Goal: Task Accomplishment & Management: Use online tool/utility

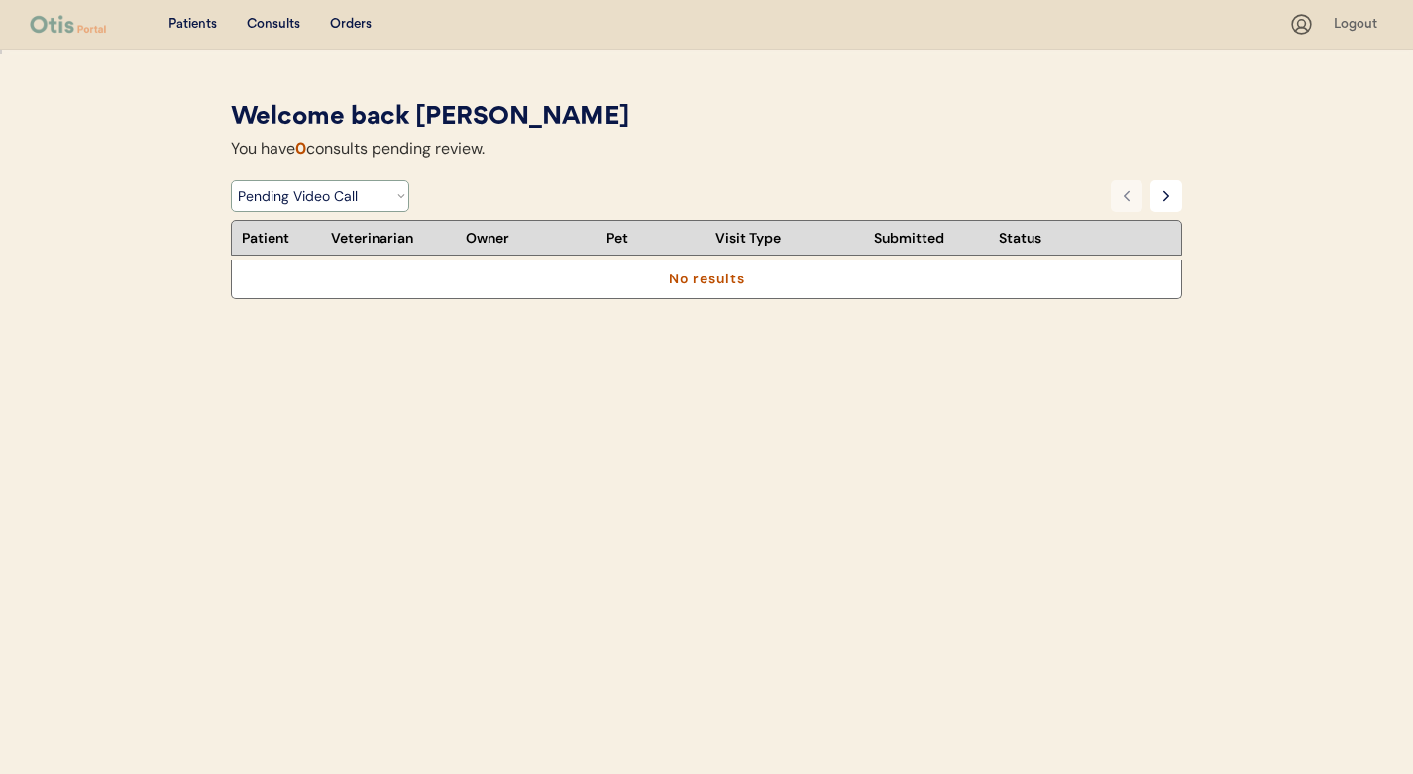
select select ""video_call_scheduled""
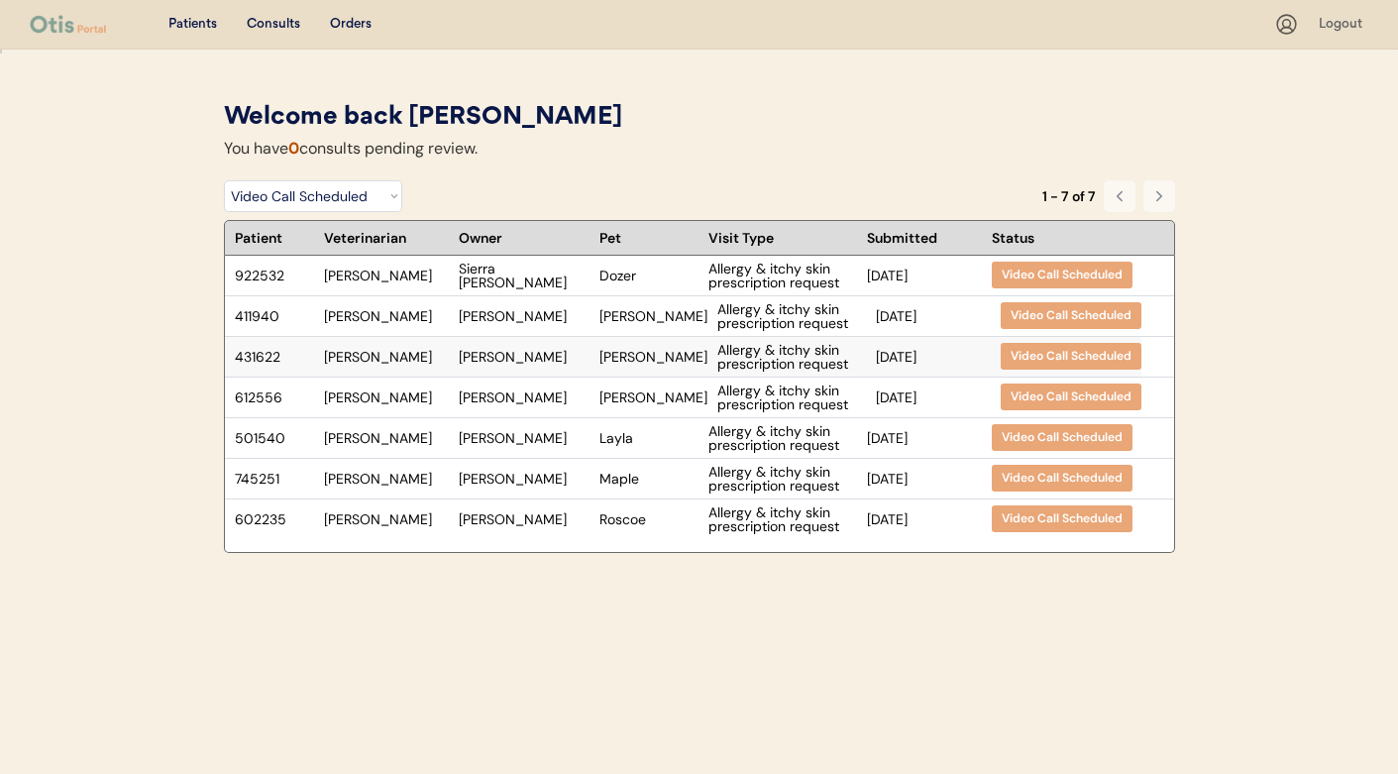
click at [507, 356] on div "[PERSON_NAME]" at bounding box center [524, 357] width 131 height 14
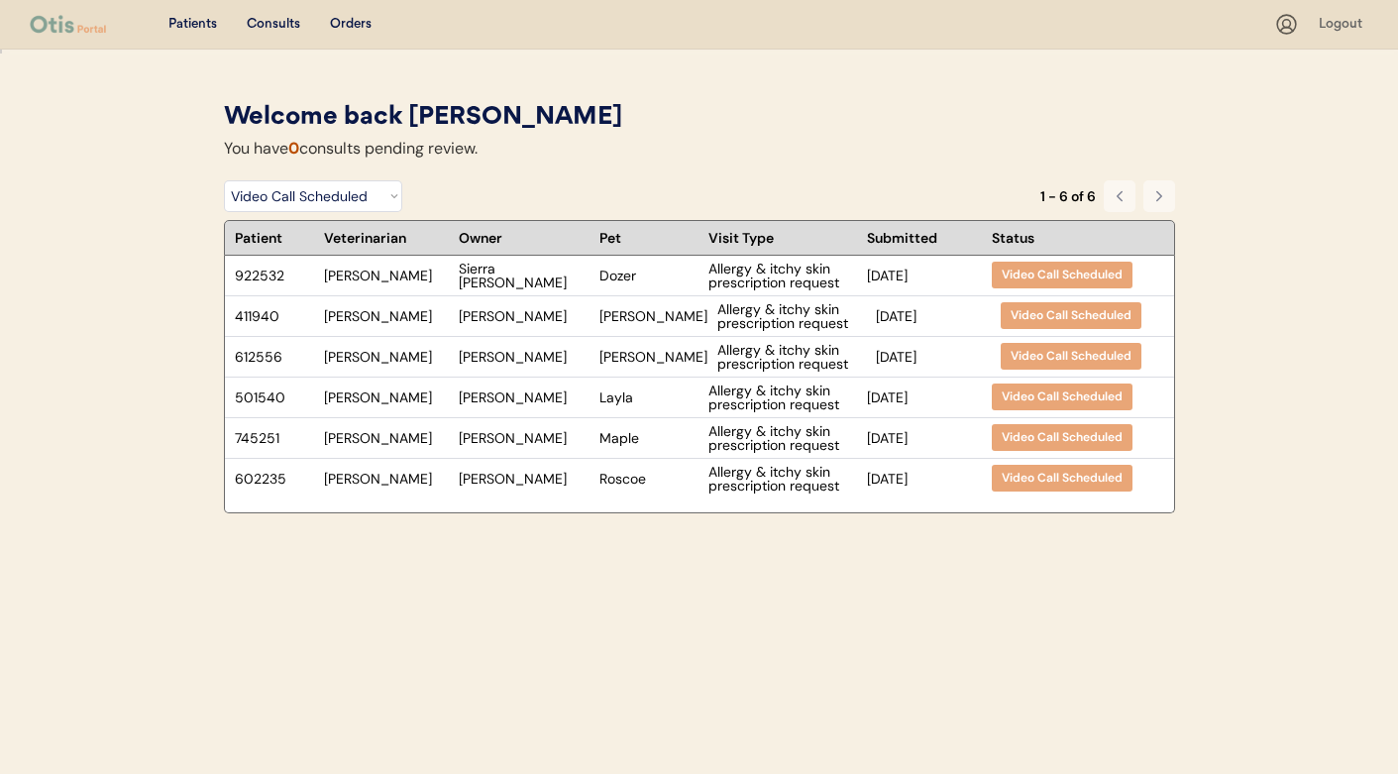
click at [202, 27] on div "Patients" at bounding box center [192, 25] width 49 height 20
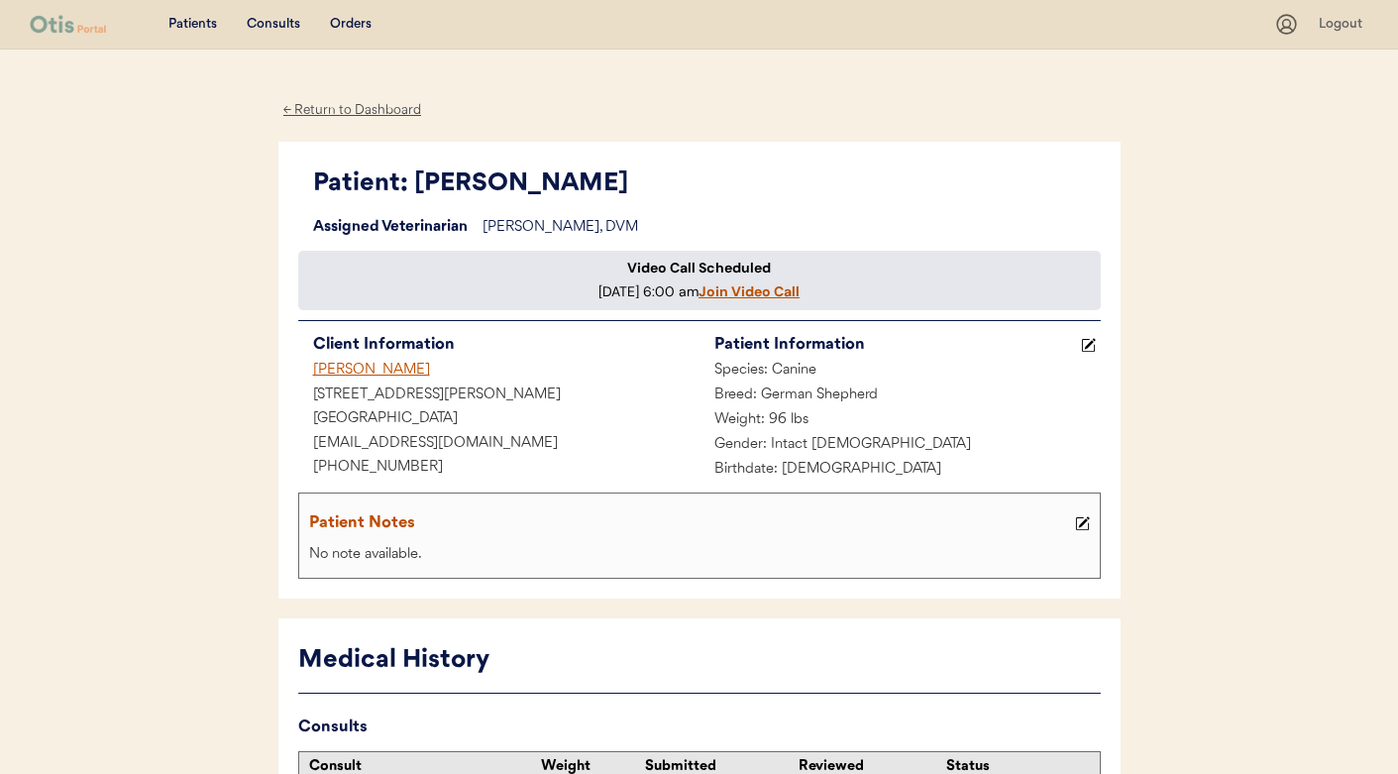
scroll to position [1, 0]
click at [699, 299] on u "Join Video Call" at bounding box center [749, 290] width 101 height 18
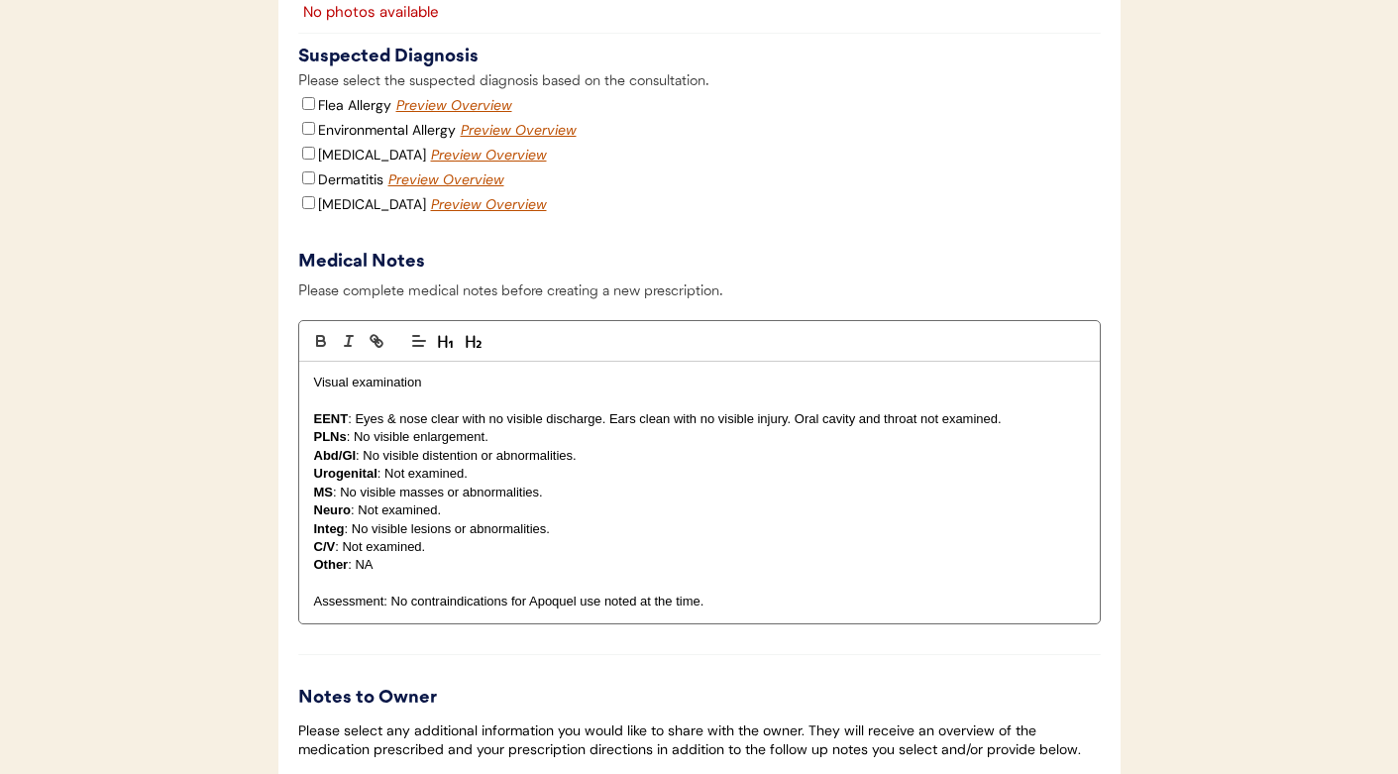
scroll to position [2518, 0]
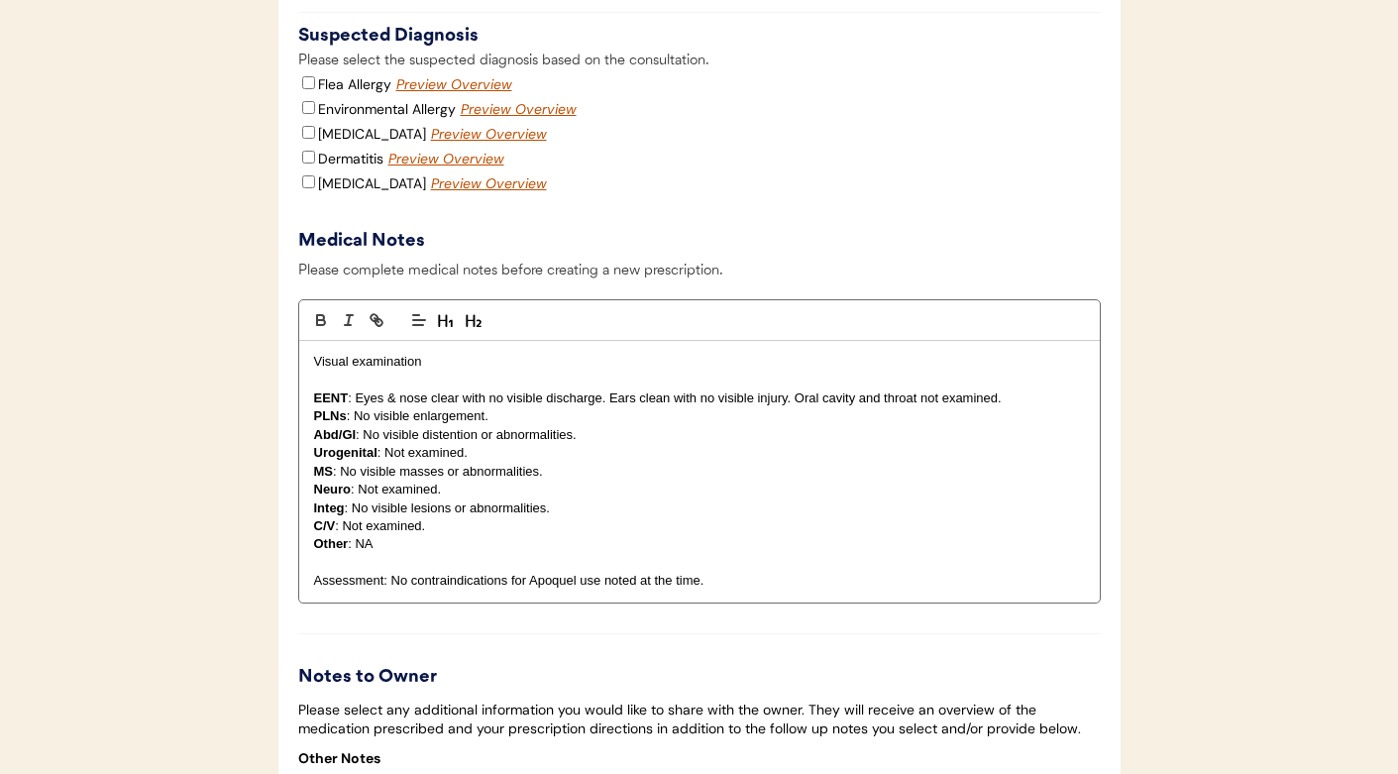
click at [306, 89] on input "Flea Allergy" at bounding box center [308, 82] width 13 height 13
checkbox input "true"
click at [305, 120] on div "Environmental Allergy" at bounding box center [377, 109] width 158 height 22
drag, startPoint x: 559, startPoint y: 531, endPoint x: 353, endPoint y: 534, distance: 206.2
click at [353, 517] on p "Integ : No visible lesions or abnormalities." at bounding box center [699, 508] width 771 height 18
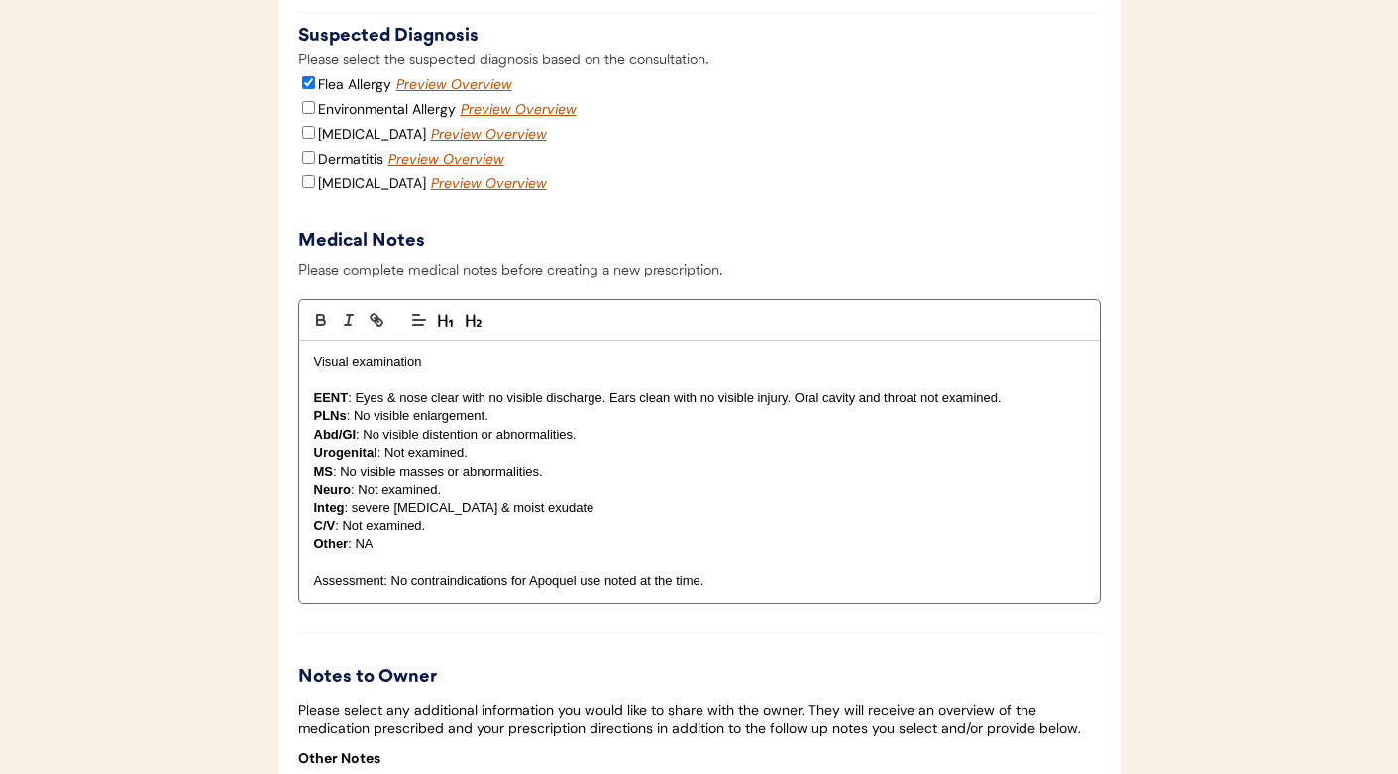
click at [393, 517] on p "Integ : severe erythema & moist exudate" at bounding box center [699, 508] width 771 height 18
click at [660, 517] on p "Integ : severe interdigital erythema & moist exudate" at bounding box center [699, 508] width 771 height 18
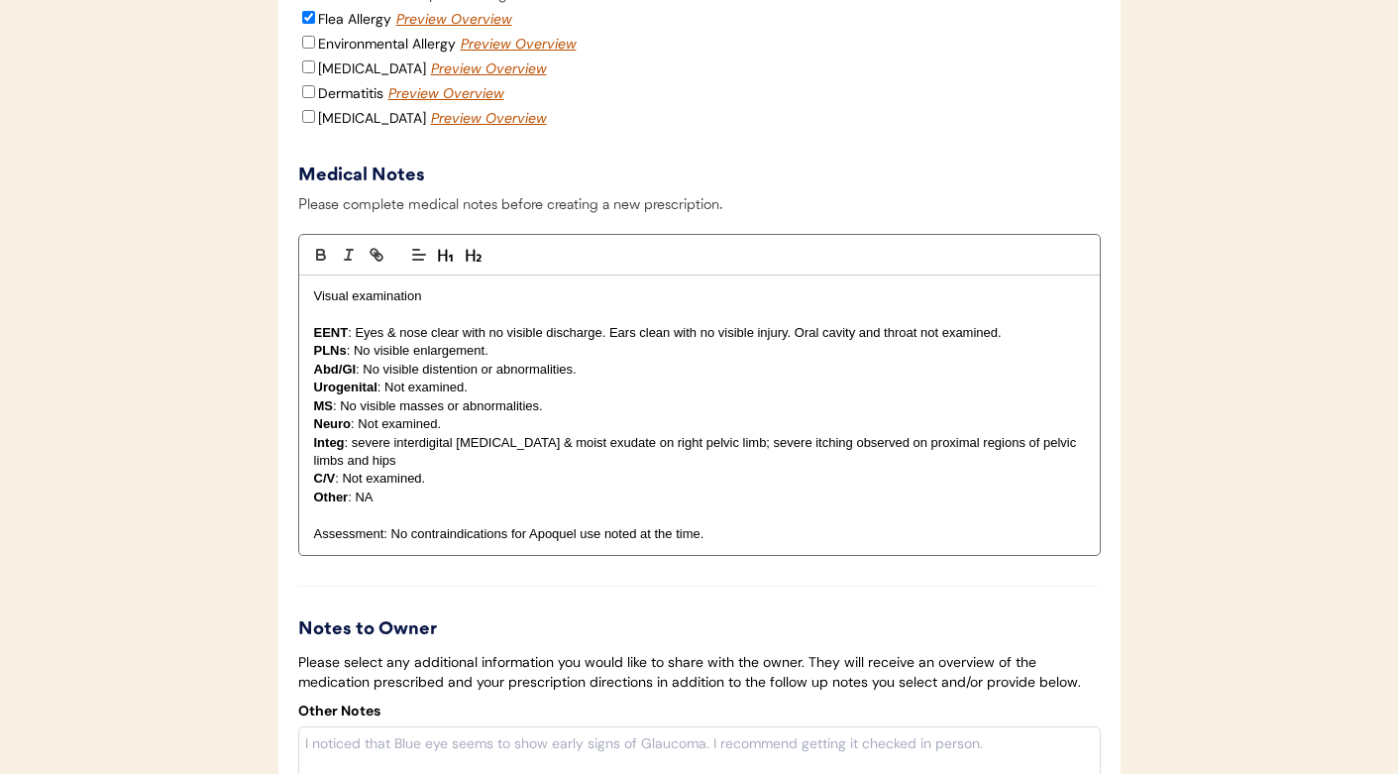
scroll to position [2595, 0]
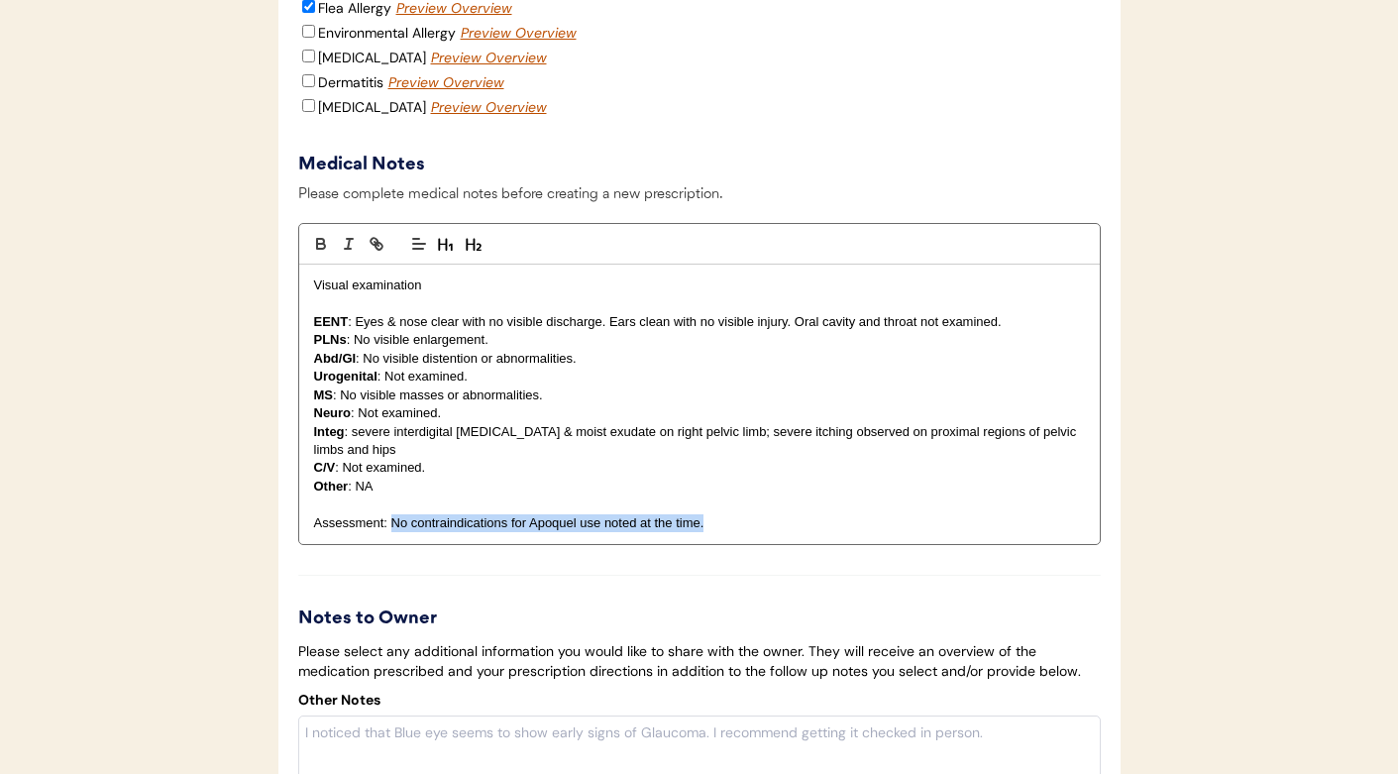
drag, startPoint x: 391, startPoint y: 545, endPoint x: 707, endPoint y: 552, distance: 315.2
click at [706, 532] on p "Assessment: No contraindications for Apoquel use noted at the time." at bounding box center [699, 523] width 771 height 18
click at [571, 456] on p "Integ : severe interdigital erythema & moist exudate on right pelvic limb; seve…" at bounding box center [699, 441] width 771 height 37
click at [566, 460] on p "Integ : severe interdigital erythema & moist exudate on right pelvic limb; seve…" at bounding box center [699, 441] width 771 height 37
click at [557, 532] on p "Assessment: 1) superficial dermatitis 2)" at bounding box center [699, 523] width 771 height 18
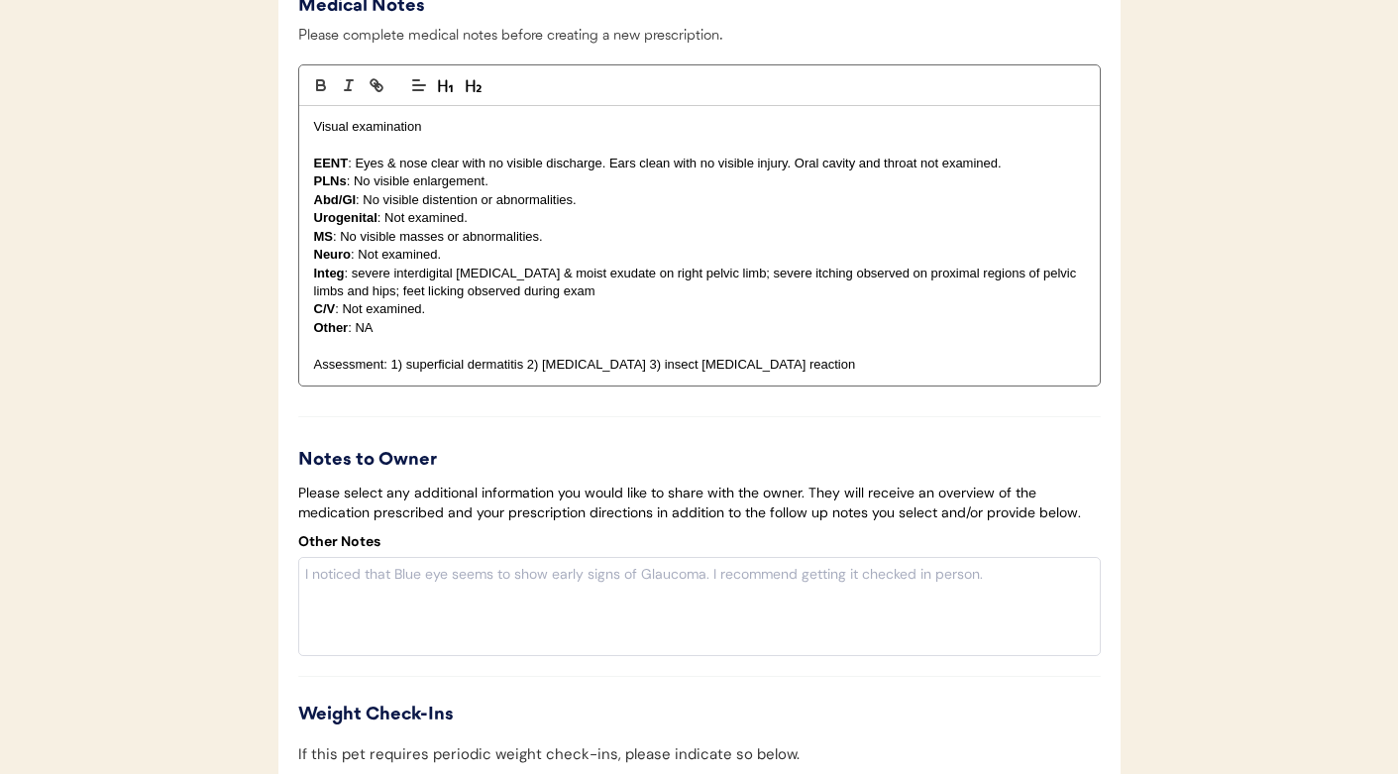
scroll to position [2757, 0]
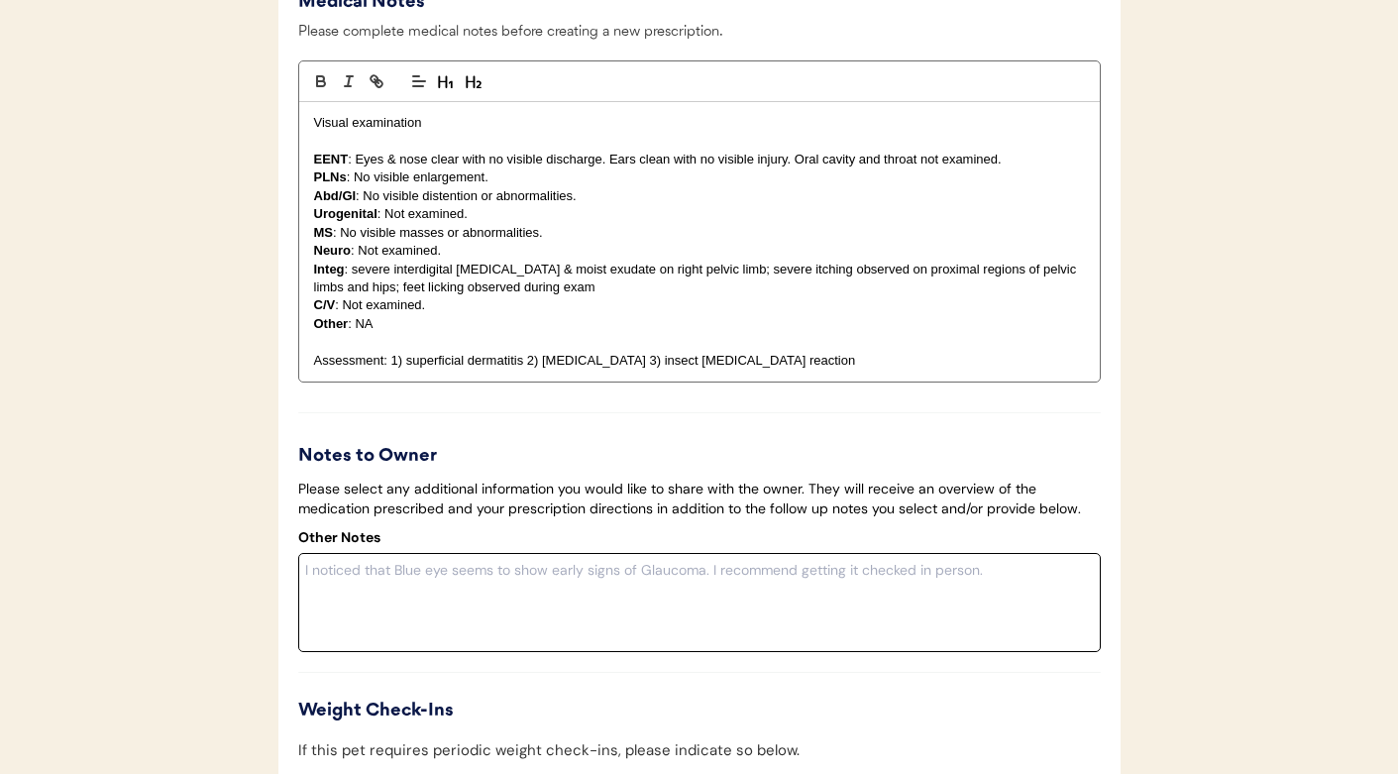
click at [503, 590] on textarea at bounding box center [699, 602] width 803 height 99
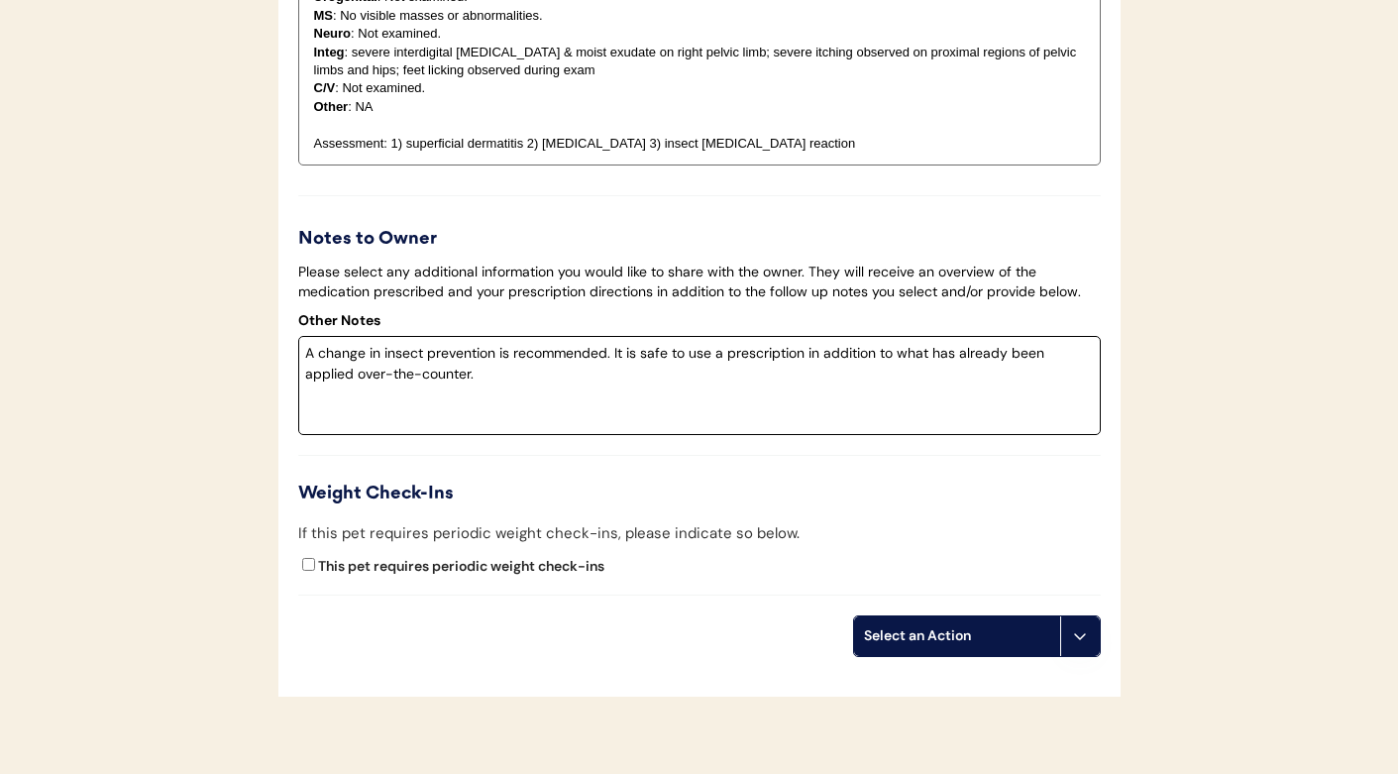
scroll to position [3003, 0]
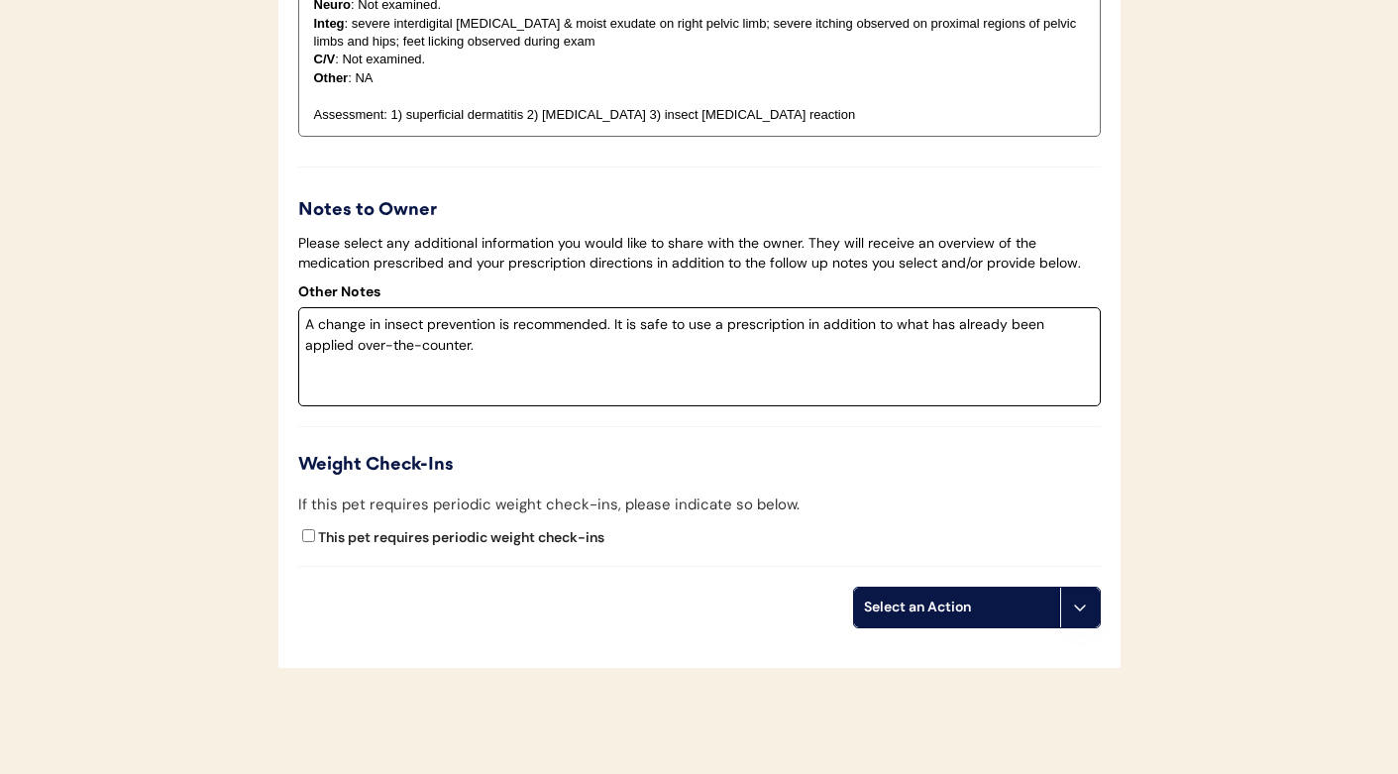
type textarea "A change in insect prevention is recommended. It is safe to use a prescription …"
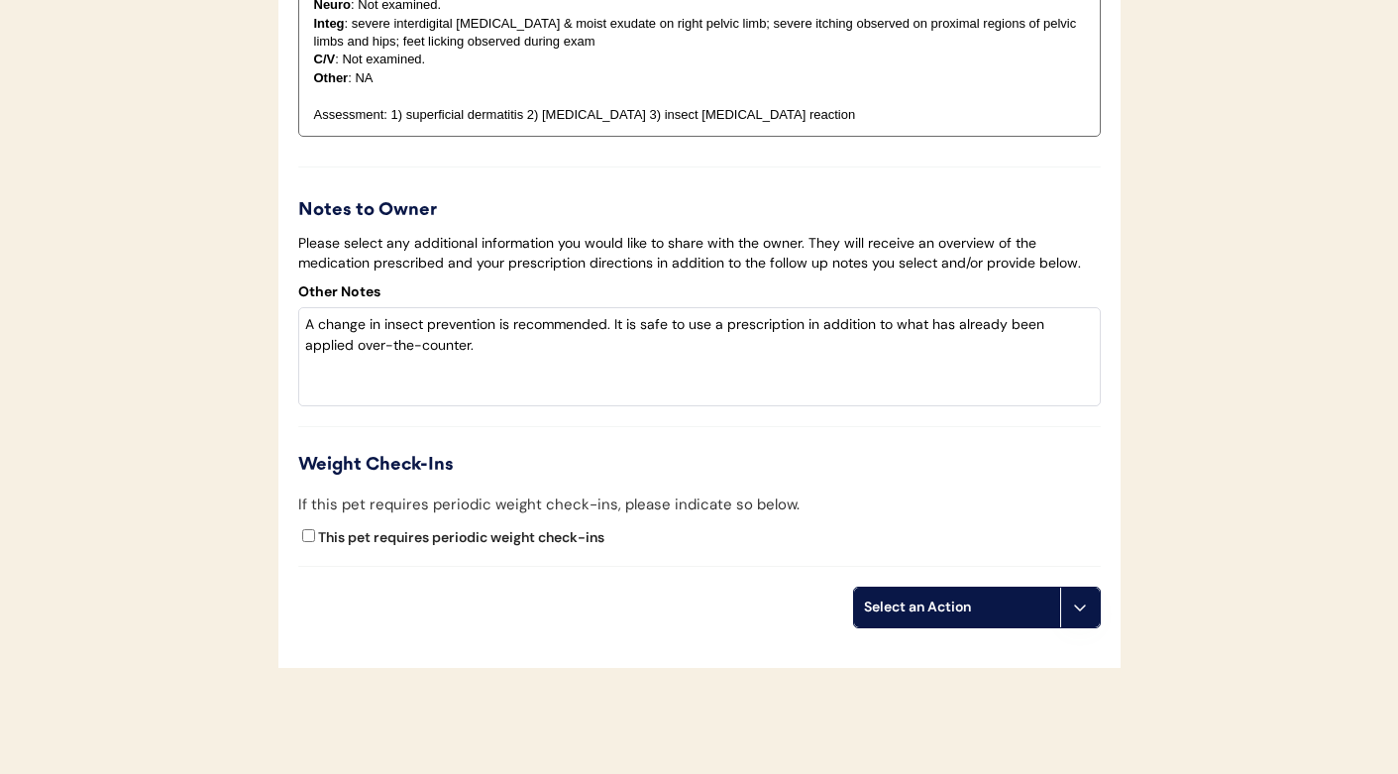
click at [879, 617] on div "Select an Action" at bounding box center [957, 608] width 186 height 20
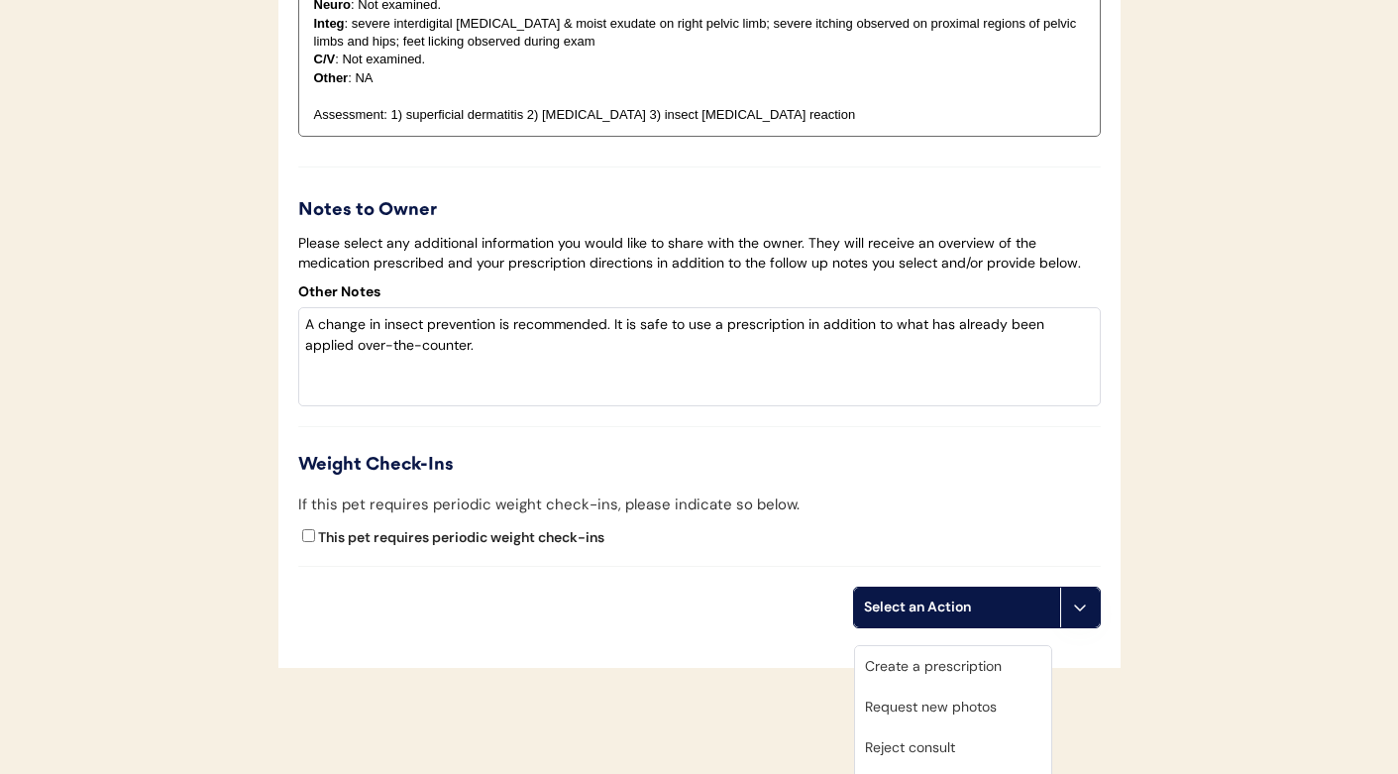
click at [887, 669] on div "Create a prescription" at bounding box center [953, 666] width 196 height 41
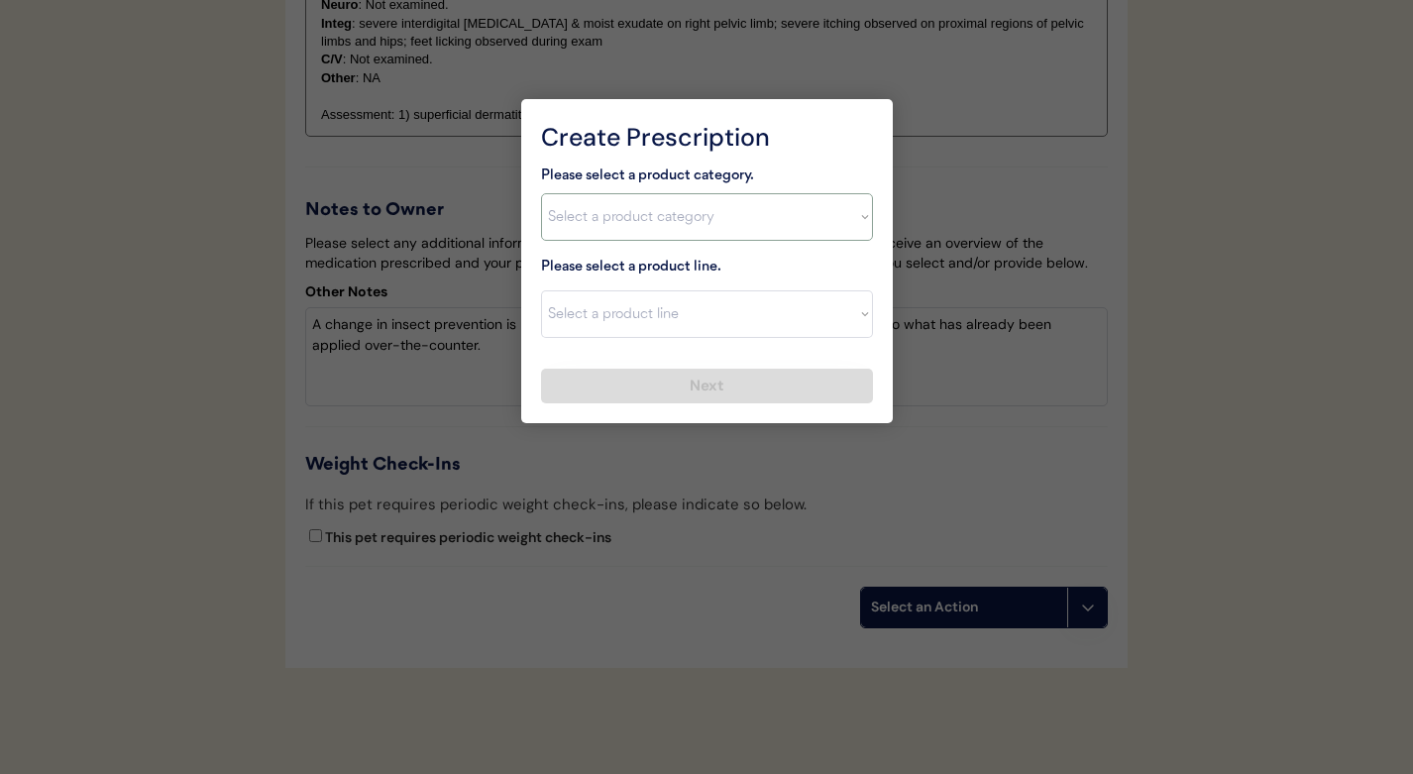
select select ""flea___tick""
select select ""NexGard""
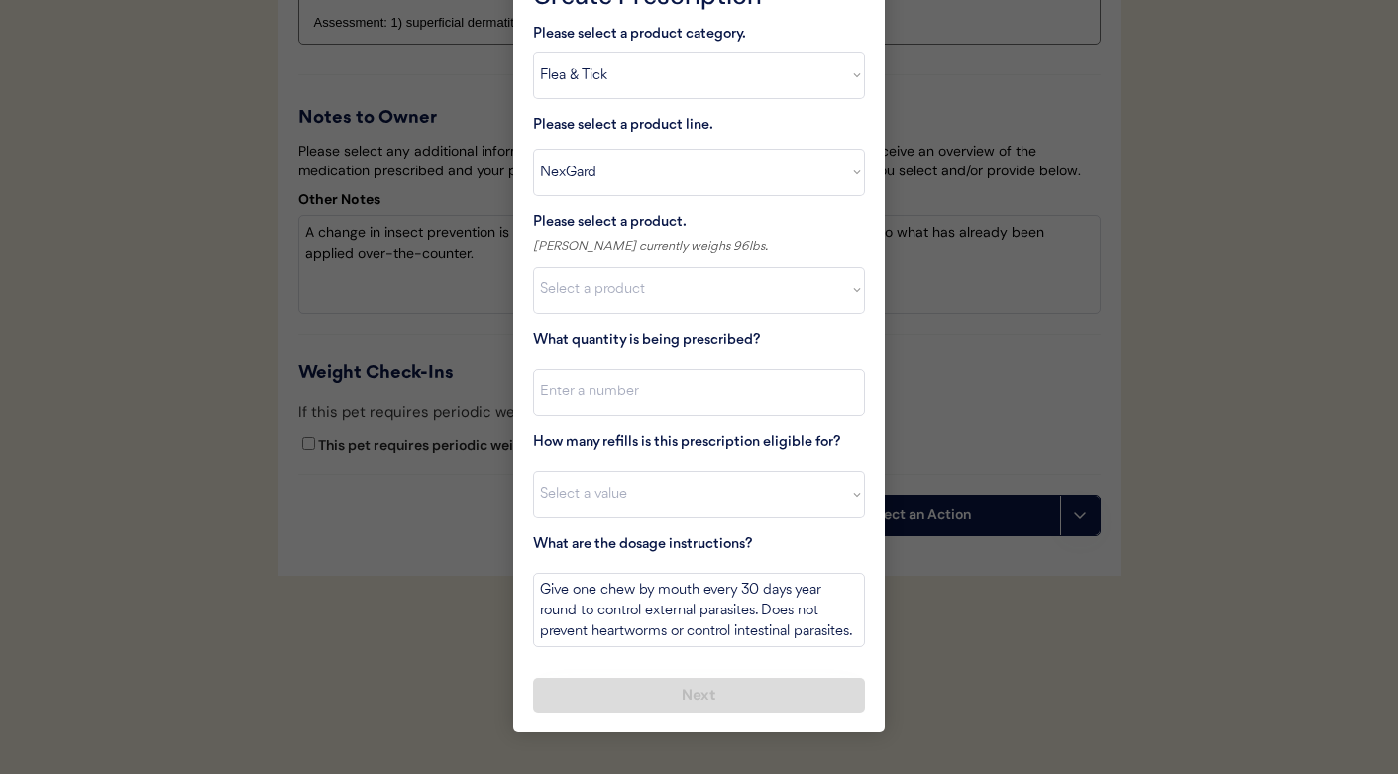
scroll to position [3113, 0]
select select ""1348695171700984260__LOOKUP__1670802184069x769842999752052000""
click at [589, 383] on input "input" at bounding box center [699, 393] width 332 height 48
type input "1"
select select "11"
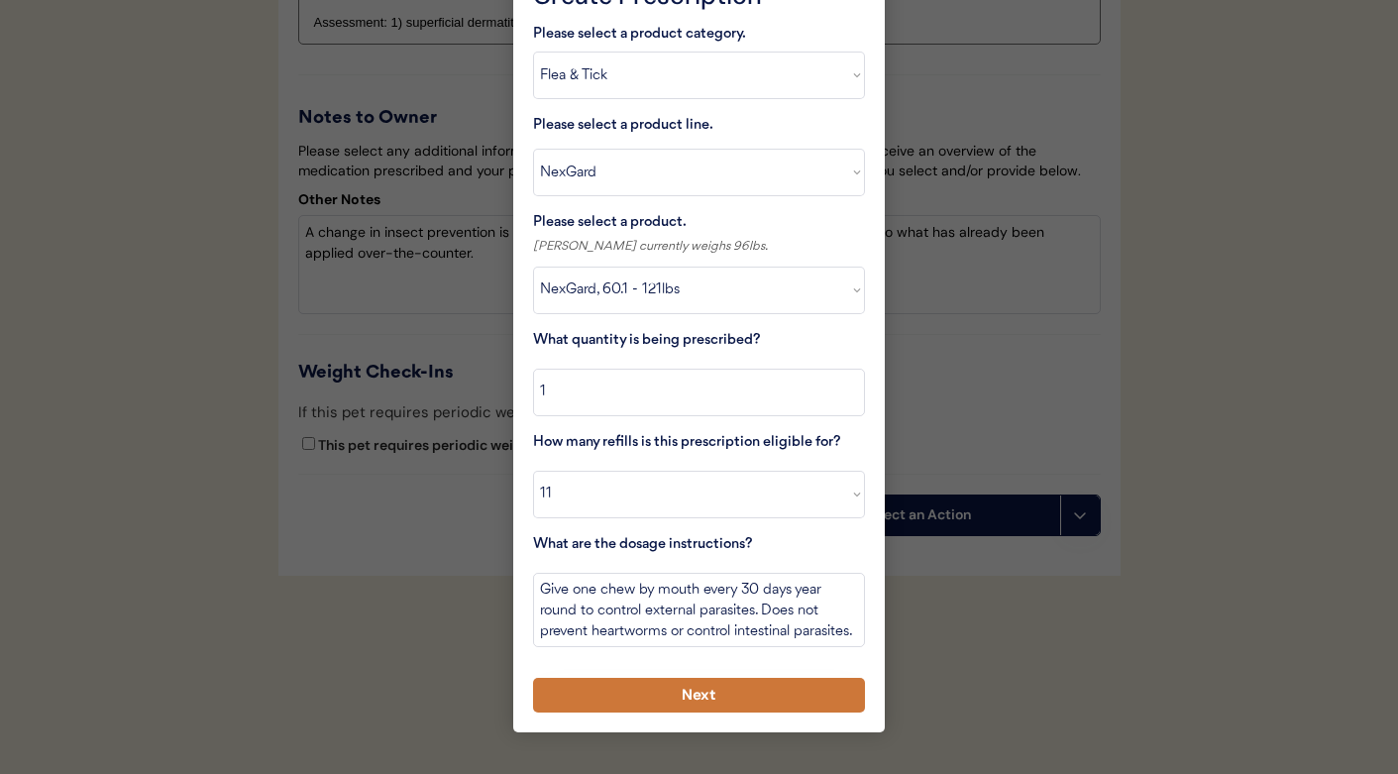
click at [620, 678] on button "Next" at bounding box center [699, 695] width 332 height 35
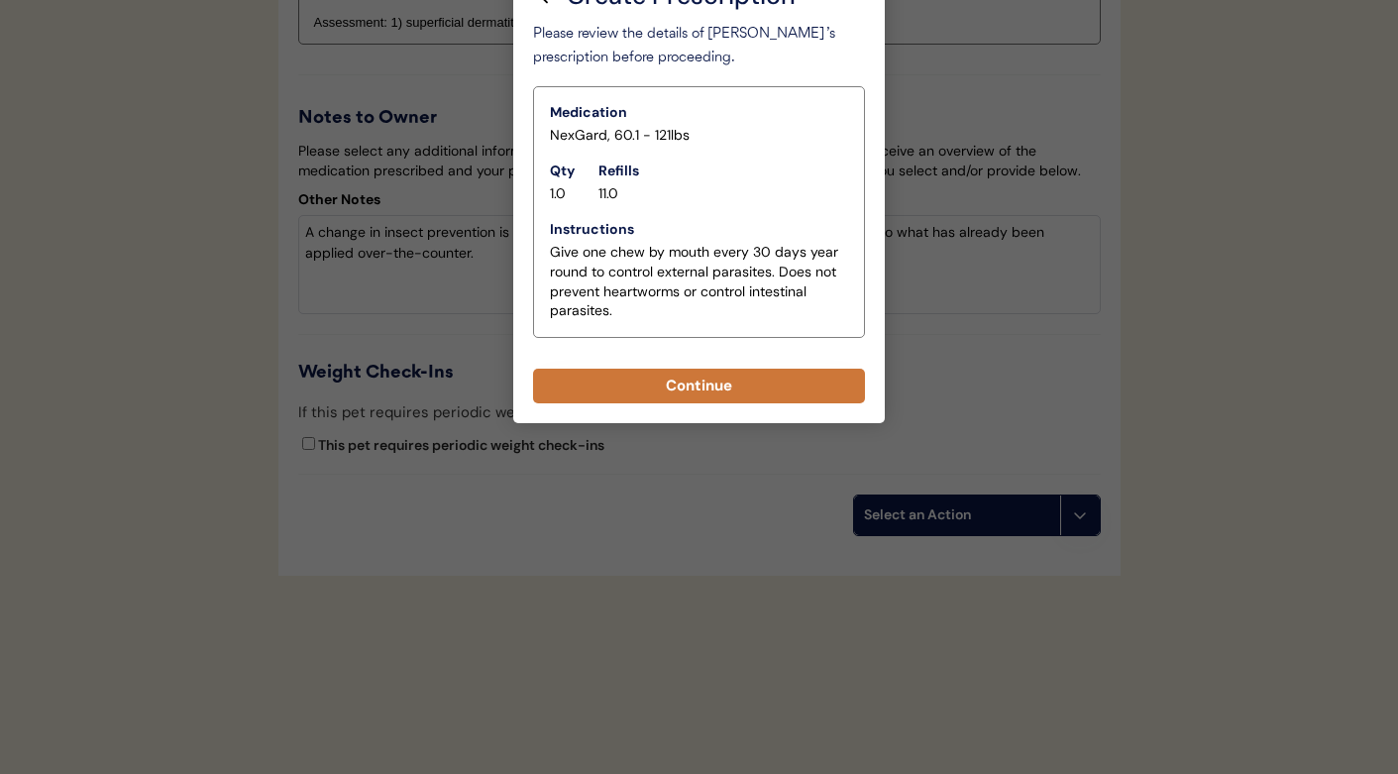
click at [629, 369] on button "Continue" at bounding box center [699, 386] width 332 height 35
select select ""PLACEHOLDER_1427118222253""
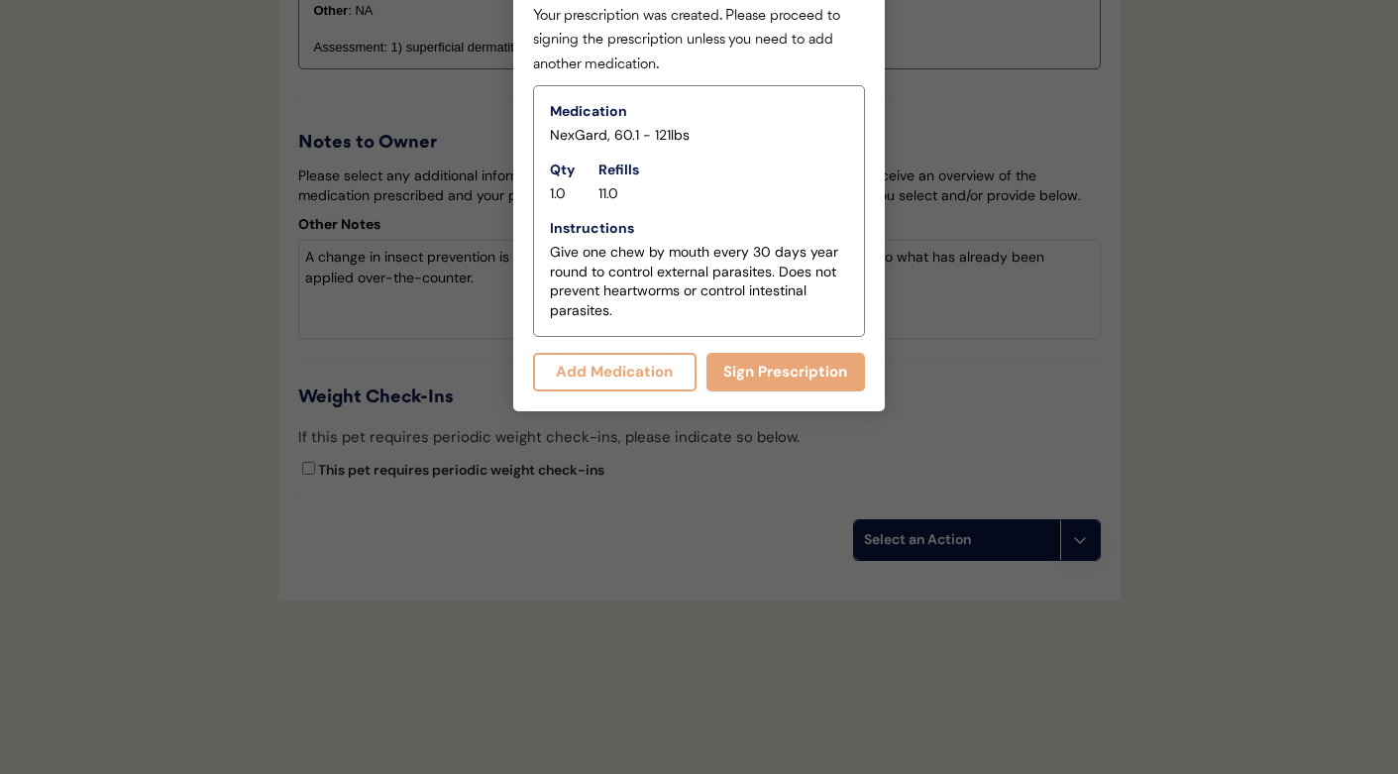
click at [649, 368] on button "Add Medication" at bounding box center [615, 372] width 164 height 39
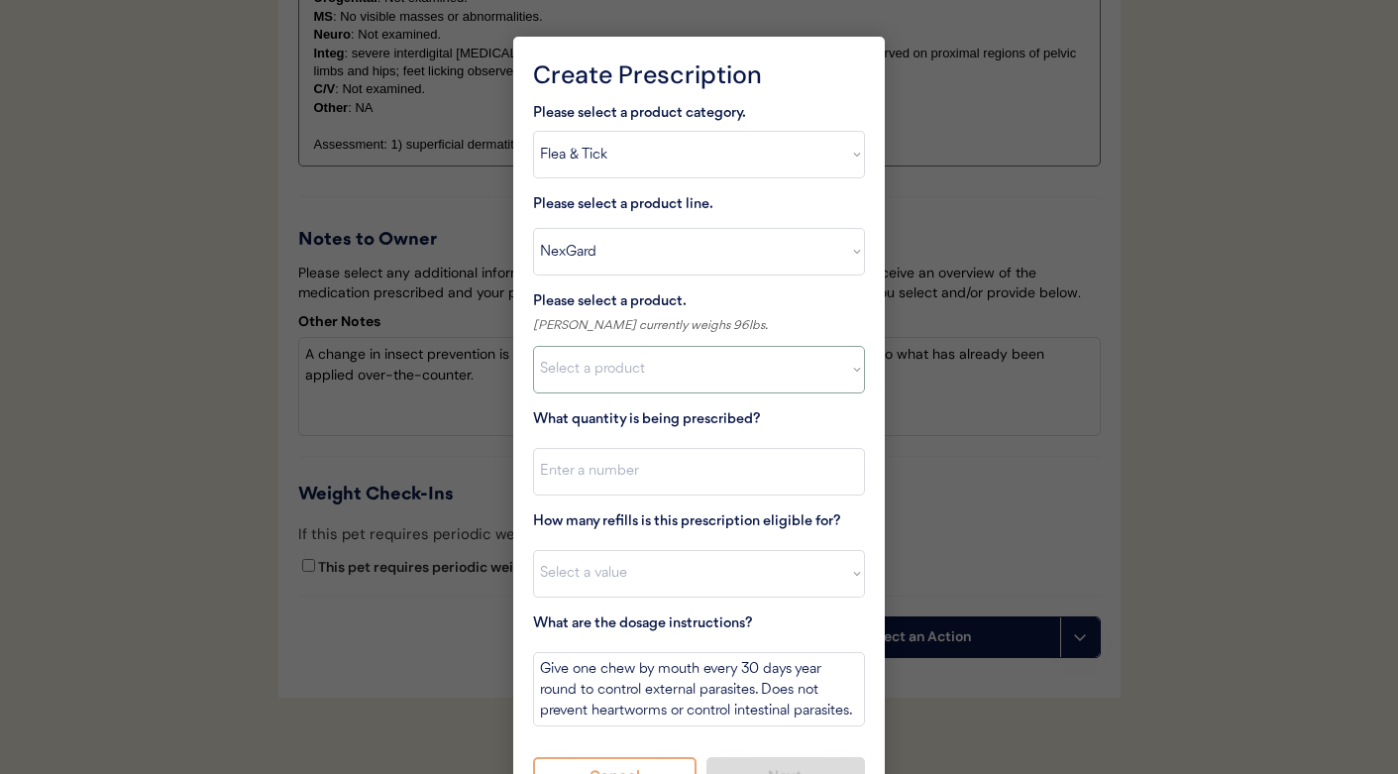
scroll to position [3001, 0]
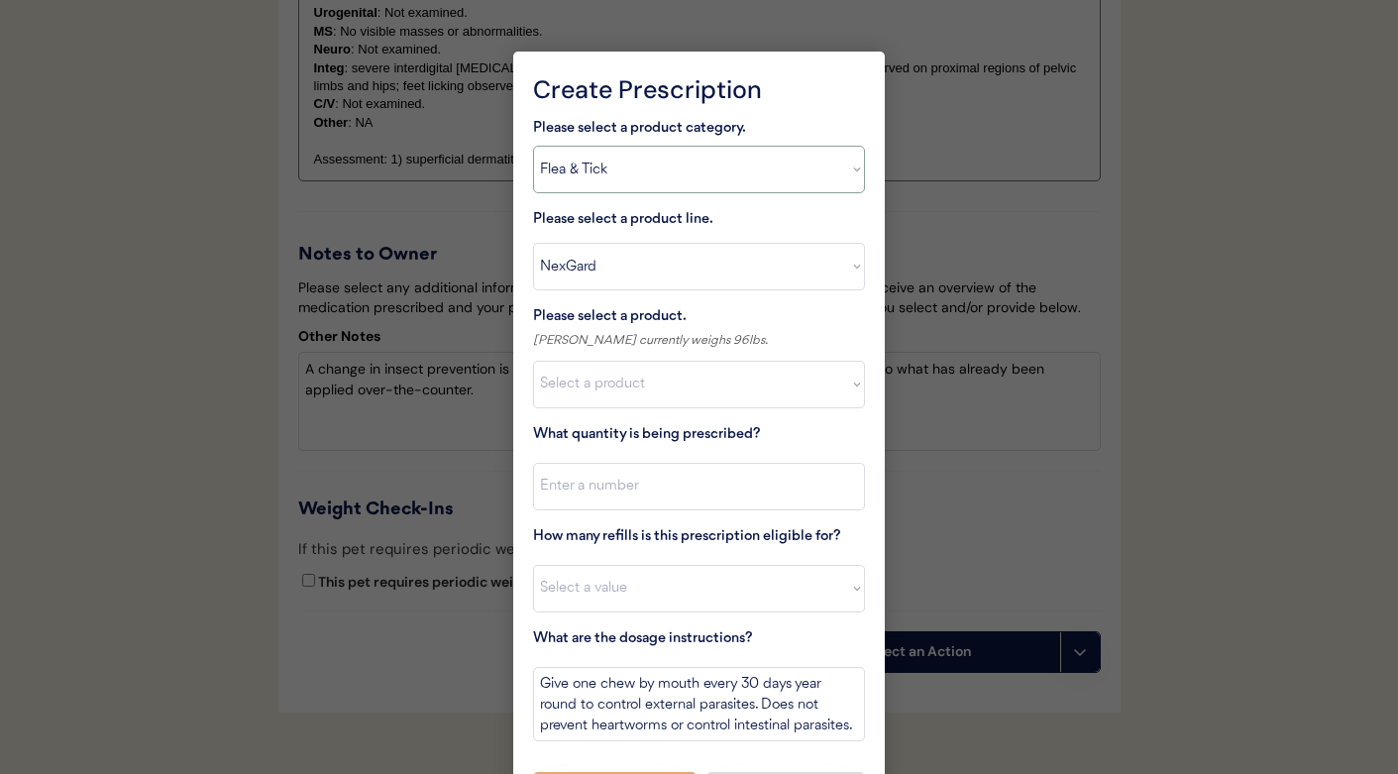
select select ""antibiotics""
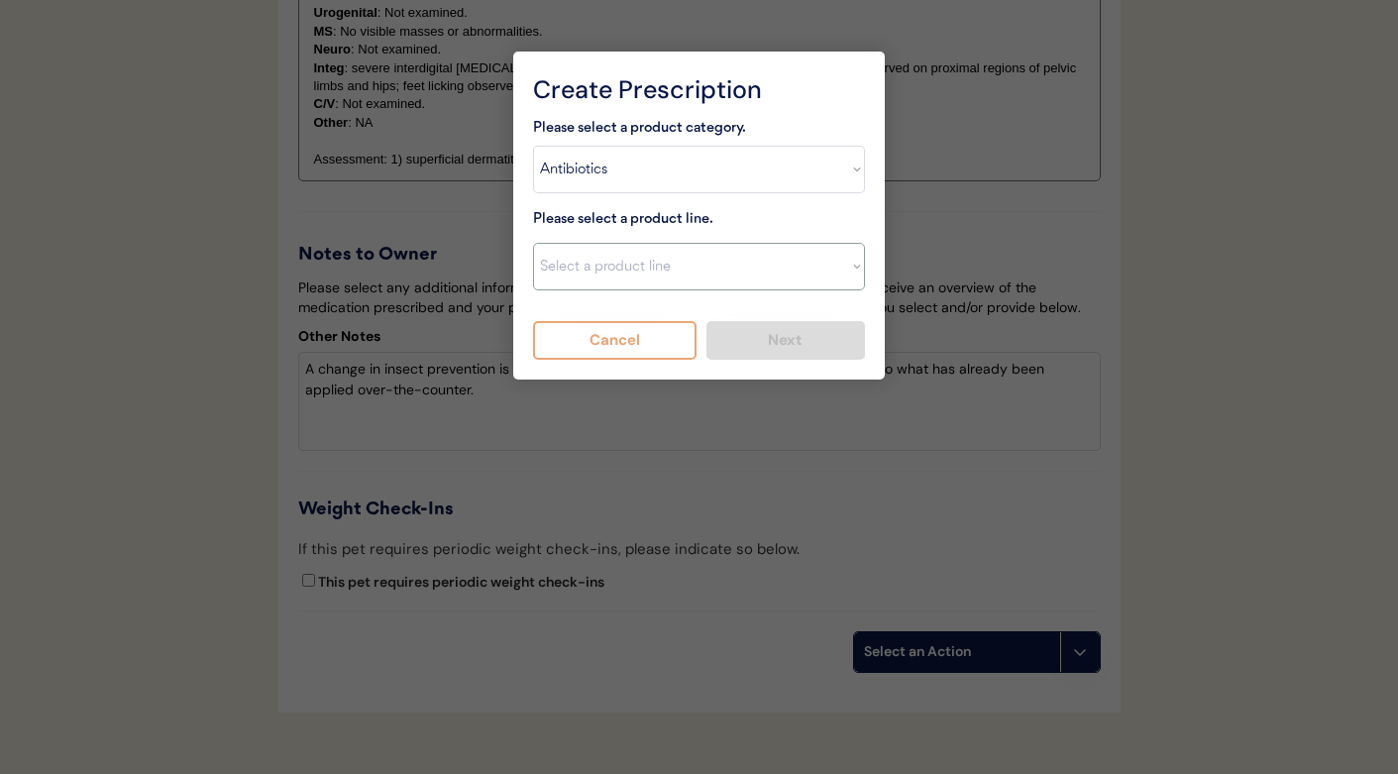
select select ""Cephalexin""
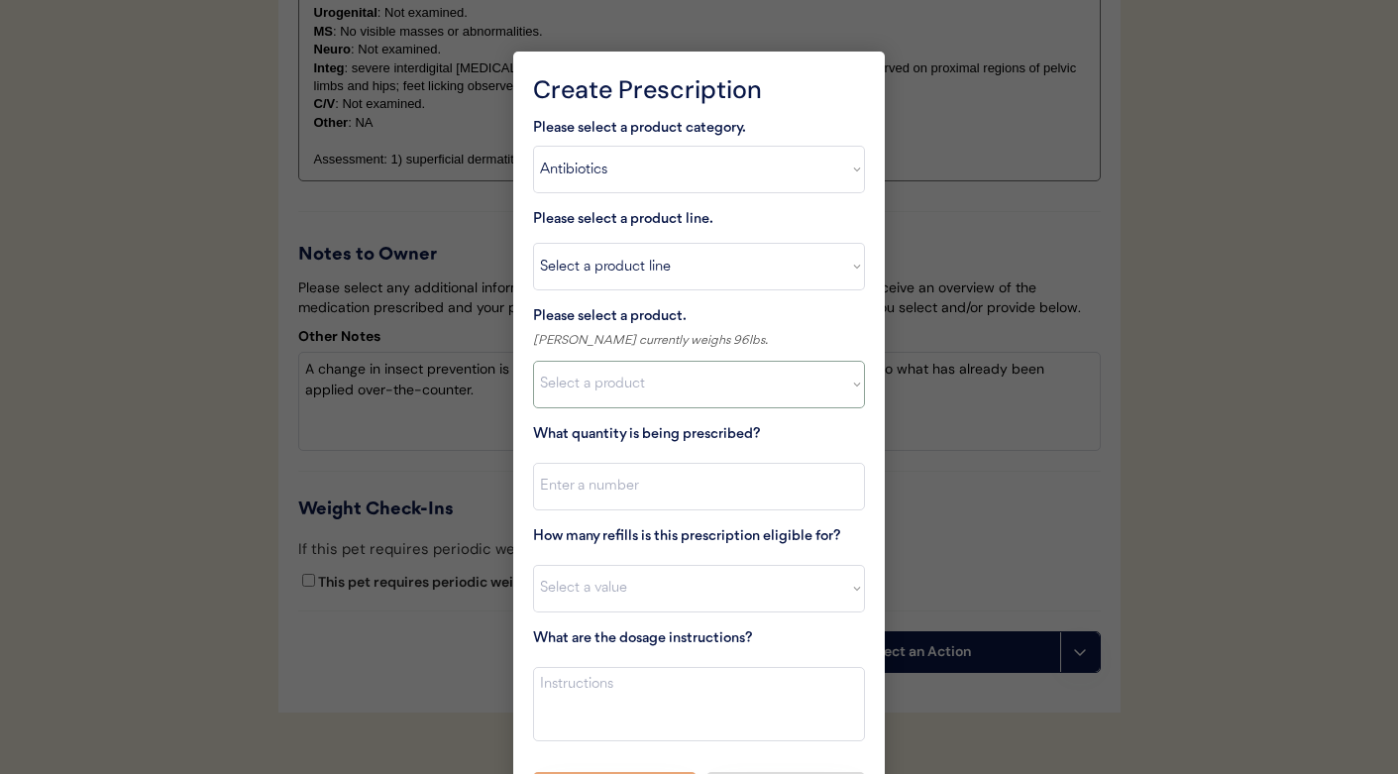
select select ""1348695171700984260__LOOKUP__1718203552838x251934441470106140""
click at [586, 676] on textarea at bounding box center [699, 704] width 332 height 74
type textarea "Give 2 capsules orally every 12 hours with food for 7 days."
click at [585, 477] on input "input" at bounding box center [699, 487] width 332 height 48
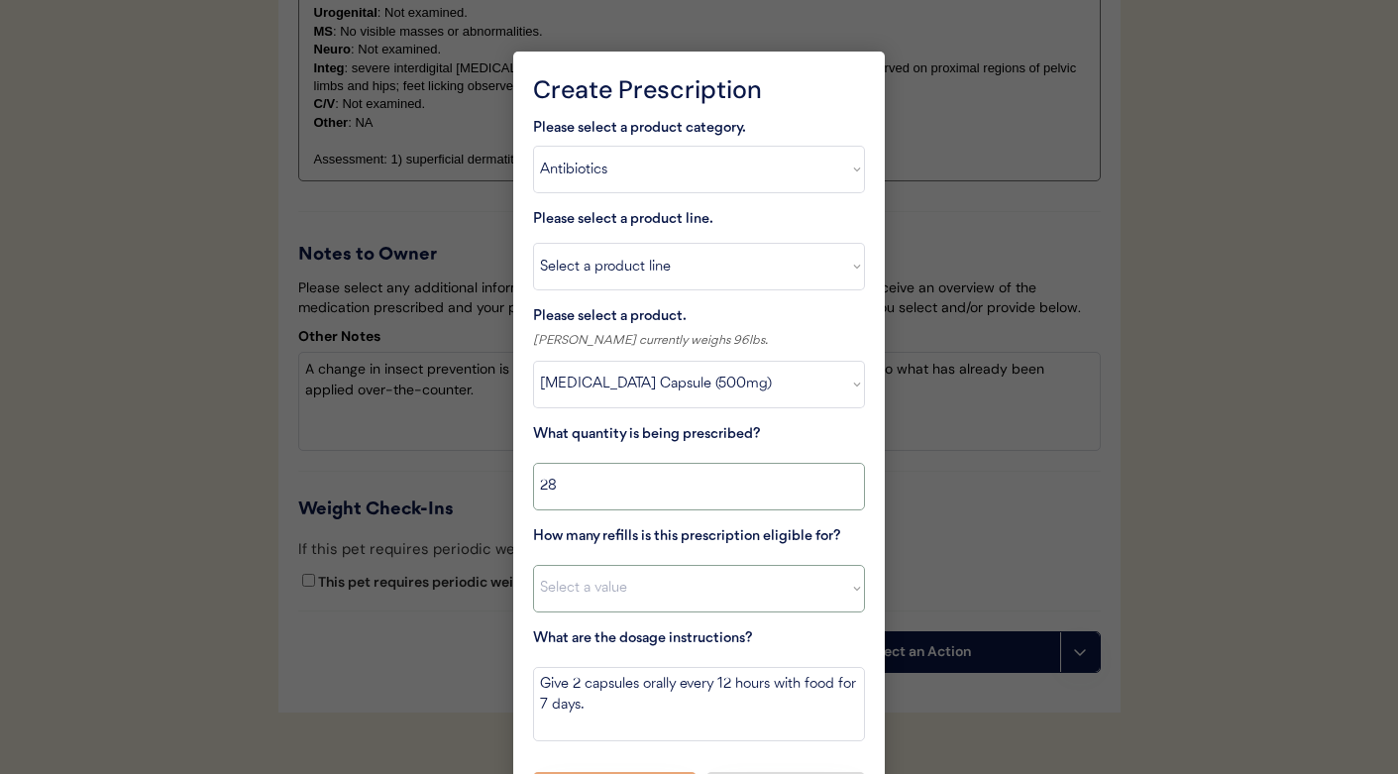
type input "28"
select select "0"
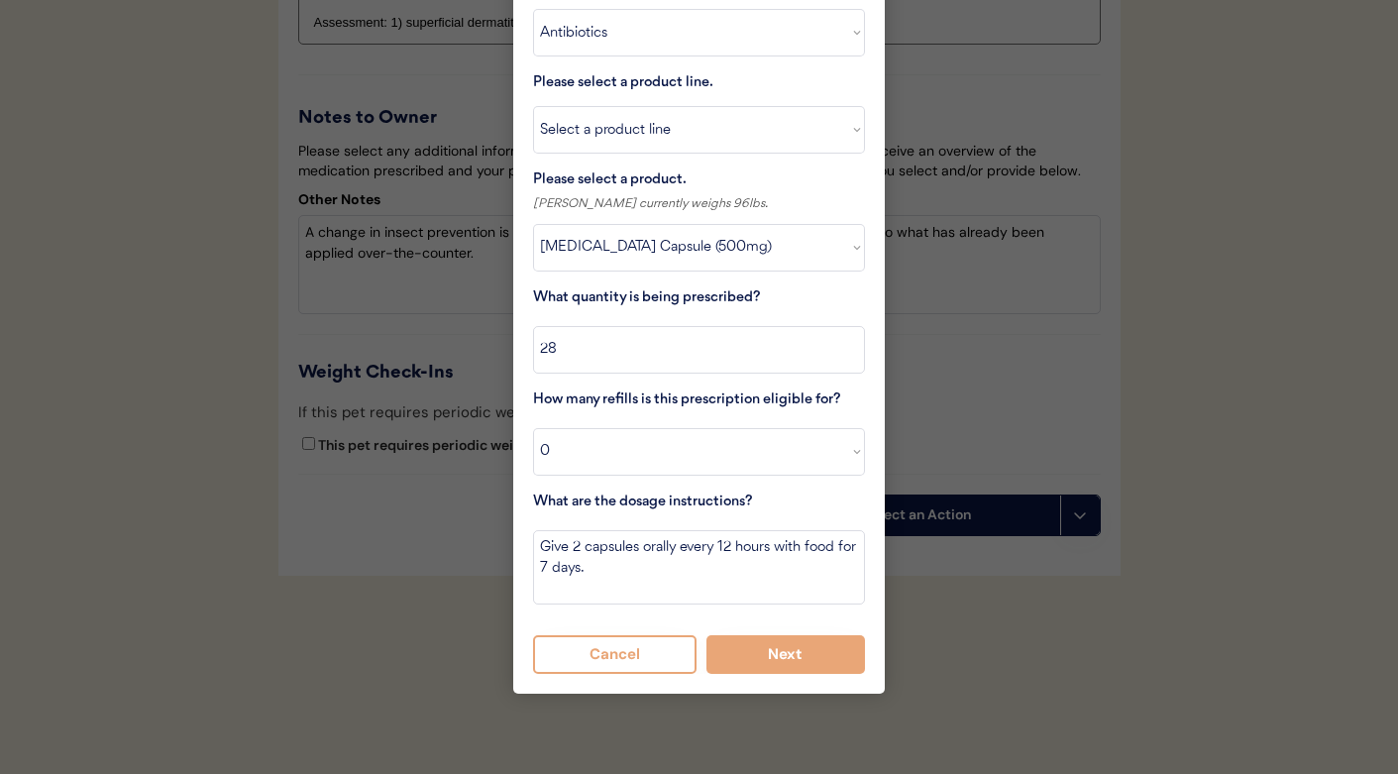
scroll to position [3156, 0]
click at [750, 642] on button "Next" at bounding box center [787, 654] width 160 height 39
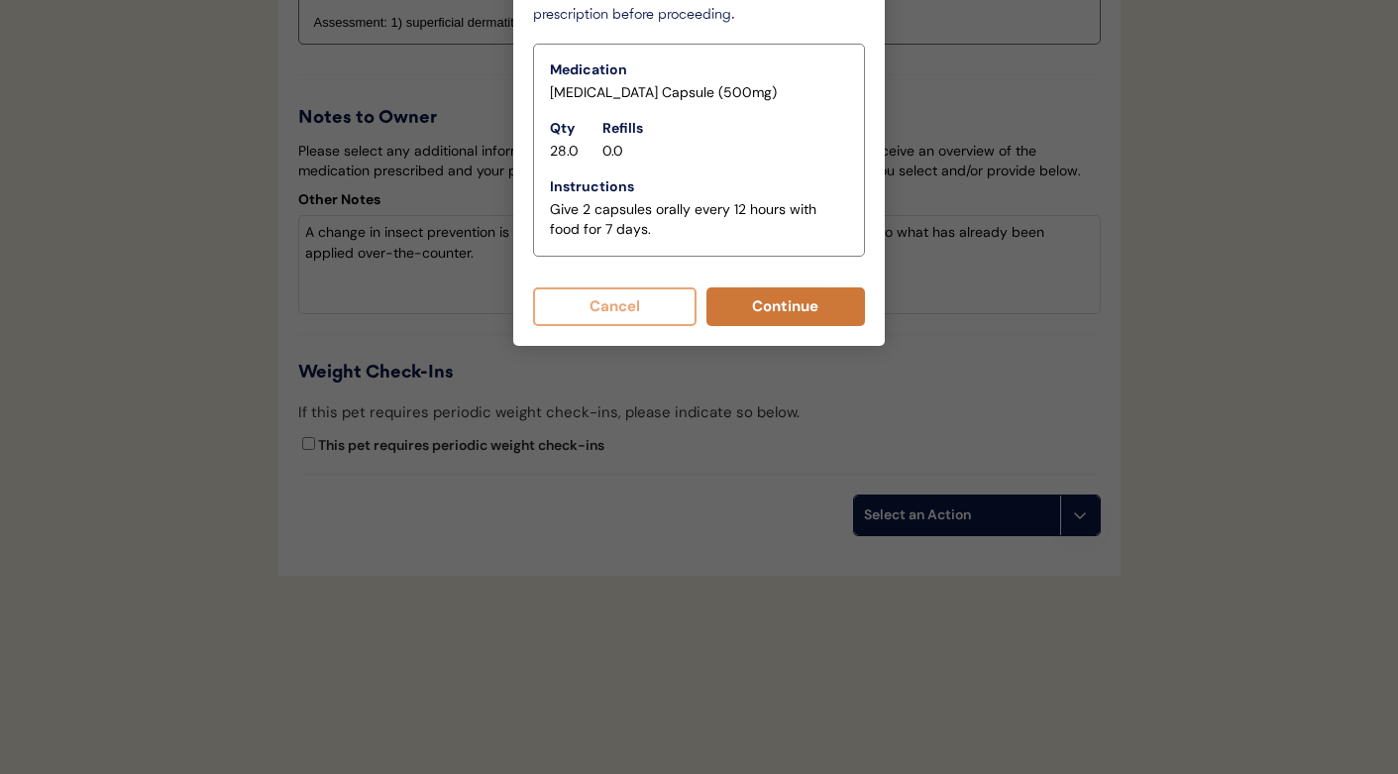
click at [785, 287] on button "Continue" at bounding box center [787, 306] width 160 height 39
select select ""PLACEHOLDER_1427118222253""
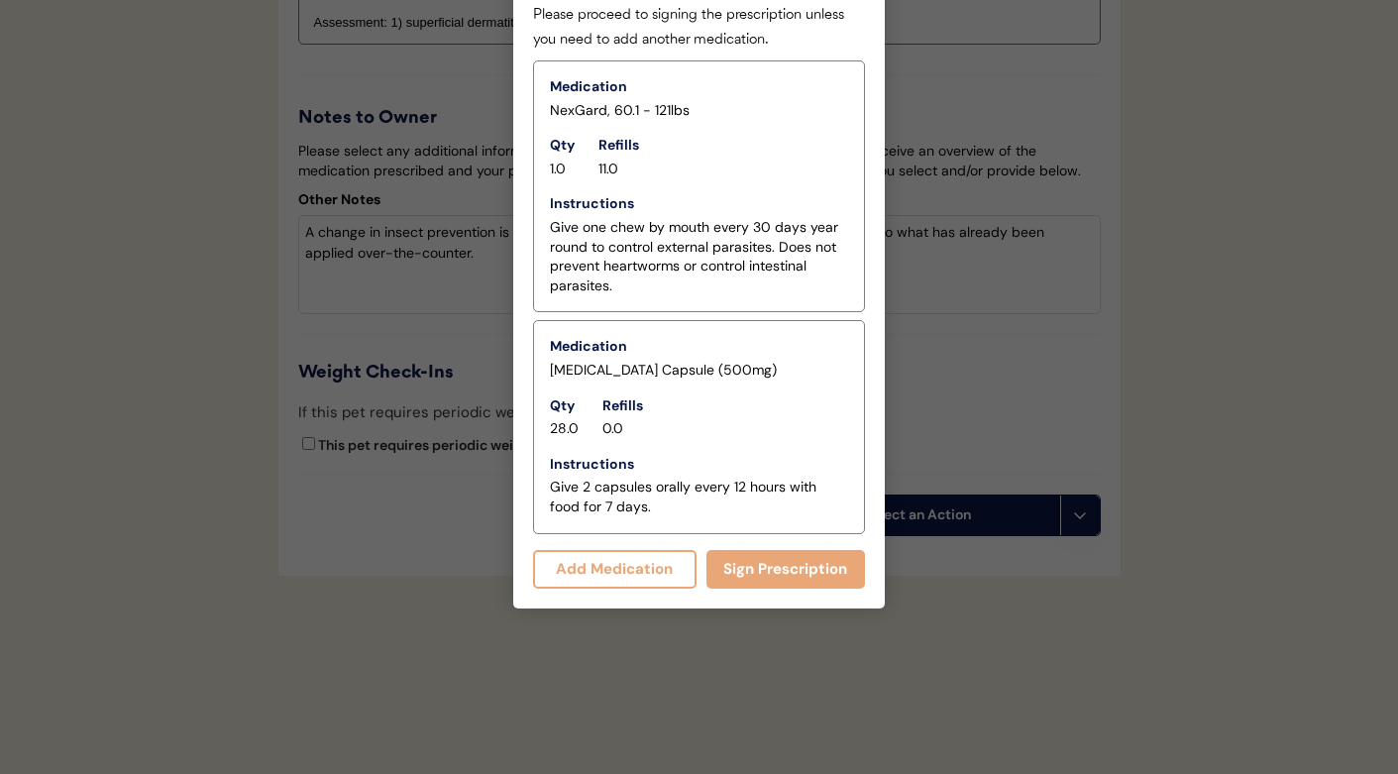
click at [634, 550] on button "Add Medication" at bounding box center [615, 569] width 164 height 39
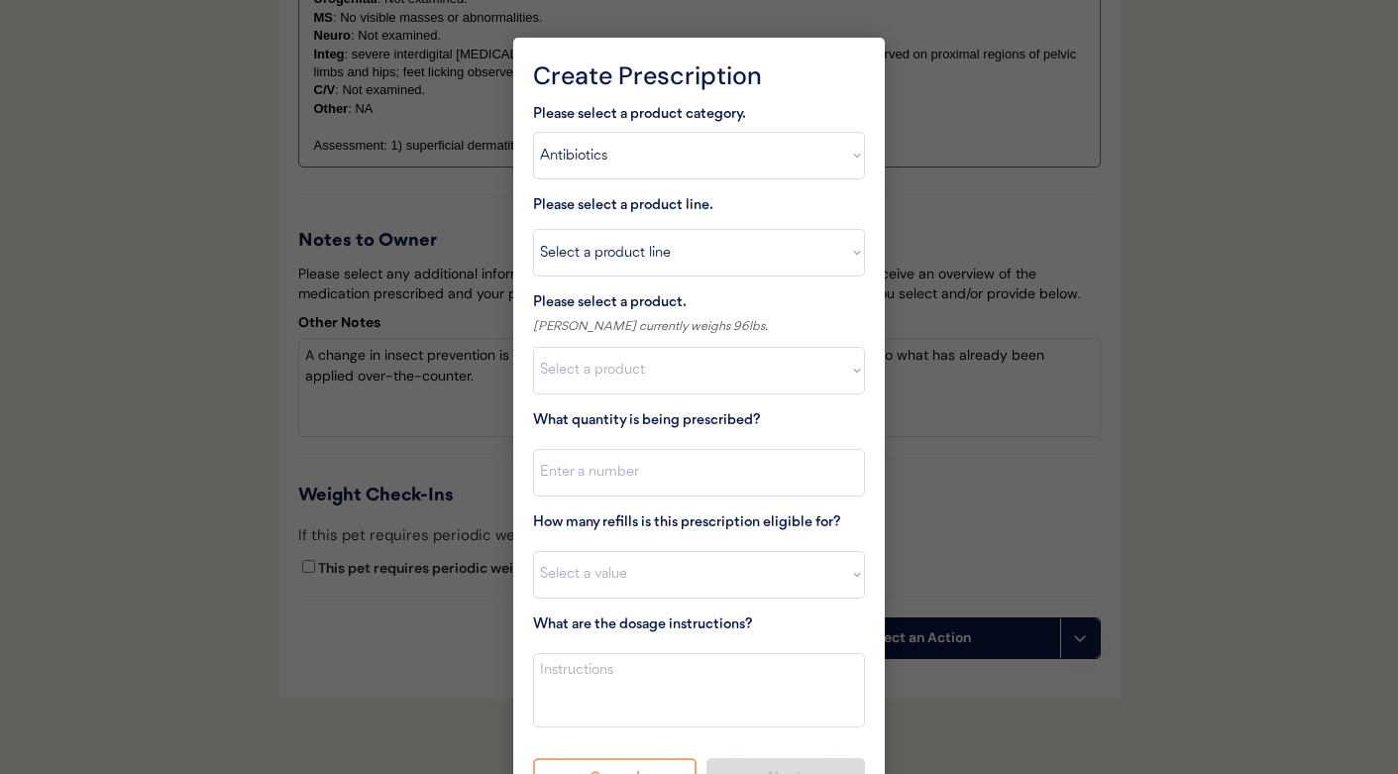
scroll to position [2804, 0]
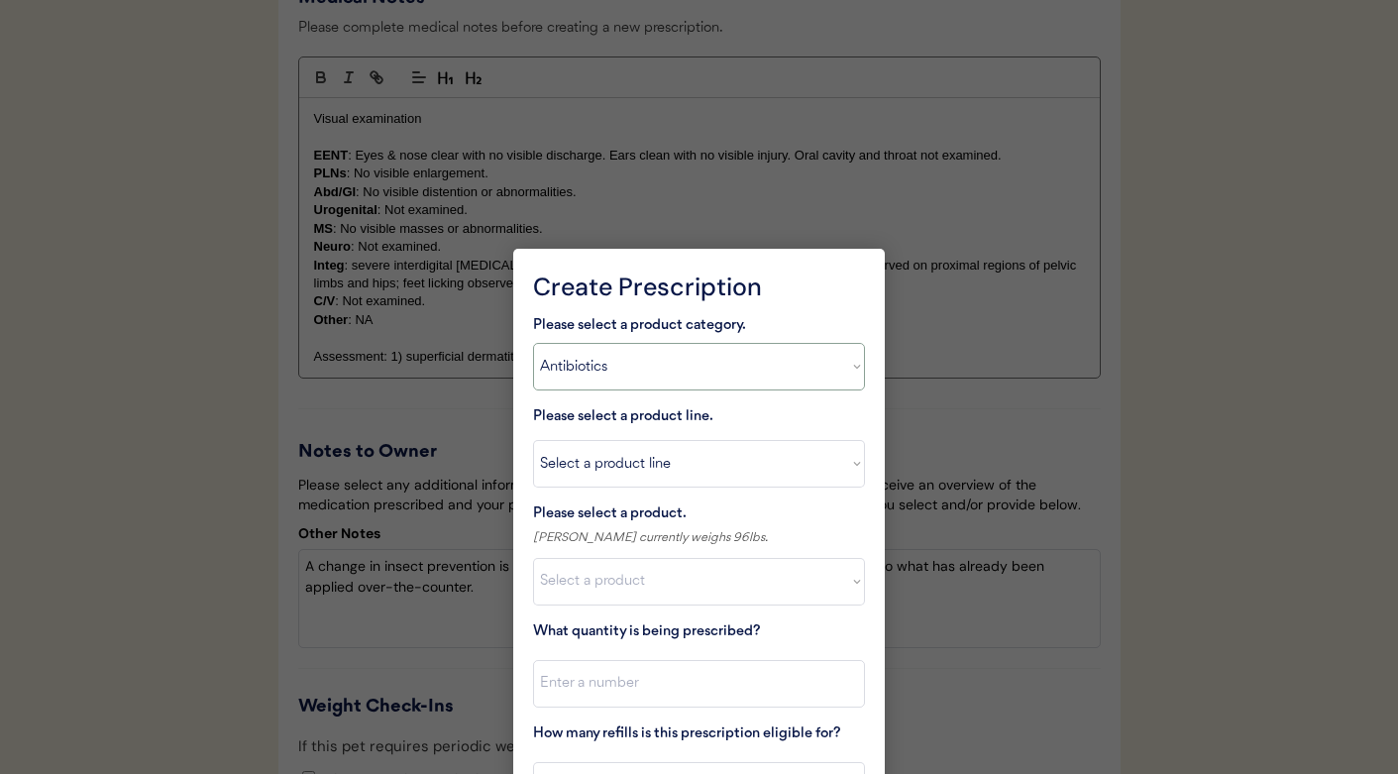
select select ""allergies""
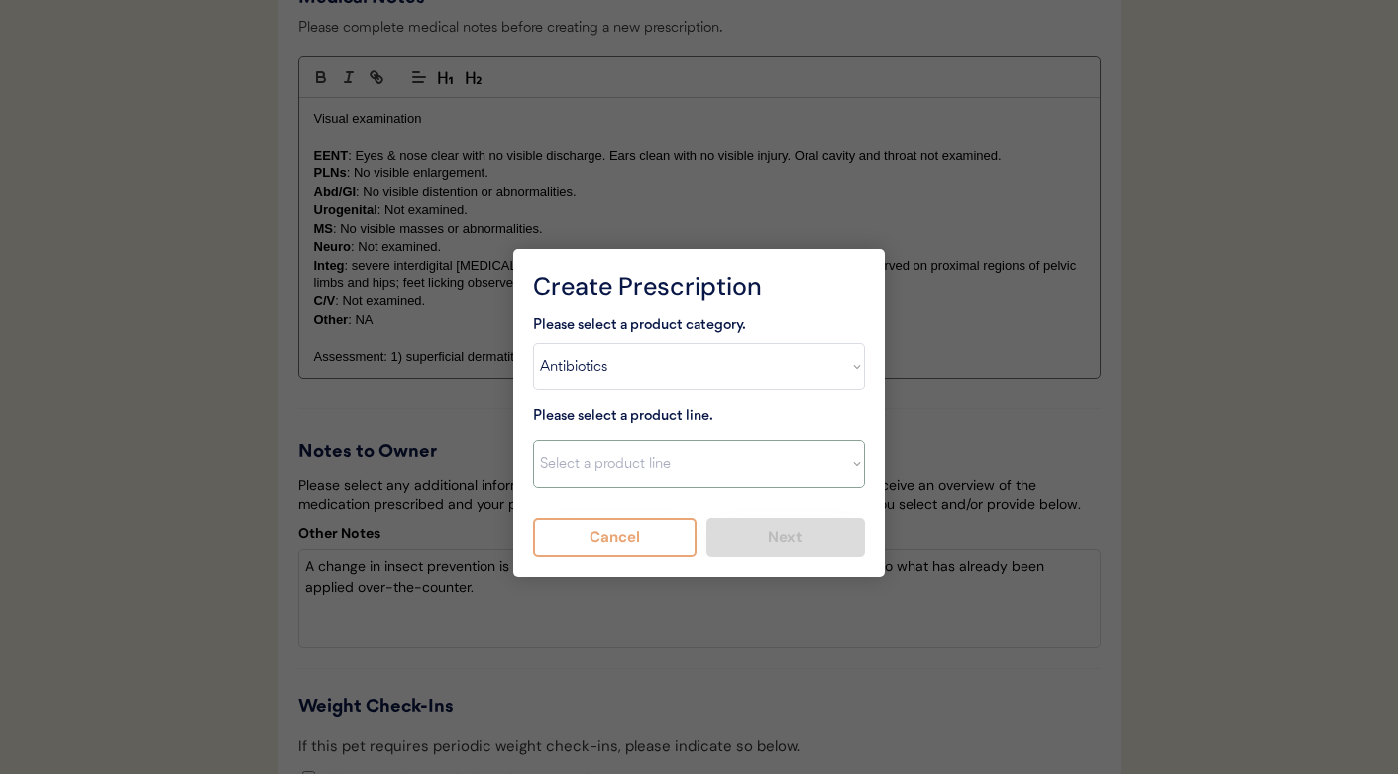
select select ""Prednisone""
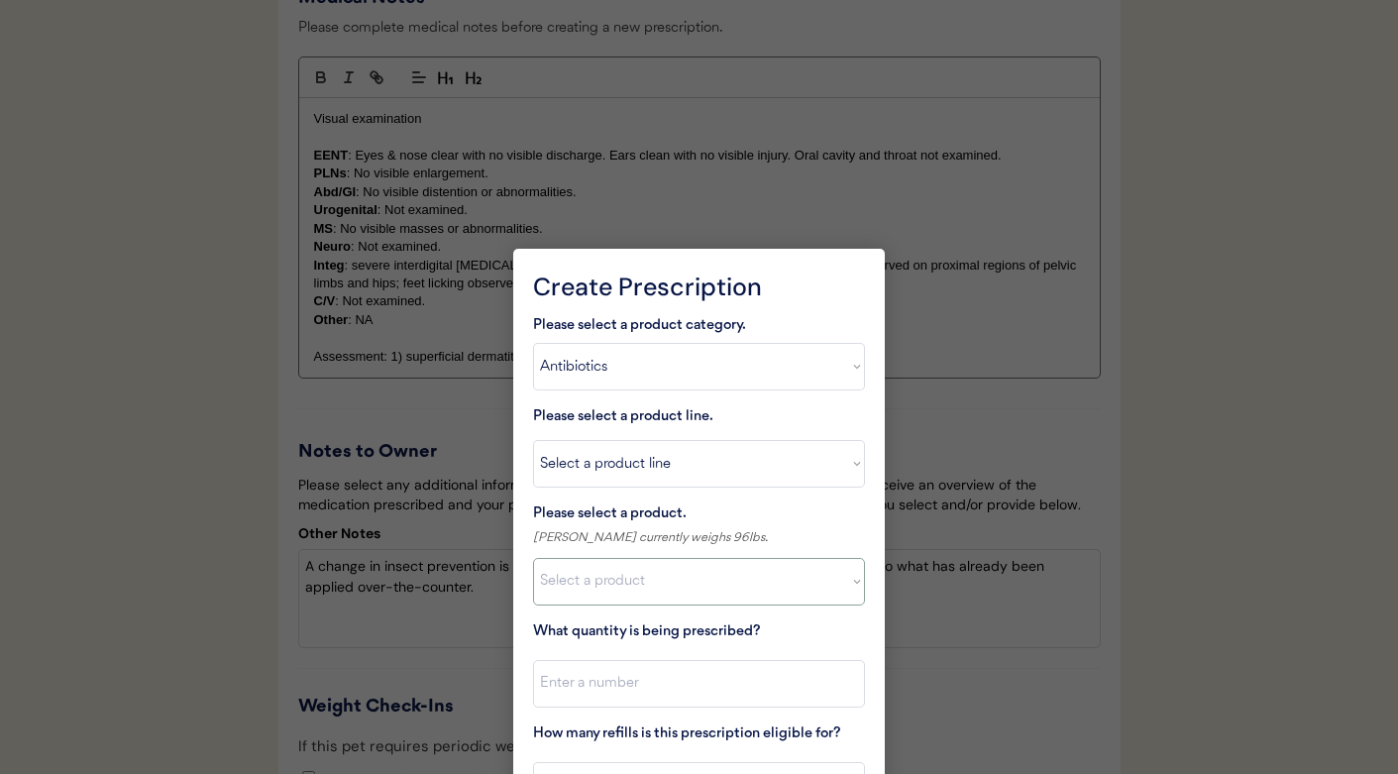
select select ""1348695171700984260__LOOKUP__1720044701991x344152750739606460""
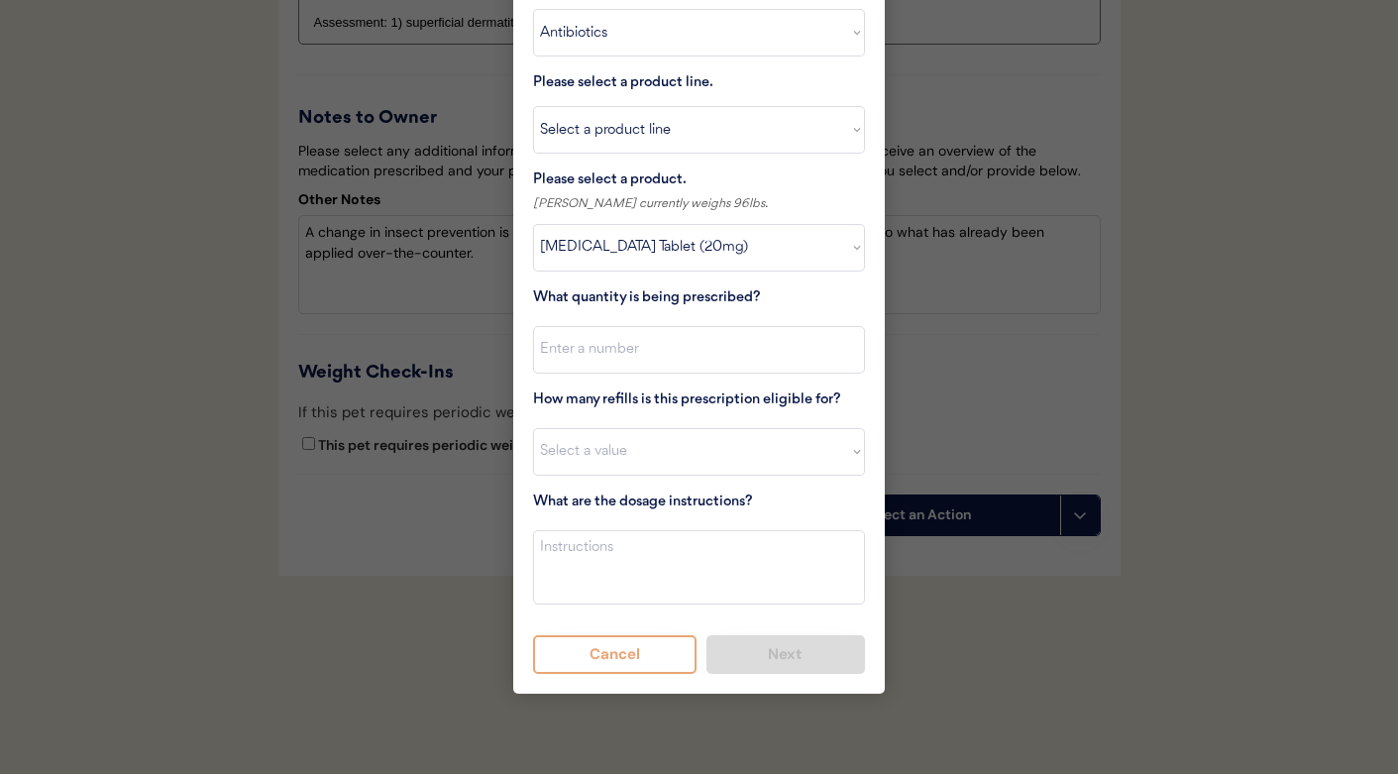
scroll to position [3156, 0]
select select "0"
click at [596, 534] on textarea at bounding box center [699, 567] width 332 height 74
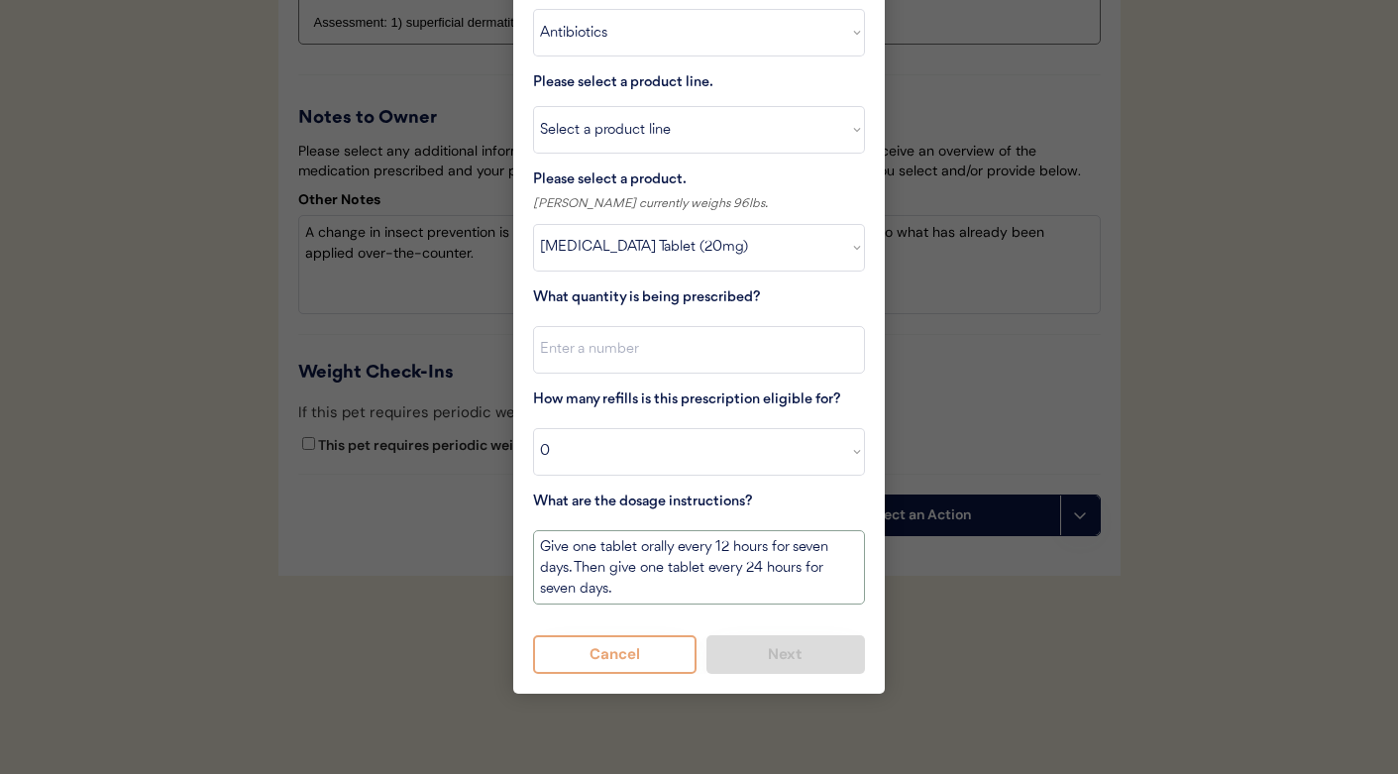
click at [555, 562] on textarea "Give one tablet orally every 12 hours for seven days. Then give one tablet ever…" at bounding box center [699, 567] width 332 height 74
click at [802, 530] on textarea "Give one tablet orally every 12 hours for seven days. Then give one tablet ever…" at bounding box center [699, 567] width 332 height 74
click at [773, 577] on textarea "Give one tablet orally every 12 hours for 7 days. Then give one tablet every 24…" at bounding box center [699, 567] width 332 height 74
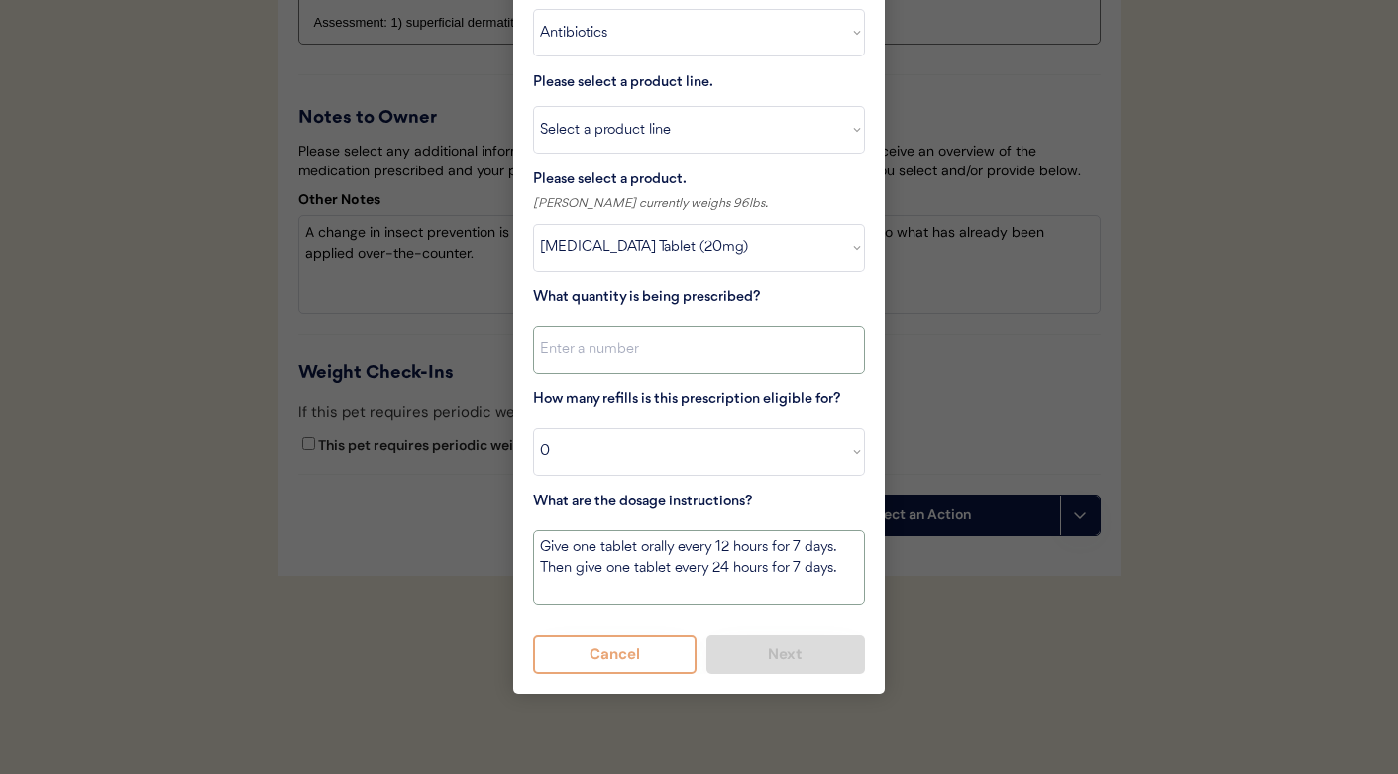
type textarea "Give one tablet orally every 12 hours for 7 days. Then give one tablet every 24…"
click at [629, 326] on input "input" at bounding box center [699, 350] width 332 height 48
type input "21"
click at [773, 635] on button "Next" at bounding box center [787, 654] width 160 height 39
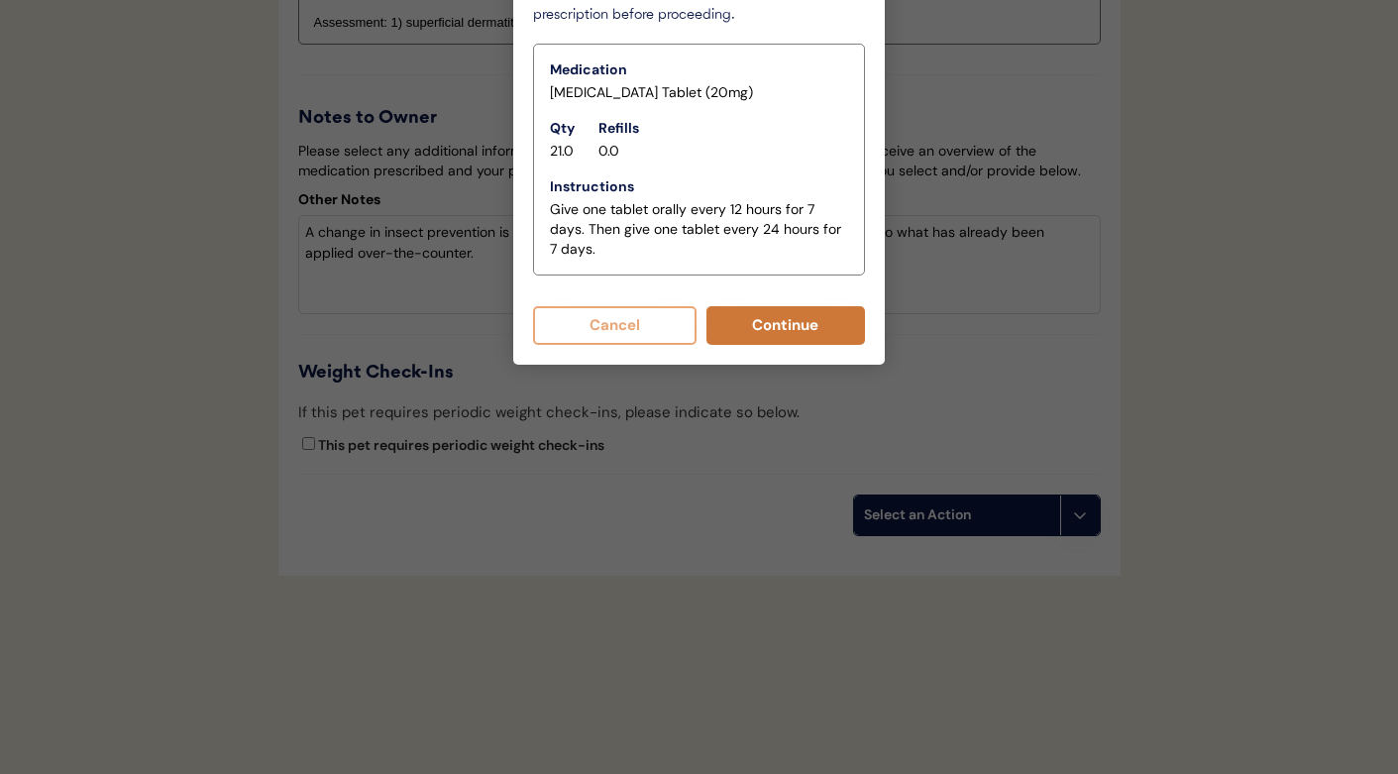
click at [757, 306] on button "Continue" at bounding box center [787, 325] width 160 height 39
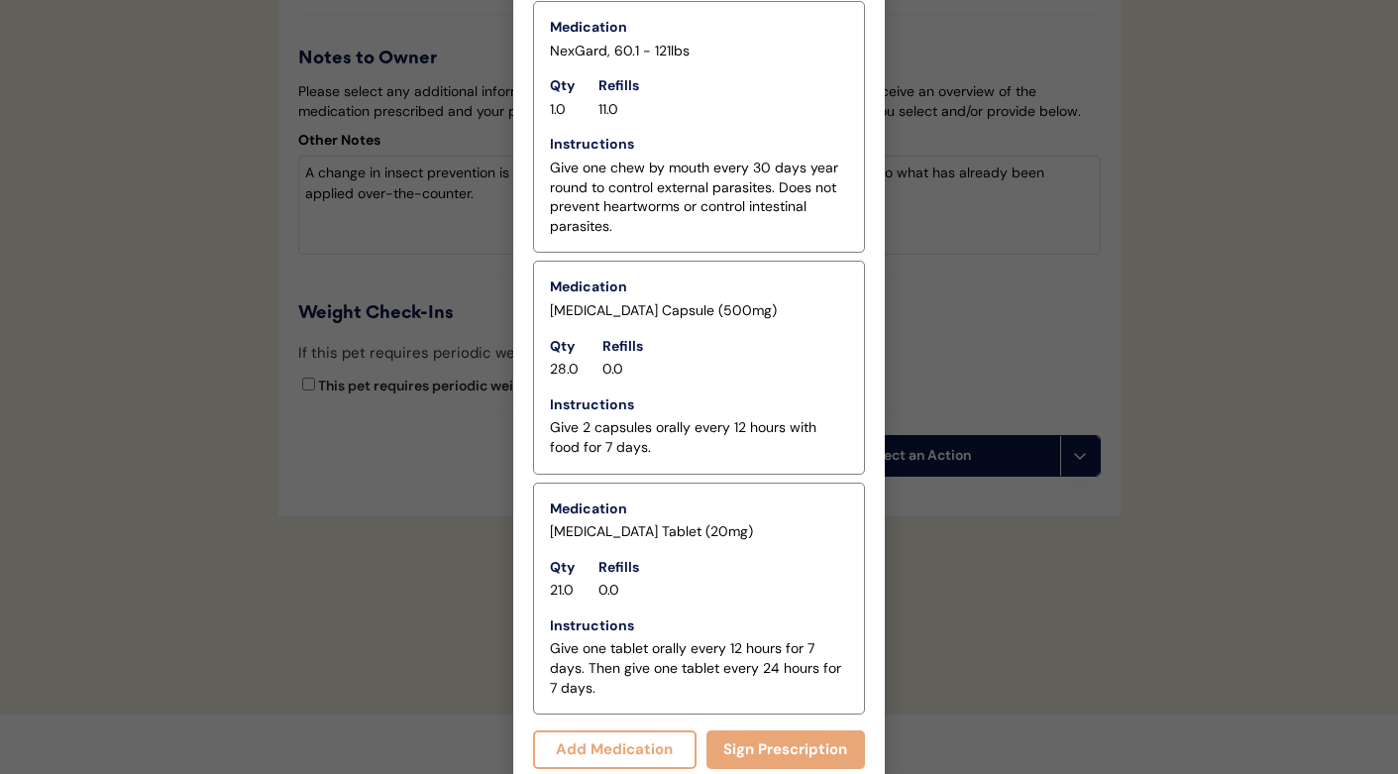
scroll to position [3196, 0]
click at [800, 731] on button "Sign Prescription" at bounding box center [787, 750] width 160 height 39
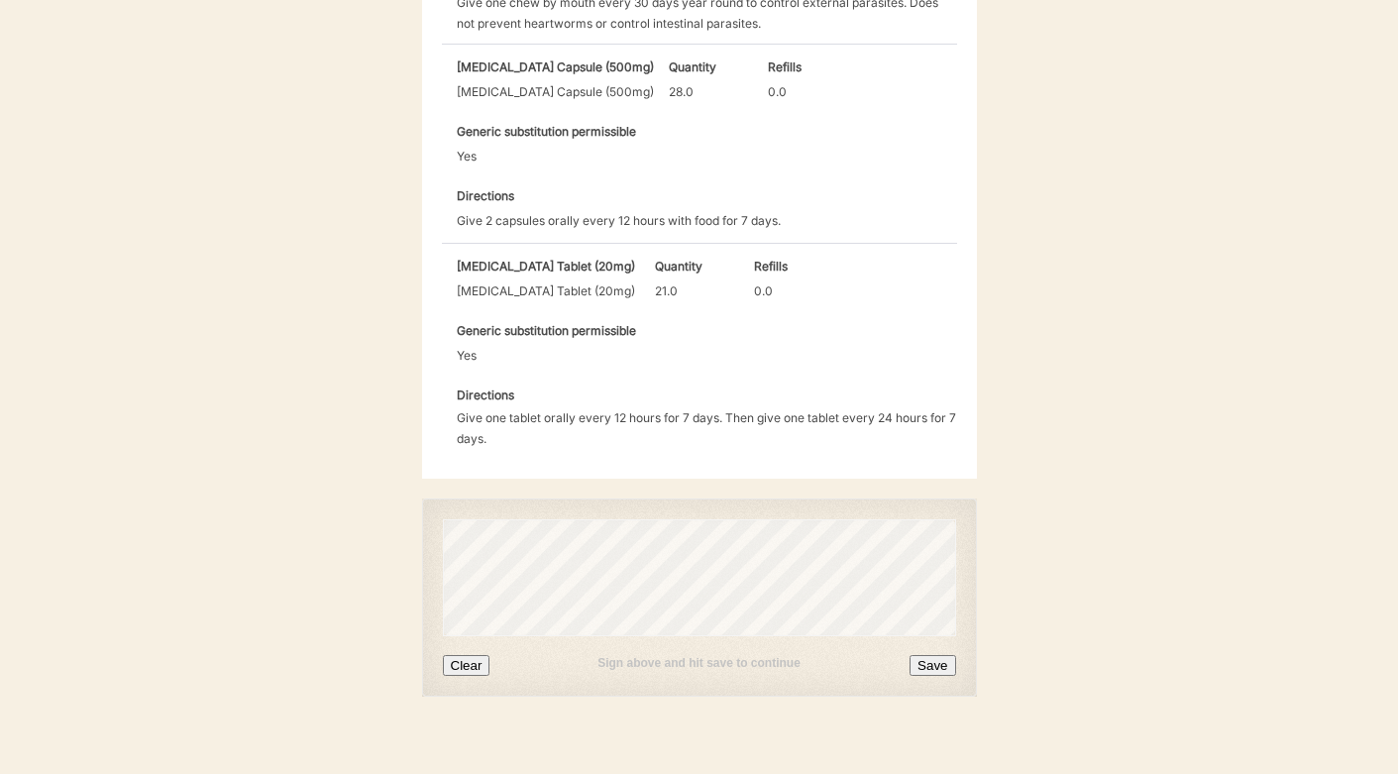
scroll to position [837, 0]
click at [469, 656] on button "Clear" at bounding box center [467, 666] width 48 height 21
click at [945, 656] on button "Save" at bounding box center [933, 666] width 46 height 21
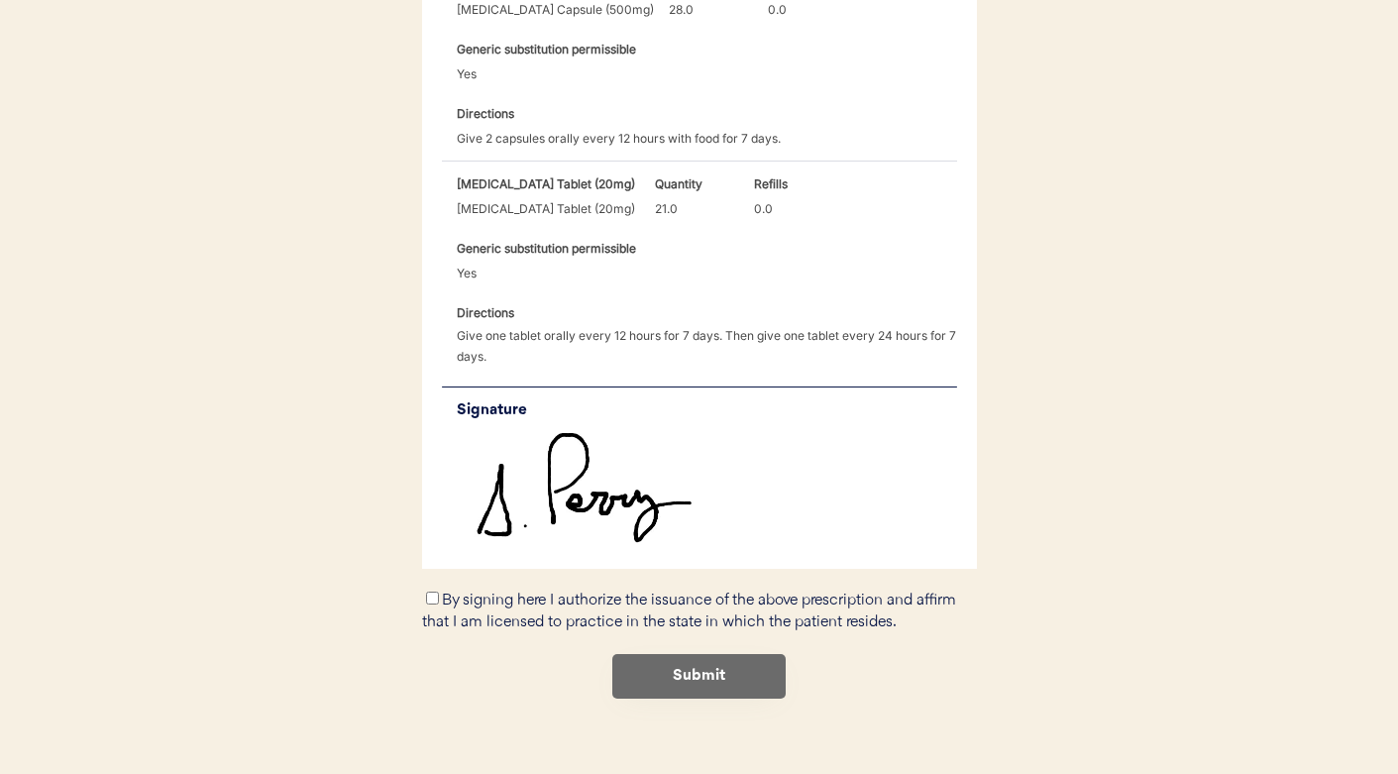
scroll to position [920, 0]
click at [433, 593] on input "By signing here I authorize the issuance of the above prescription and affirm t…" at bounding box center [432, 599] width 13 height 13
checkbox input "true"
click at [720, 657] on button "Submit" at bounding box center [698, 677] width 173 height 45
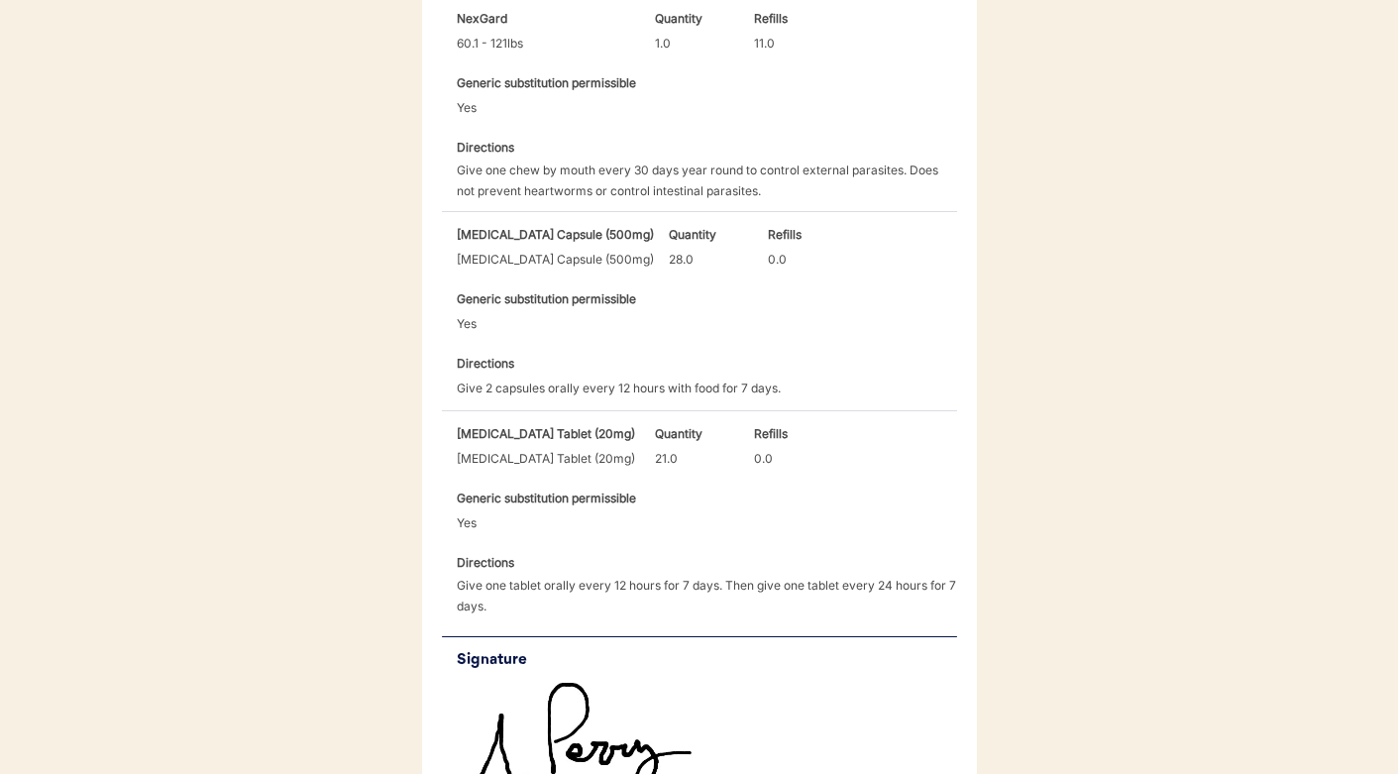
scroll to position [684, 0]
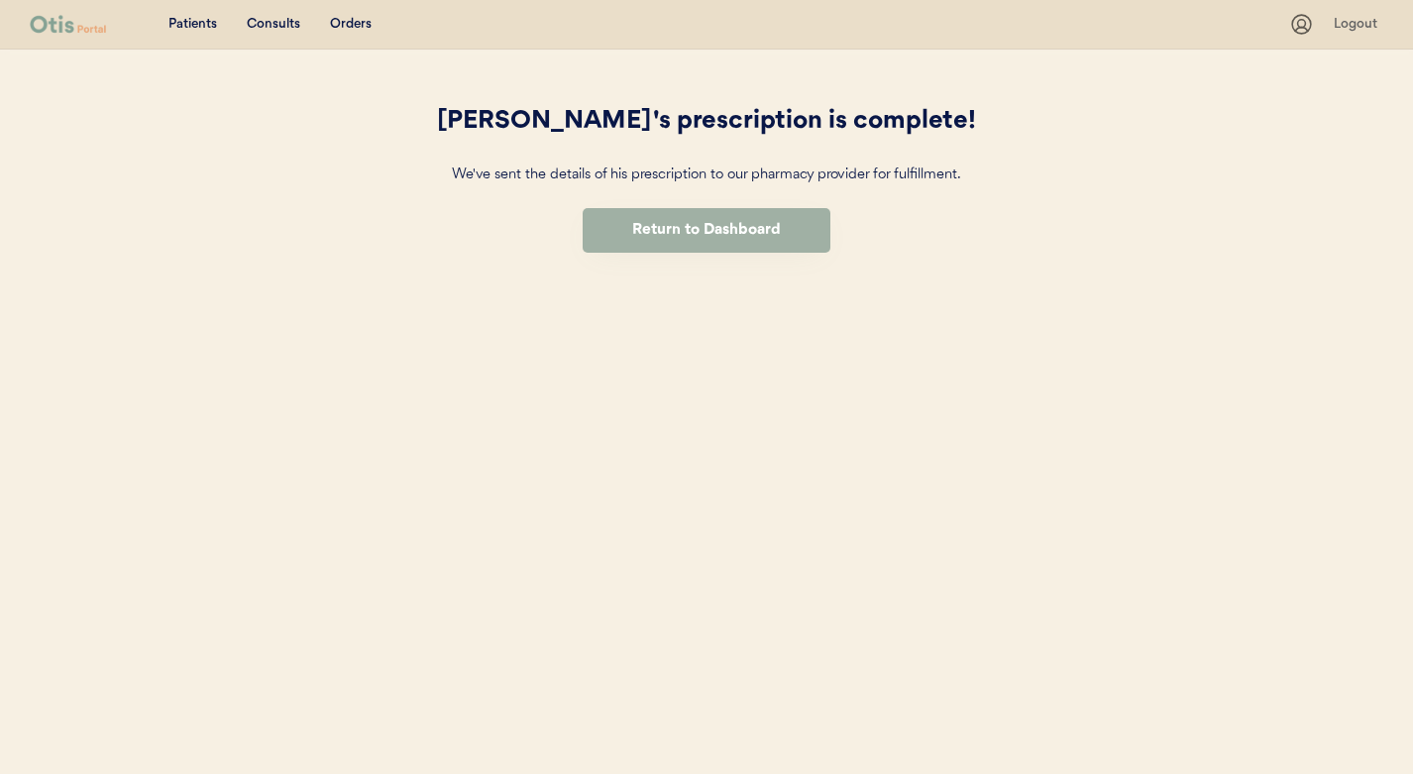
click at [740, 227] on button "Return to Dashboard" at bounding box center [707, 230] width 248 height 45
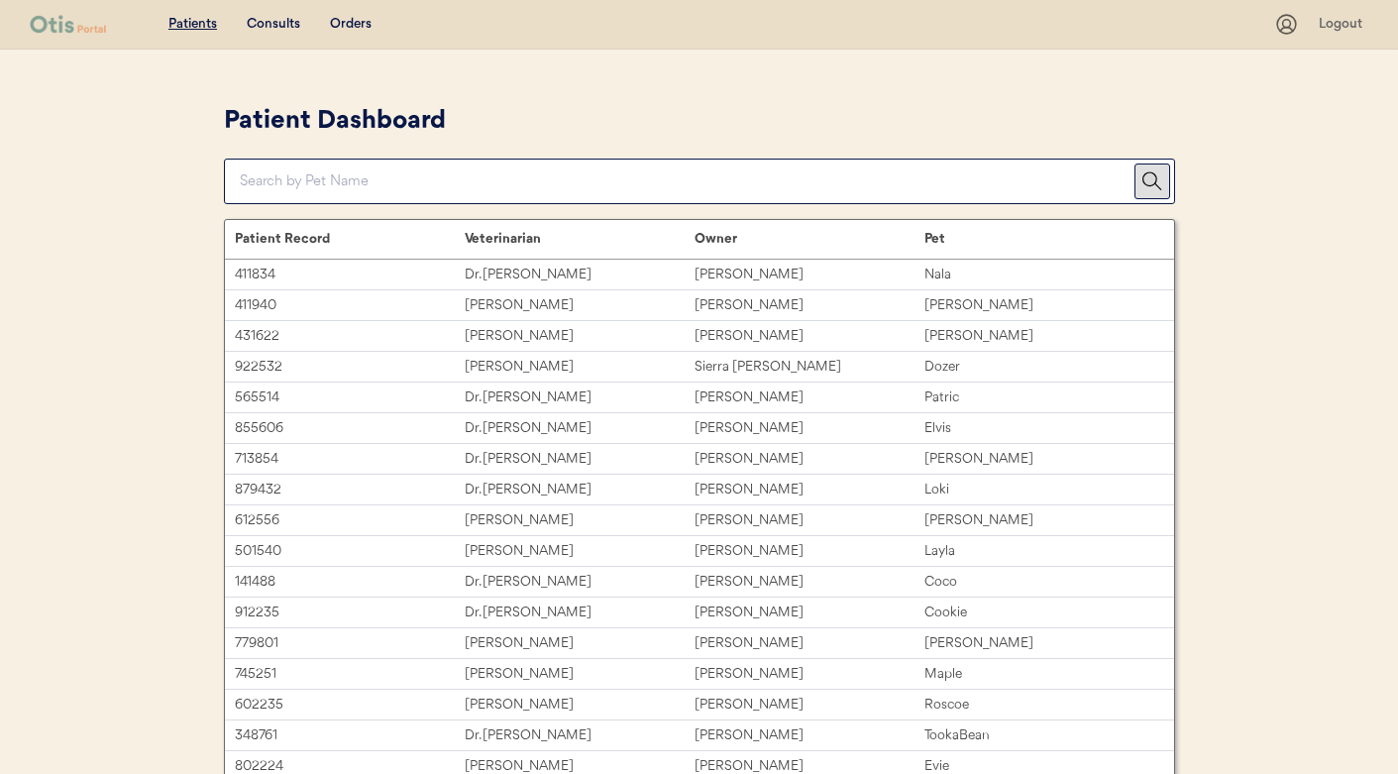
click at [475, 187] on input "input" at bounding box center [687, 182] width 895 height 44
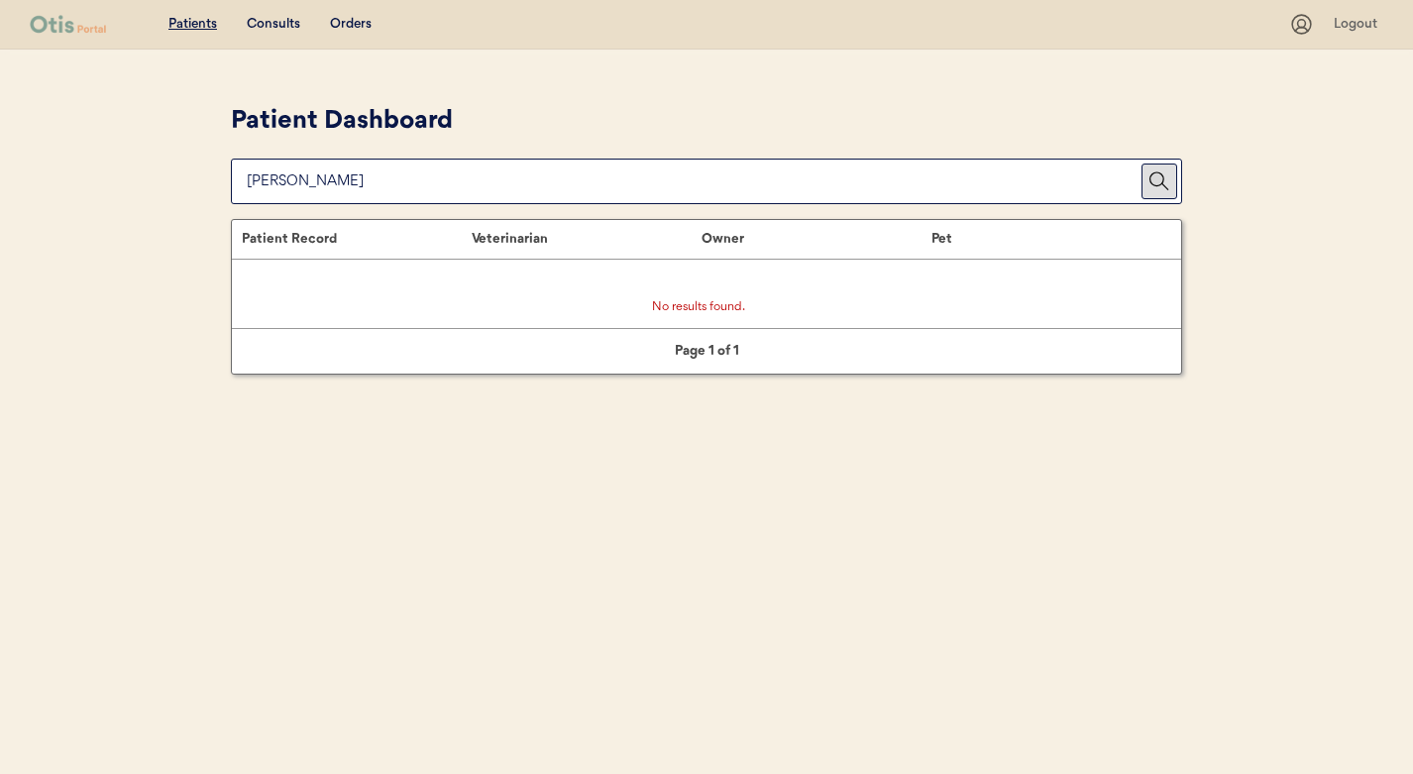
click at [258, 173] on input "input" at bounding box center [694, 182] width 895 height 44
type input "octor"
click at [258, 173] on input "input" at bounding box center [694, 182] width 895 height 44
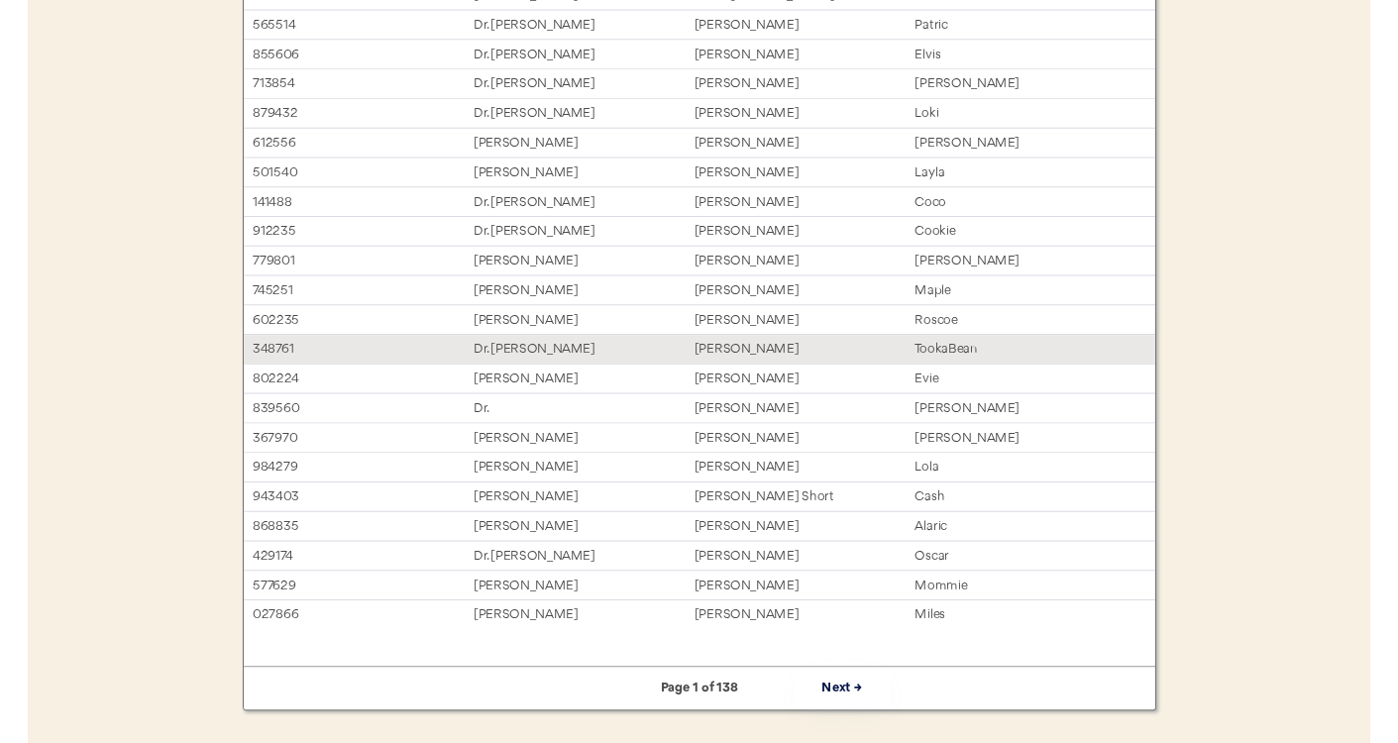
scroll to position [380, 0]
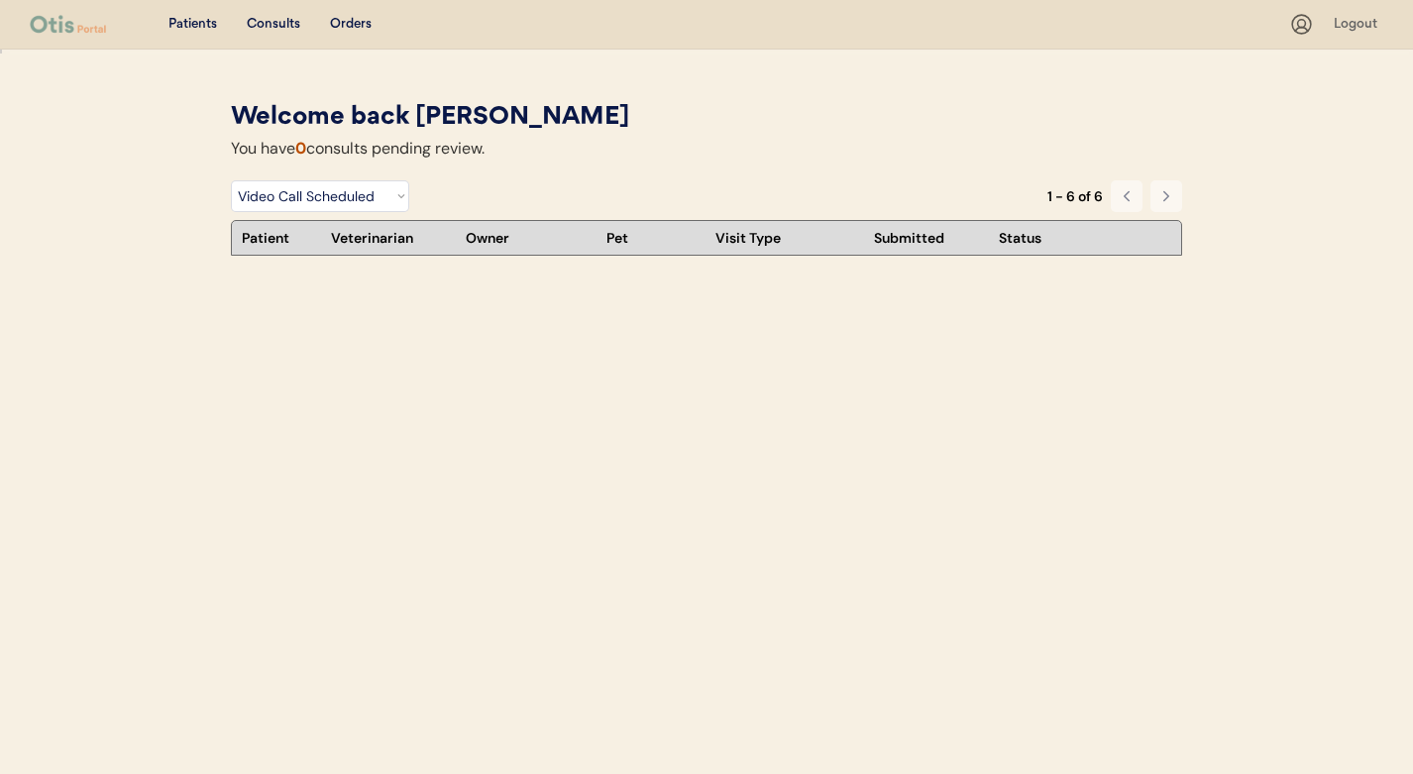
select select ""video_call_scheduled""
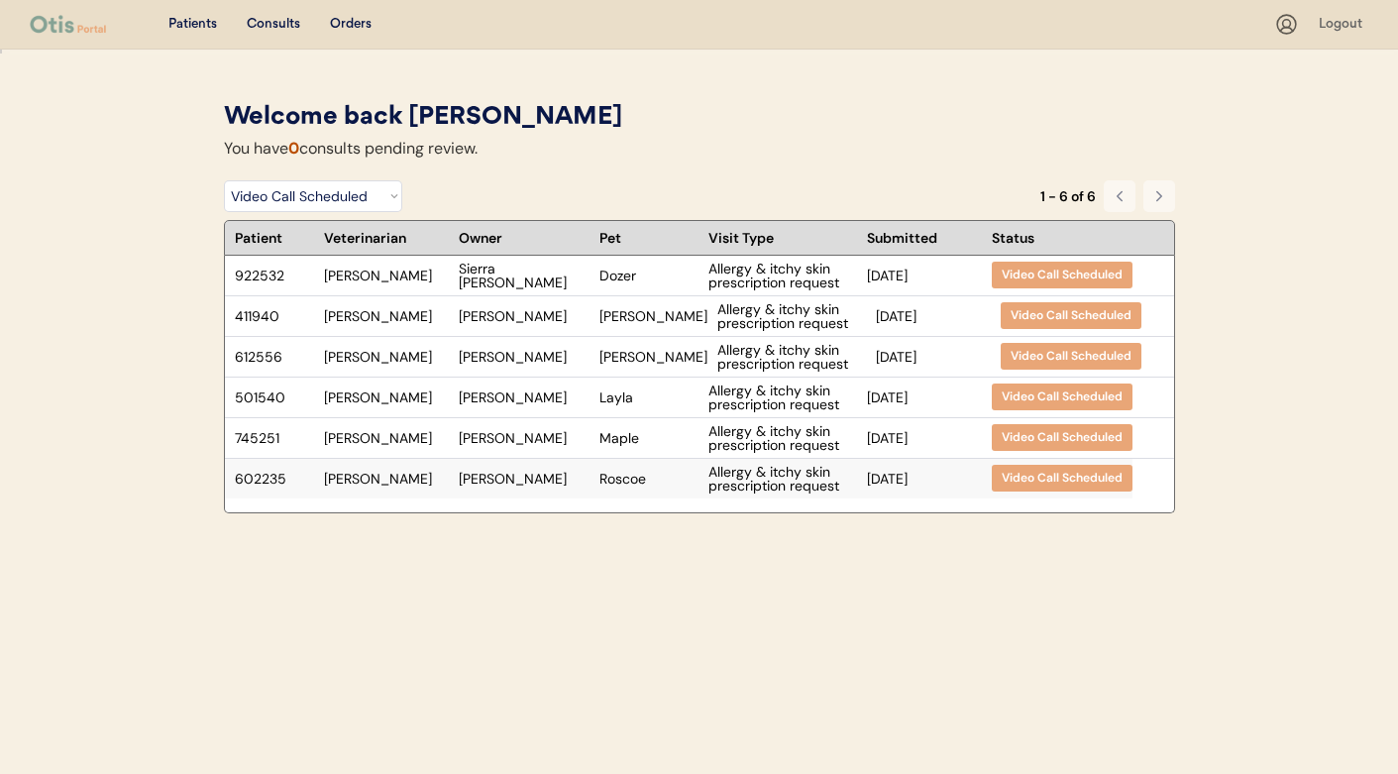
click at [547, 468] on div "602235 [PERSON_NAME] [PERSON_NAME] Allergy & itchy skin prescription request [D…" at bounding box center [679, 479] width 908 height 40
click at [546, 277] on div "Sierra Witmer" at bounding box center [524, 276] width 131 height 28
click at [545, 481] on div "[PERSON_NAME]" at bounding box center [524, 479] width 131 height 14
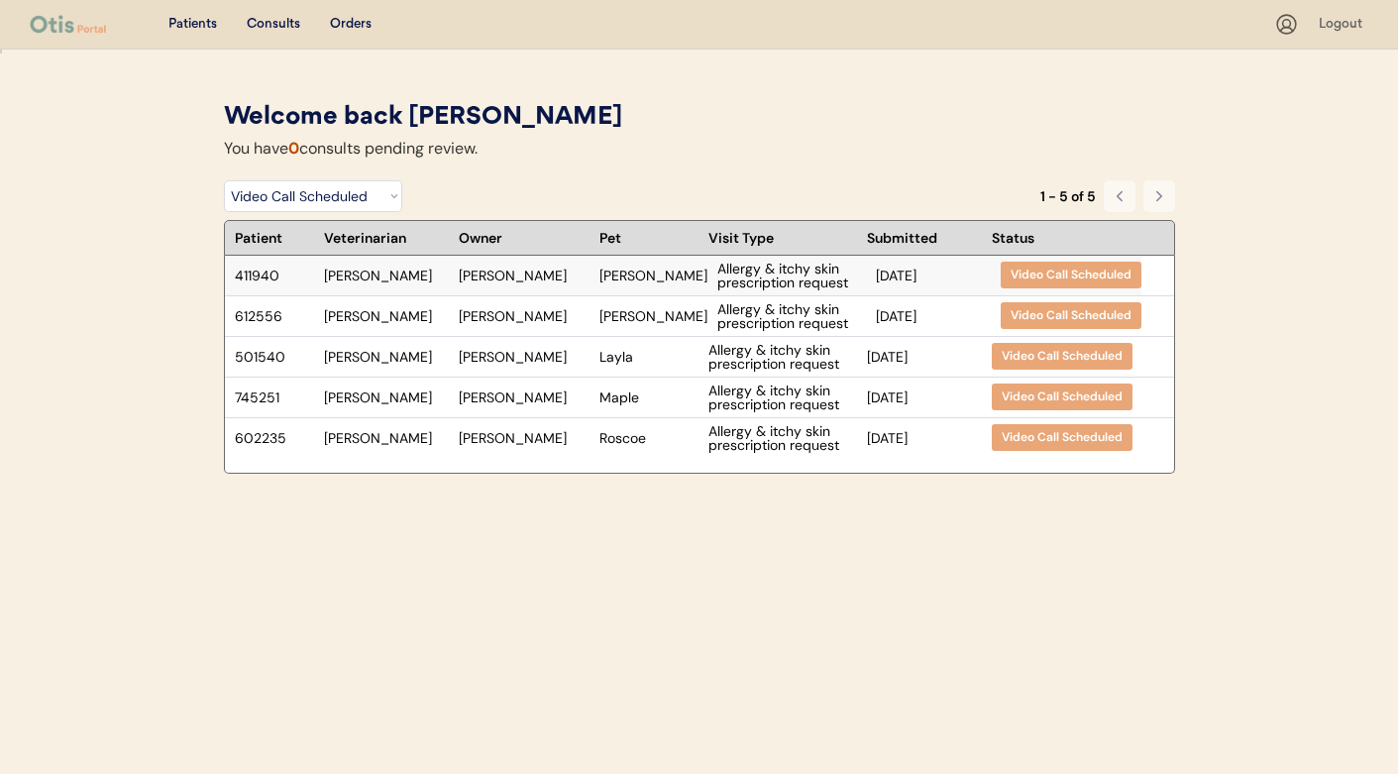
click at [506, 280] on div "KIYA McNeil" at bounding box center [524, 276] width 131 height 14
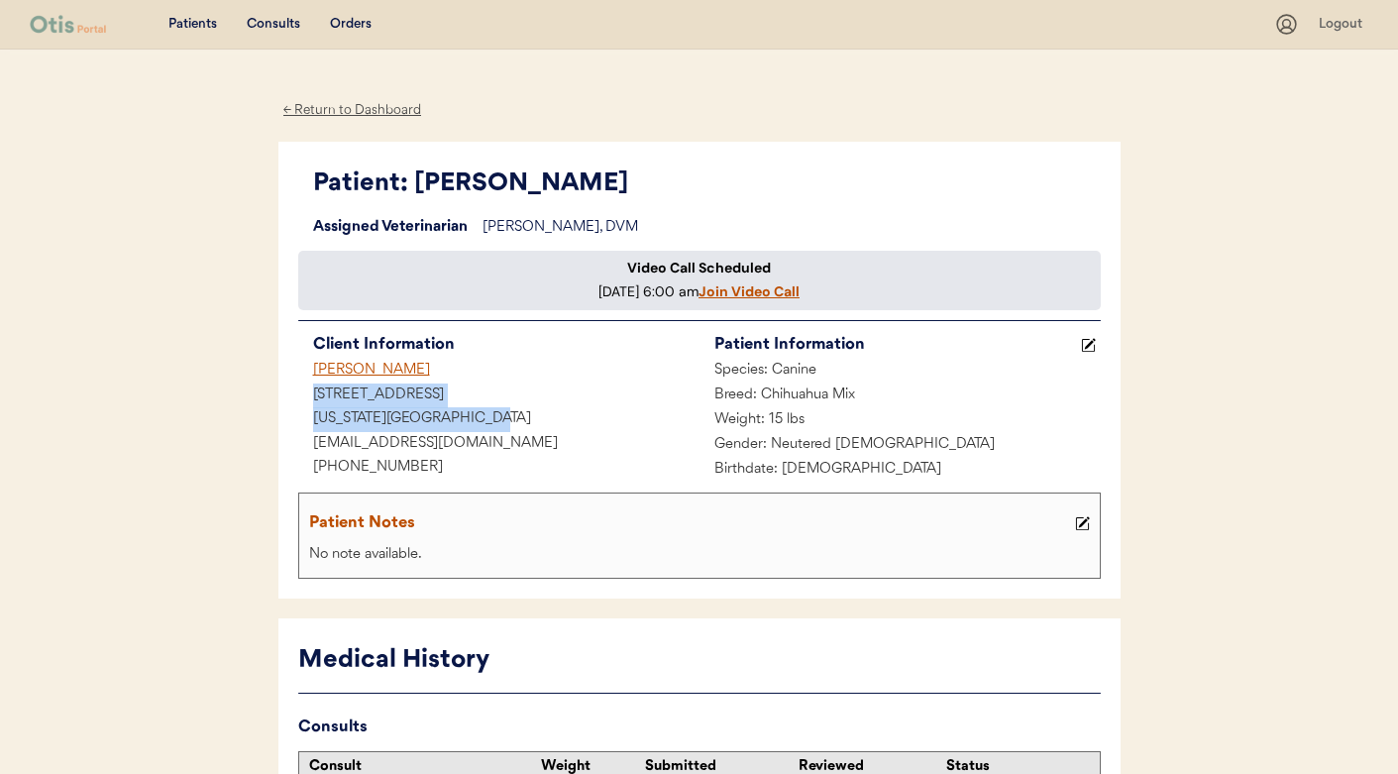
drag, startPoint x: 475, startPoint y: 432, endPoint x: 314, endPoint y: 415, distance: 161.4
click at [314, 415] on div "Client Information [PERSON_NAME] [STREET_ADDRESS][US_STATE] [EMAIL_ADDRESS][DOM…" at bounding box center [498, 406] width 401 height 150
copy div "[STREET_ADDRESS][US_STATE]"
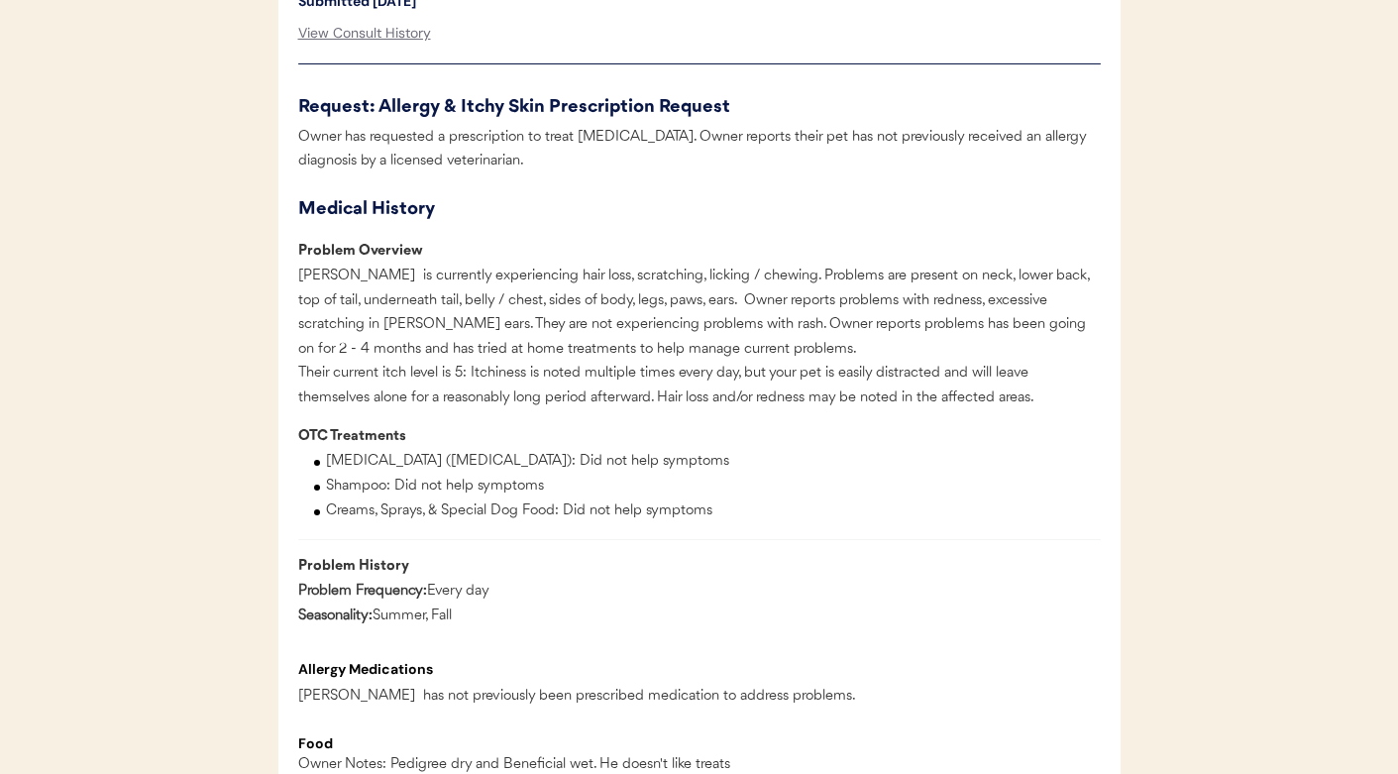
scroll to position [1014, 0]
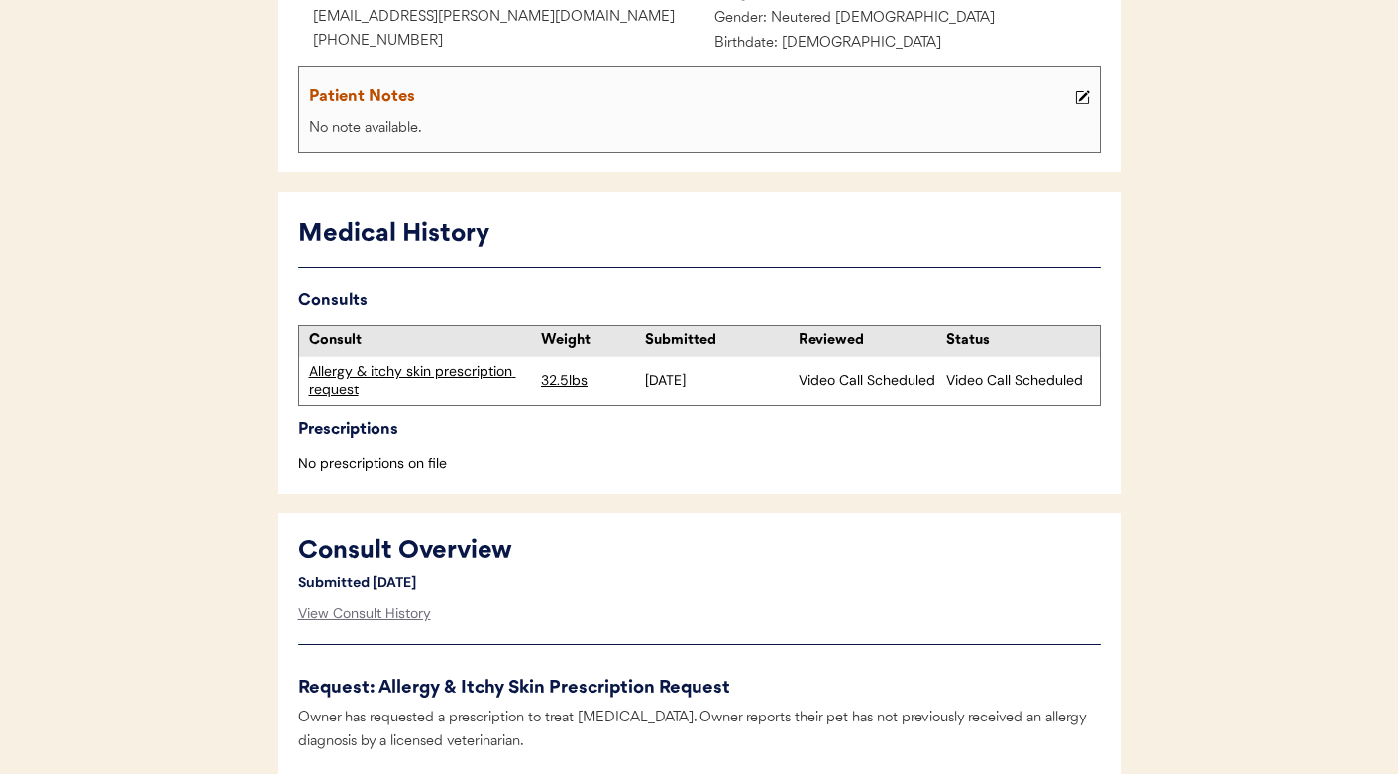
scroll to position [143, 0]
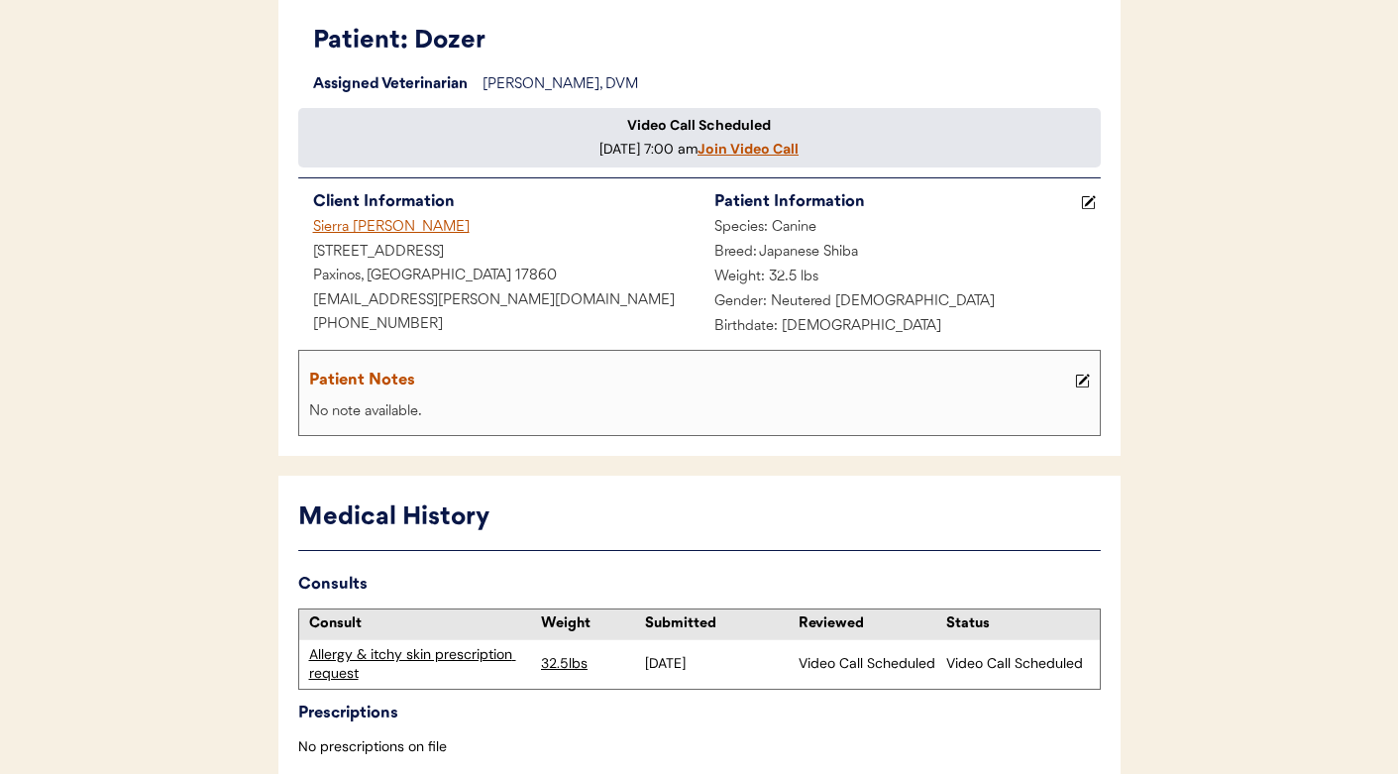
click at [698, 158] on u "Join Video Call" at bounding box center [748, 149] width 101 height 18
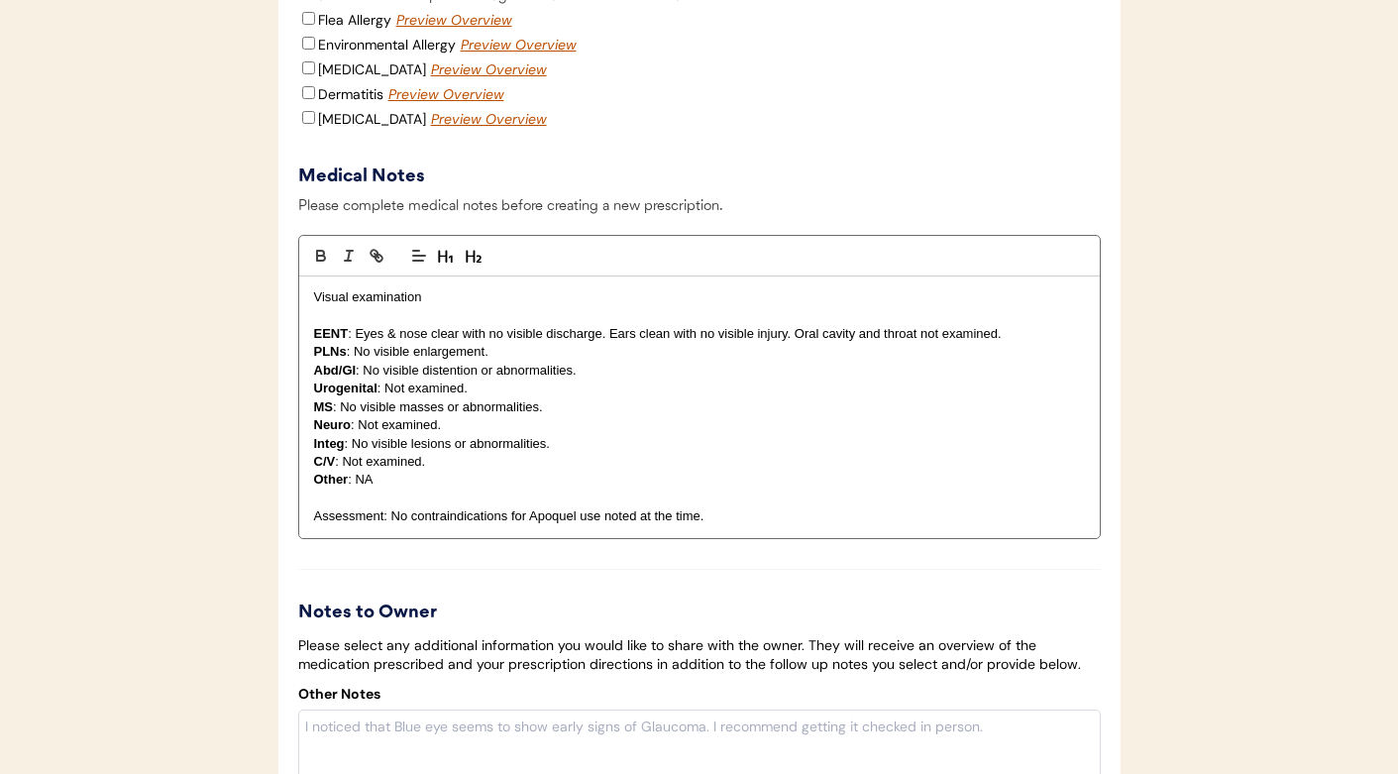
scroll to position [2428, 0]
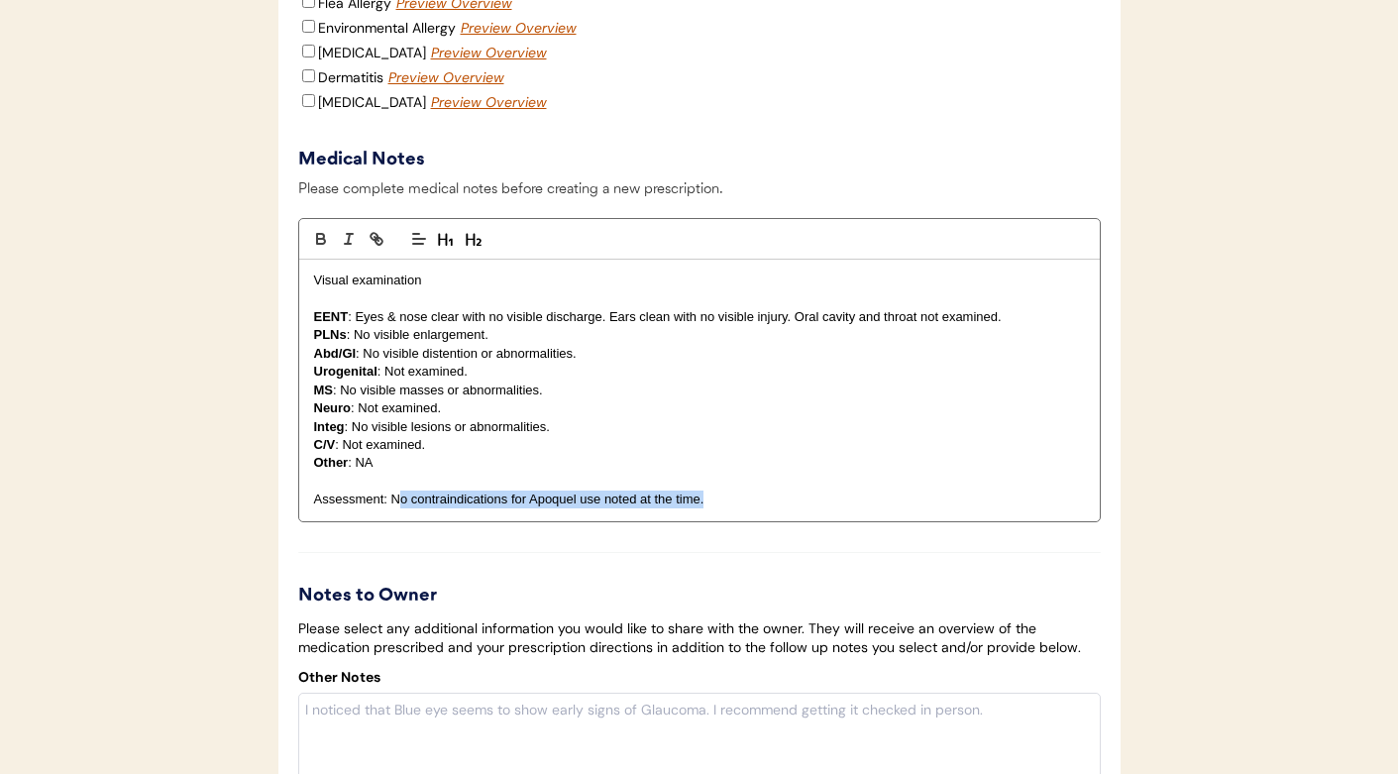
drag, startPoint x: 733, startPoint y: 527, endPoint x: 398, endPoint y: 523, distance: 335.0
click at [398, 508] on p "Assessment: No contraindications for Apoquel use noted at the time." at bounding box center [699, 500] width 771 height 18
click at [308, 8] on input "Flea Allergy" at bounding box center [308, 1] width 13 height 13
checkbox input "true"
click at [553, 436] on p "Integ : No visible lesions or abnormalities." at bounding box center [699, 427] width 771 height 18
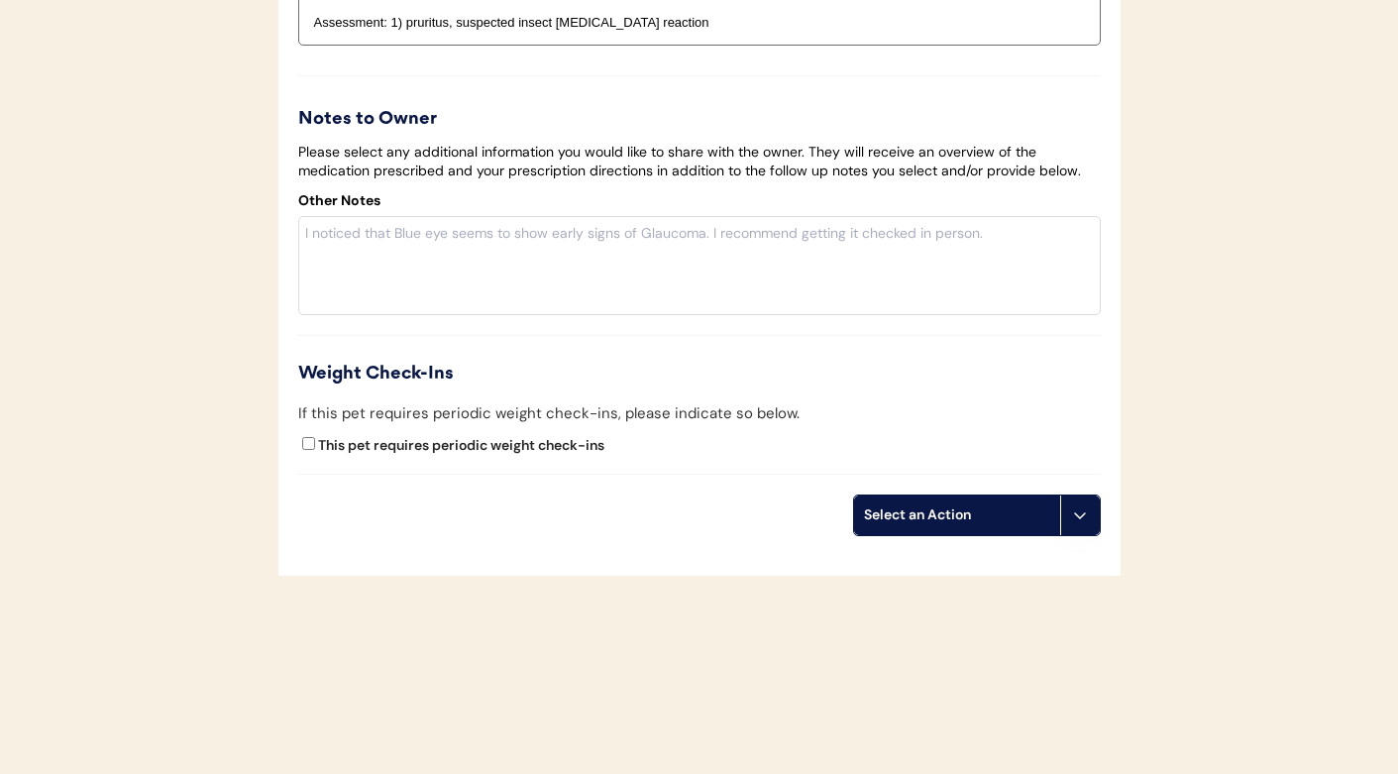
scroll to position [2926, 0]
click at [903, 526] on div "Select an Action" at bounding box center [957, 516] width 206 height 40
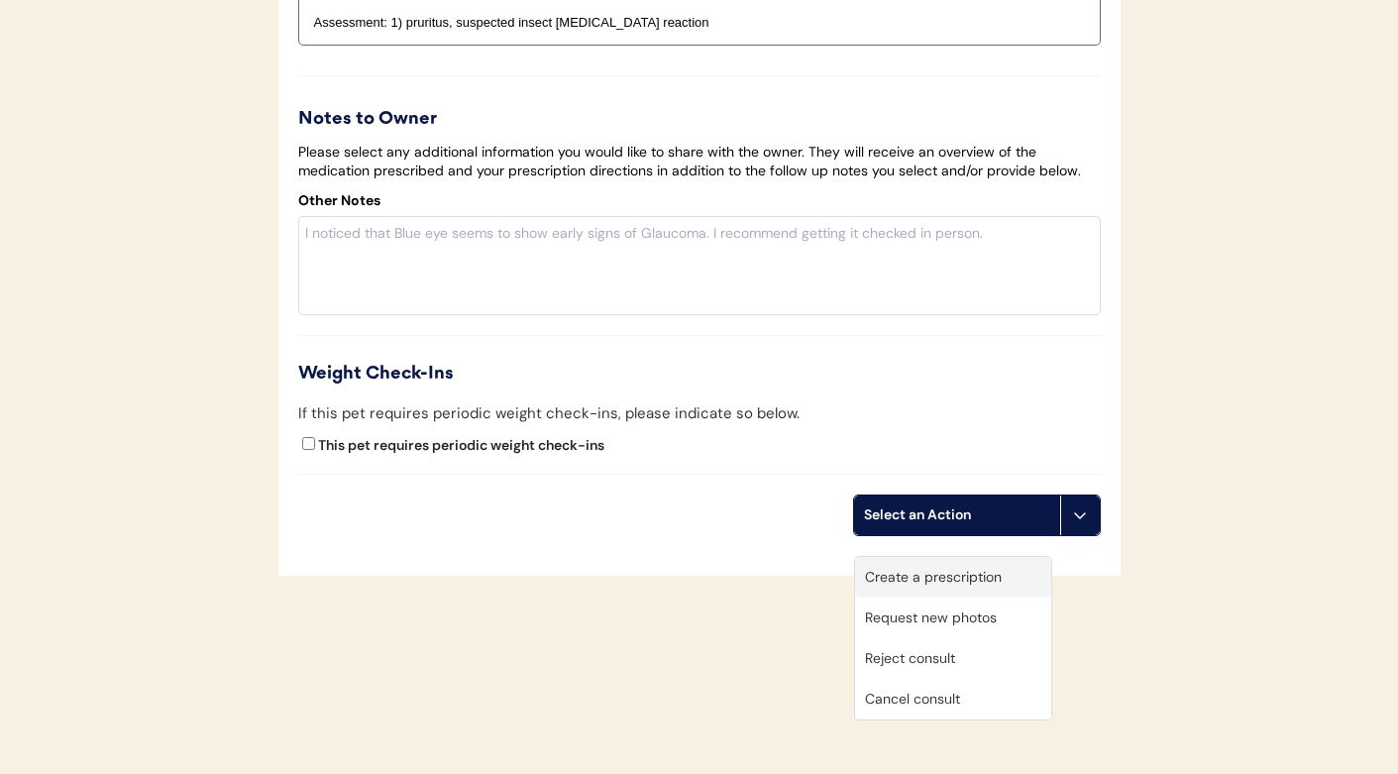
click at [902, 557] on div "Create a prescription" at bounding box center [953, 577] width 196 height 41
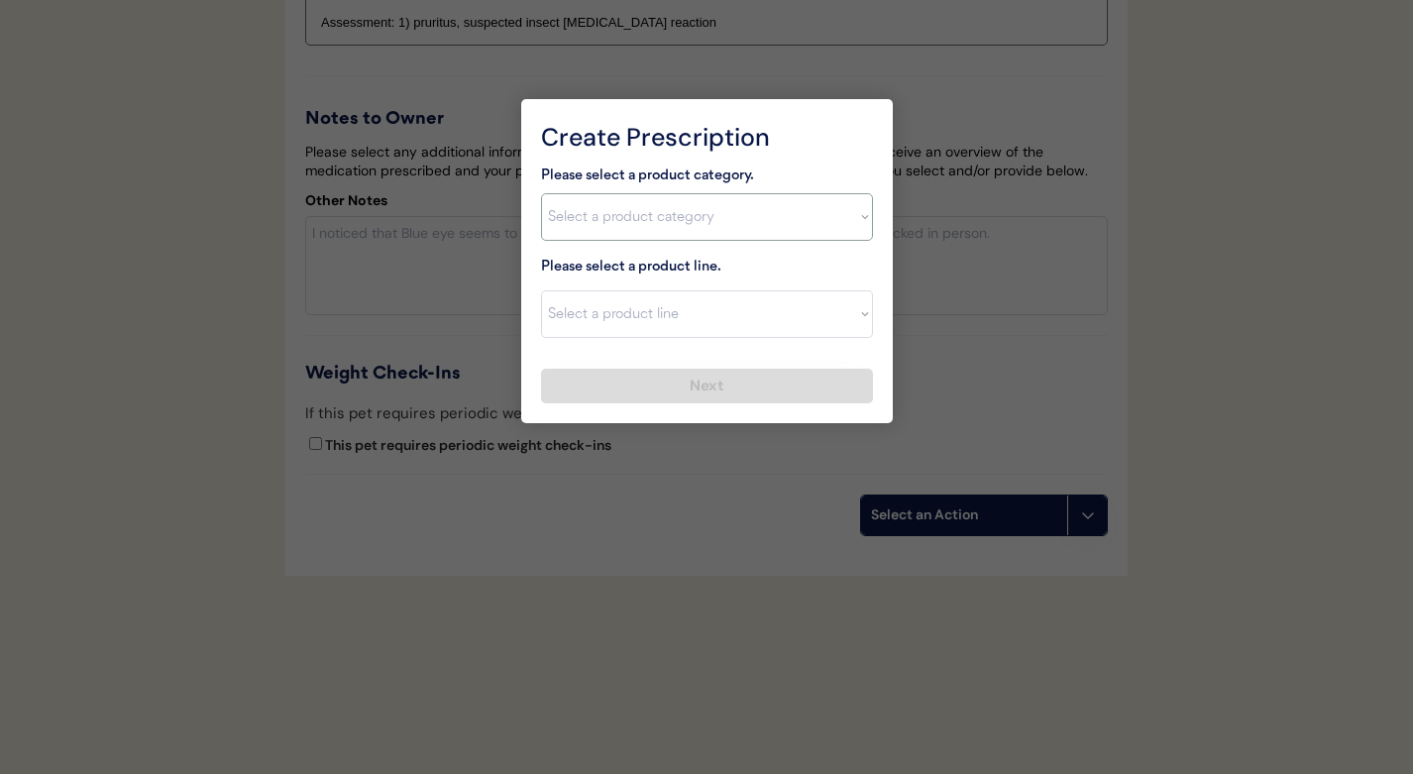
select select ""flea___tick""
select select ""NexGard""
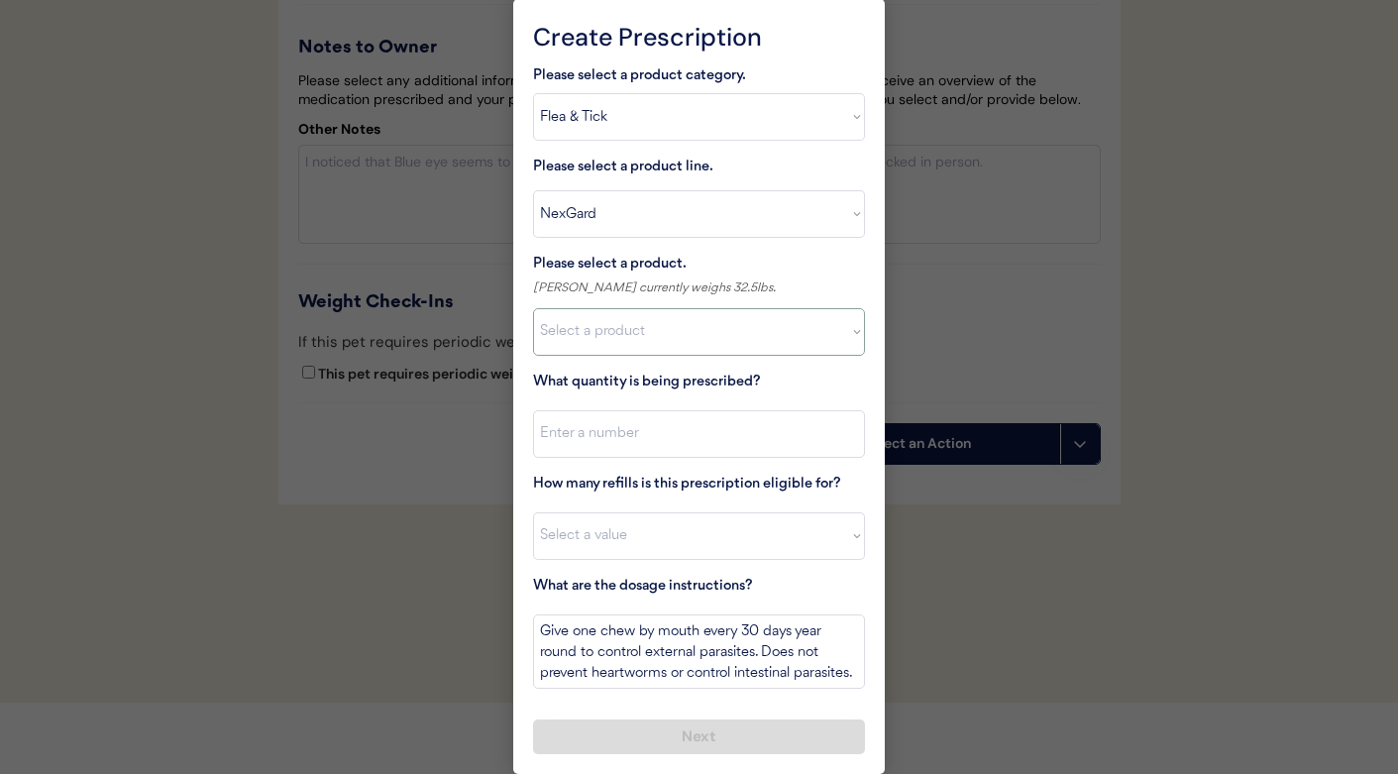
scroll to position [2973, 0]
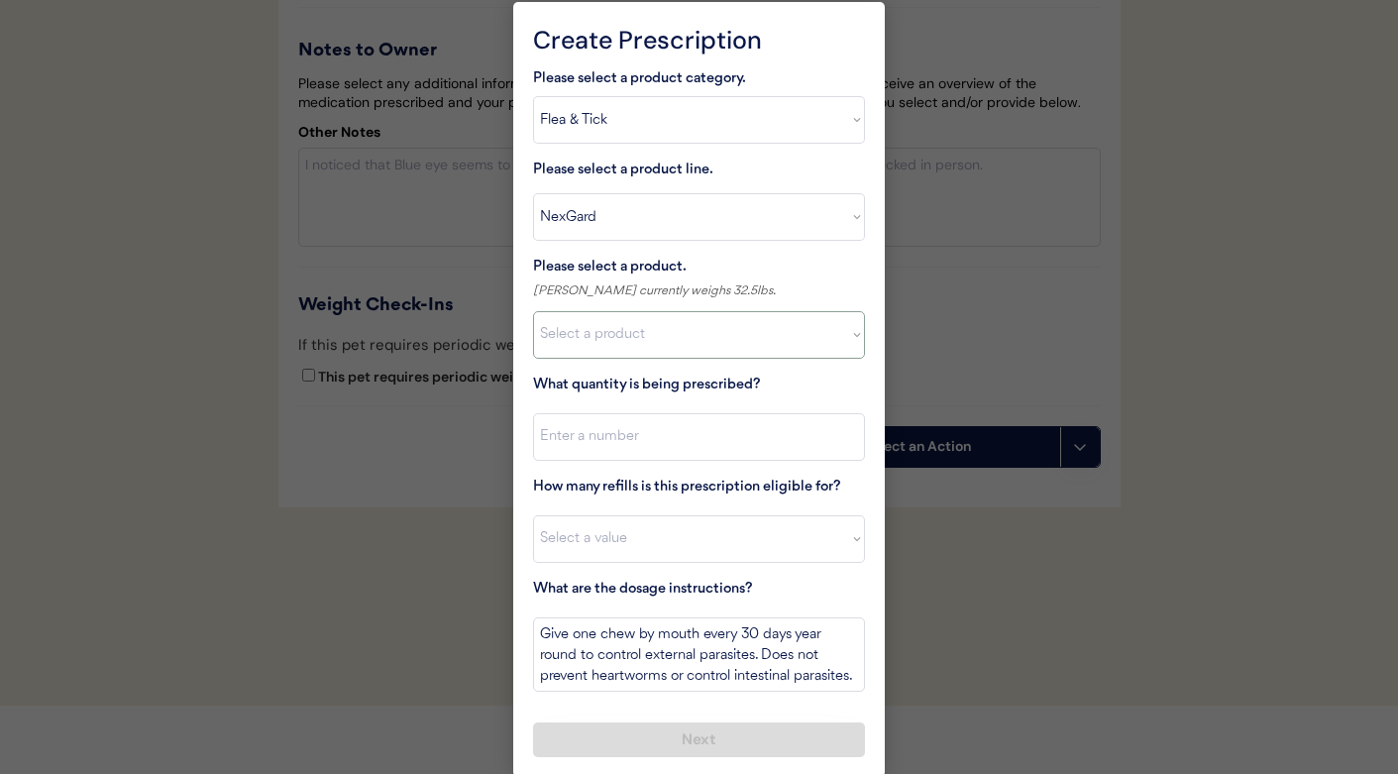
select select ""1348695171700984260__LOOKUP__1670802168528x104437410217383500""
click at [611, 422] on input "input" at bounding box center [699, 437] width 332 height 48
type input "1"
select select "11"
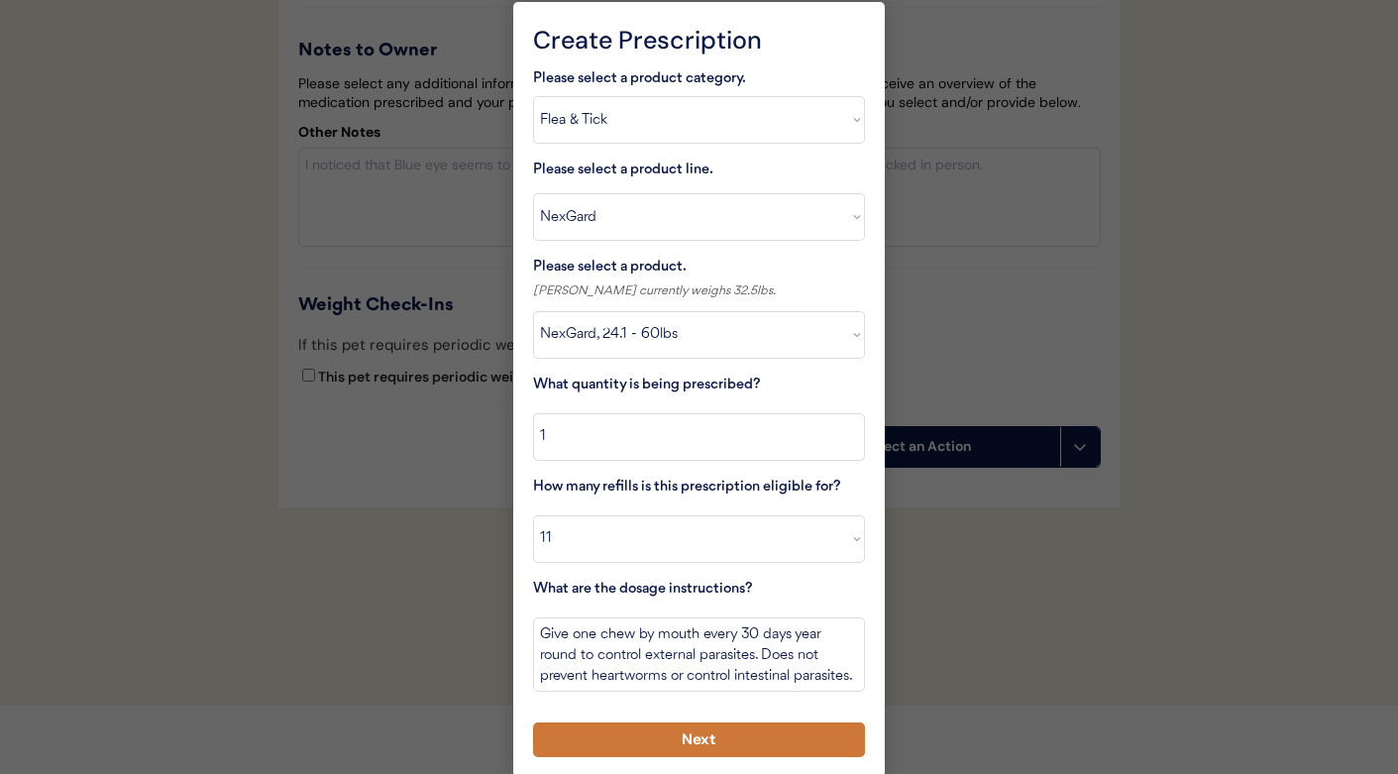
click at [689, 741] on button "Next" at bounding box center [699, 739] width 332 height 35
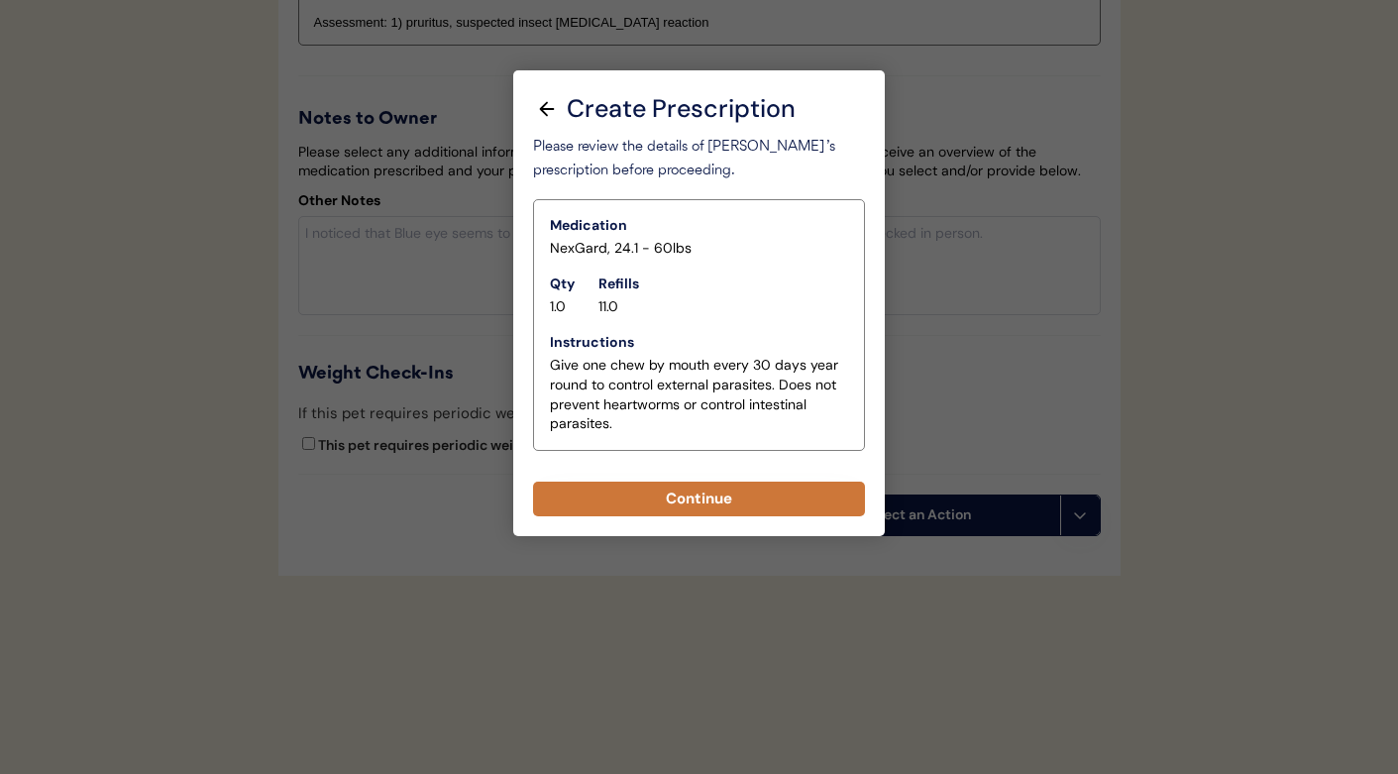
click at [638, 482] on button "Continue" at bounding box center [699, 499] width 332 height 35
select select ""PLACEHOLDER_1427118222253""
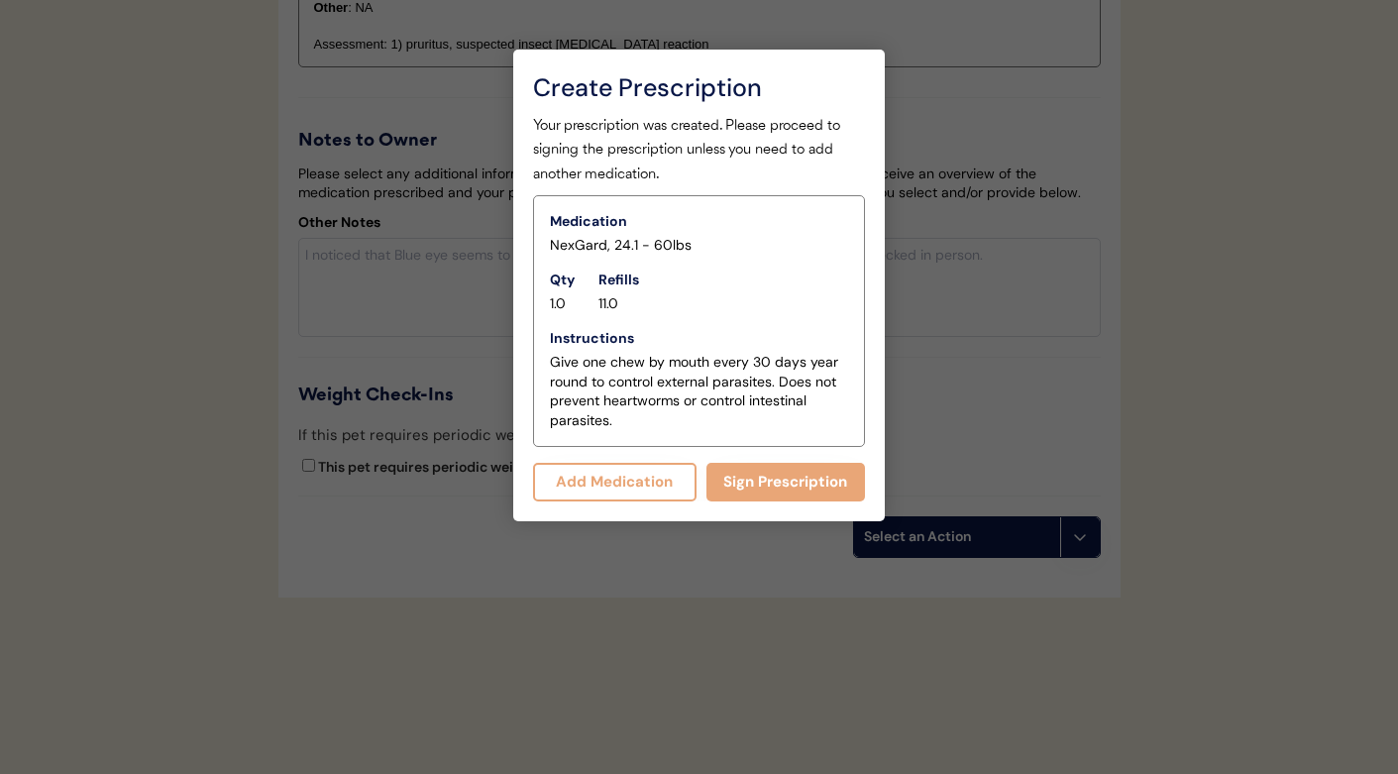
click at [644, 479] on button "Add Medication" at bounding box center [615, 482] width 164 height 39
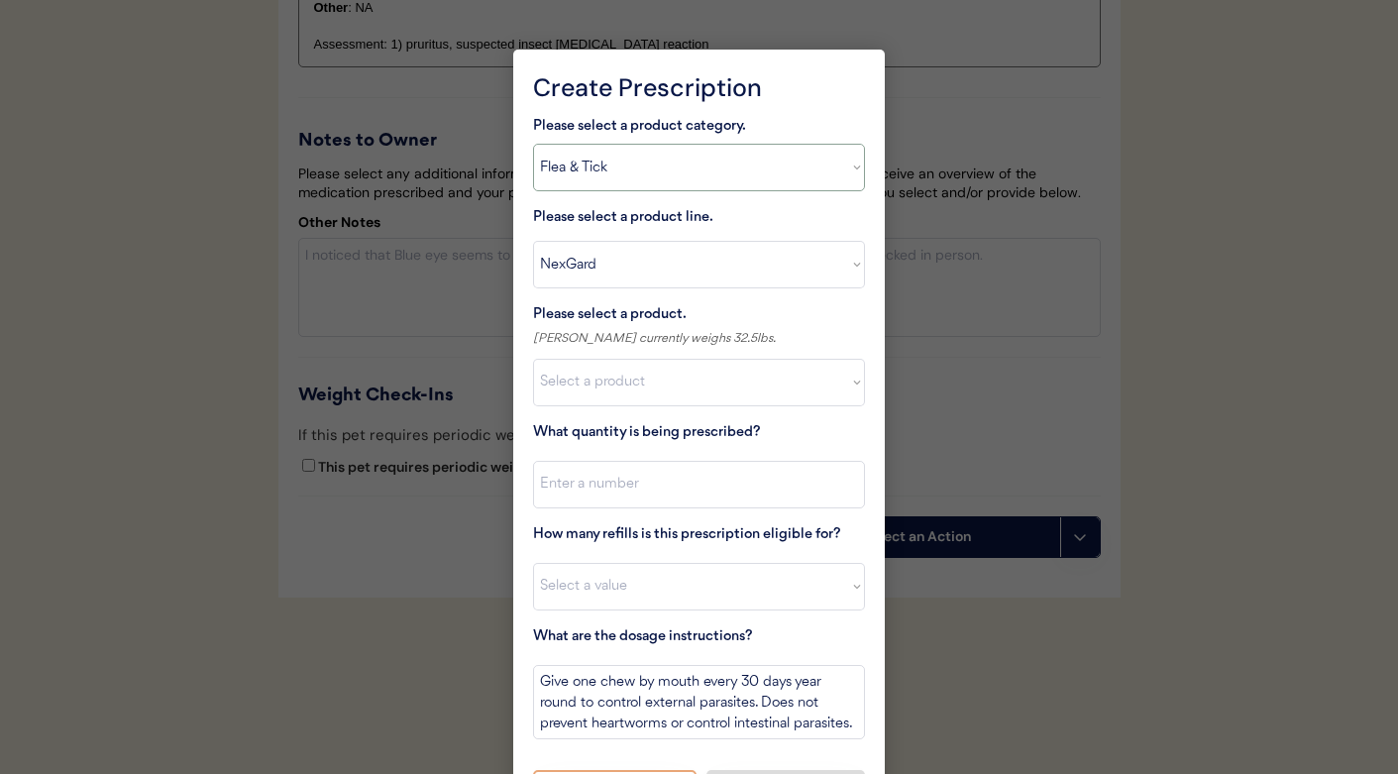
select select ""allergies""
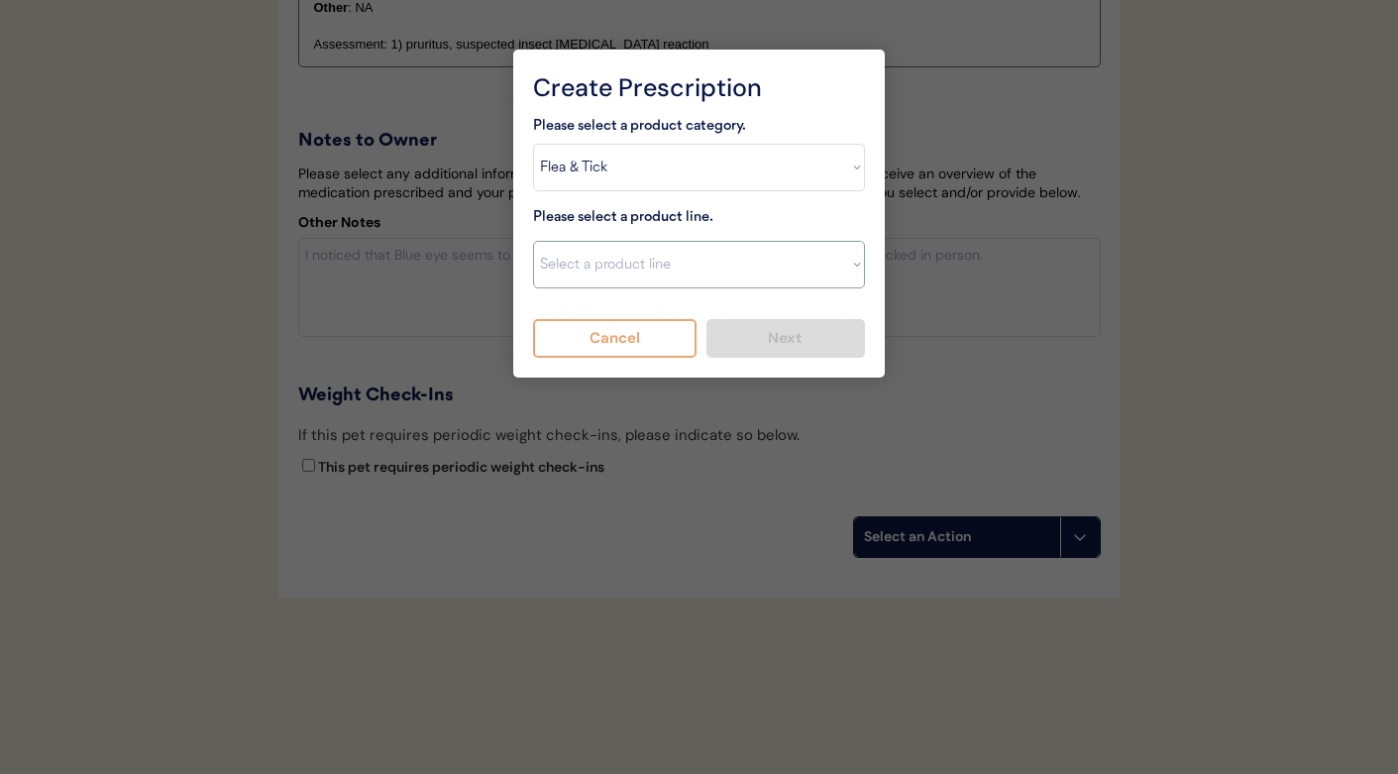
select select ""Prednisone""
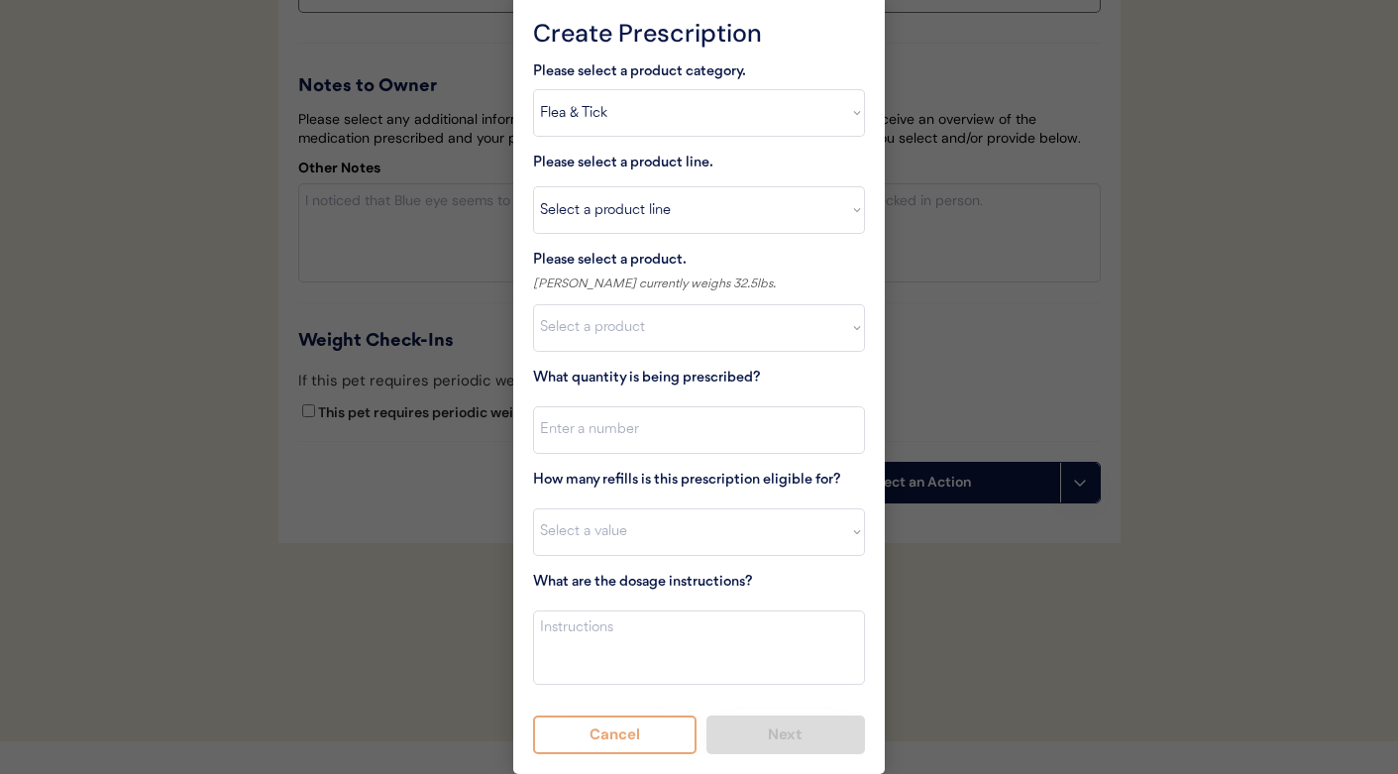
scroll to position [2978, 0]
select select ""1348695171700984260__LOOKUP__1720044701993x600970059088437200""
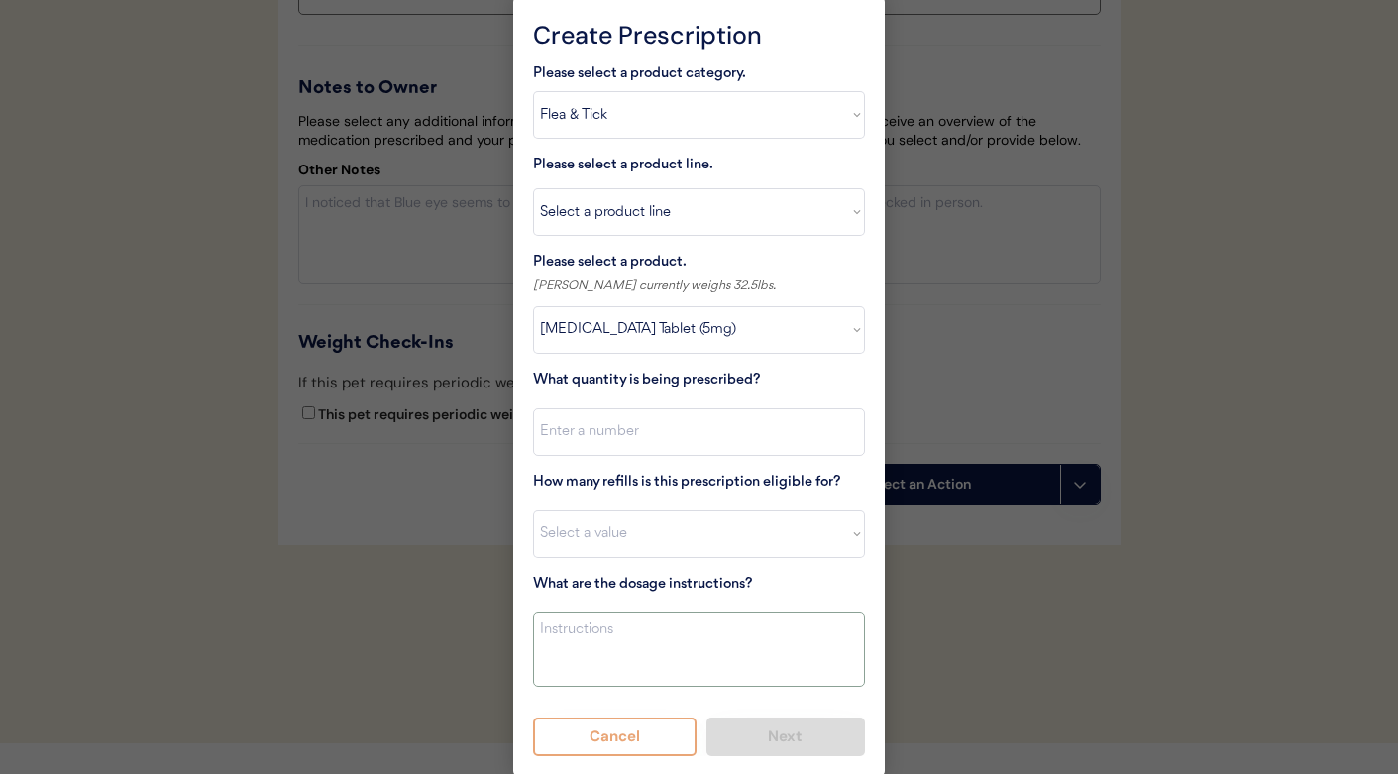
click at [611, 621] on textarea at bounding box center [699, 649] width 332 height 74
type textarea "G"
click at [613, 663] on textarea "Give one tablet every 12 hours by mouth for seven days. Then give one tablet ev…" at bounding box center [699, 649] width 332 height 74
click at [560, 643] on textarea "Give one tablet every 12 hours by mouth for seven days. Then give one tablet ev…" at bounding box center [699, 649] width 332 height 74
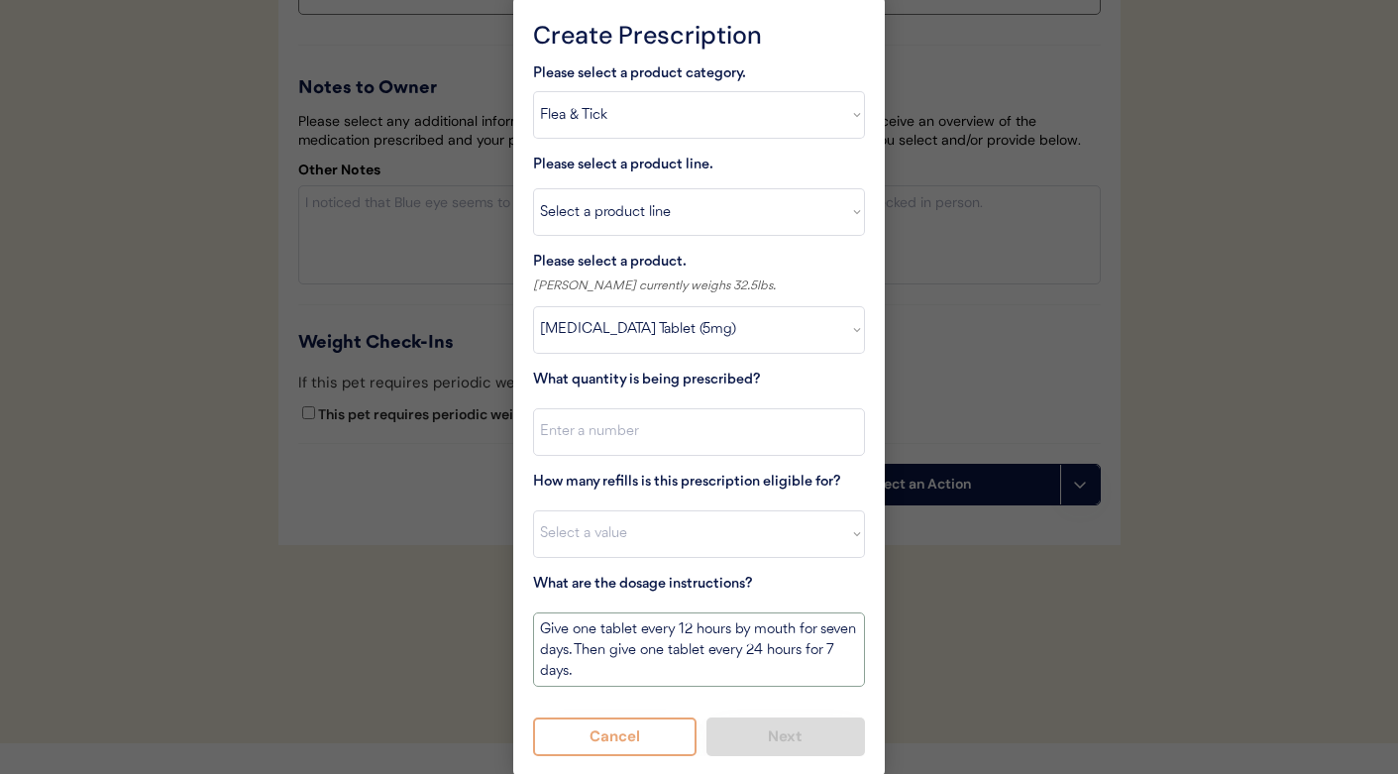
click at [560, 643] on textarea "Give one tablet every 12 hours by mouth for seven days. Then give one tablet ev…" at bounding box center [699, 649] width 332 height 74
type textarea "Give one tablet every 12 hours by mouth for 7 days. Then give one tablet every …"
click at [606, 451] on input "input" at bounding box center [699, 432] width 332 height 48
type input "21"
select select "0"
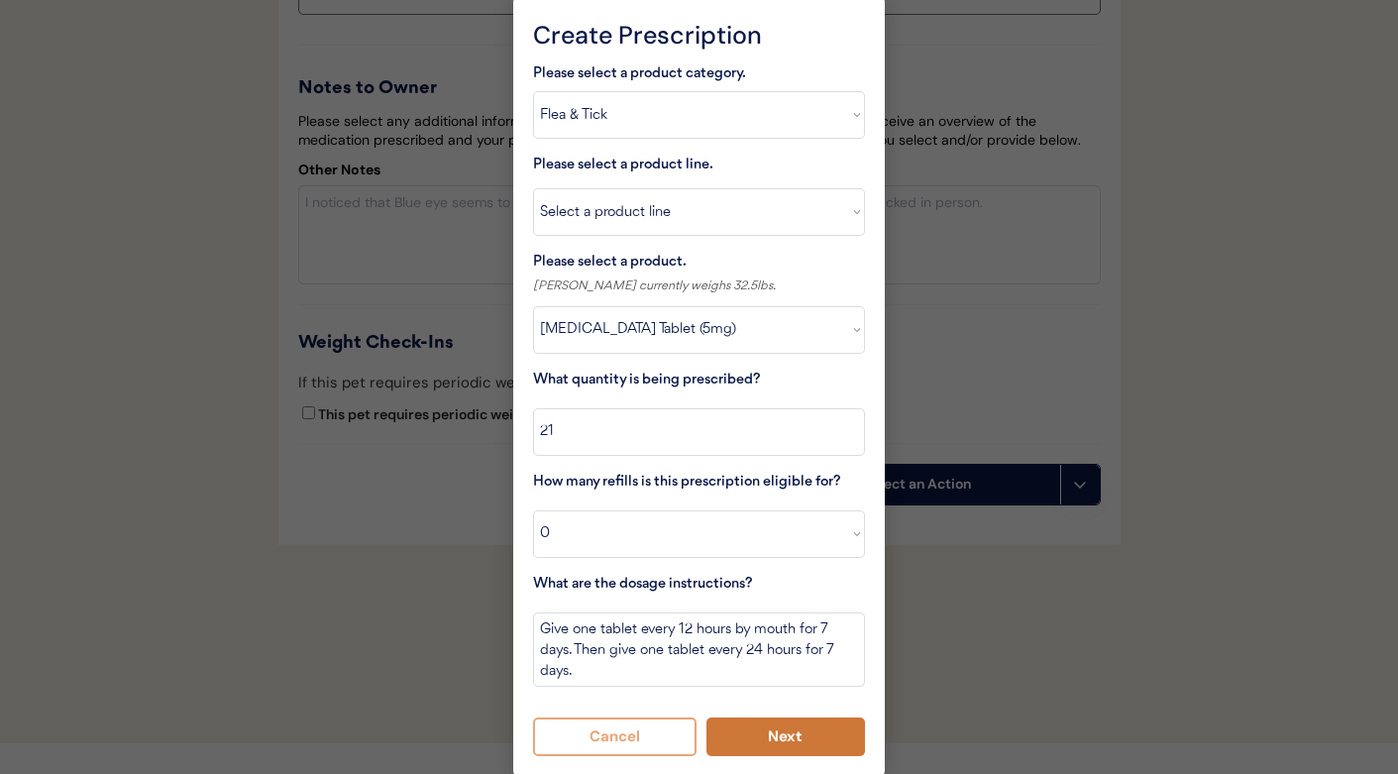
click at [743, 734] on button "Next" at bounding box center [787, 737] width 160 height 39
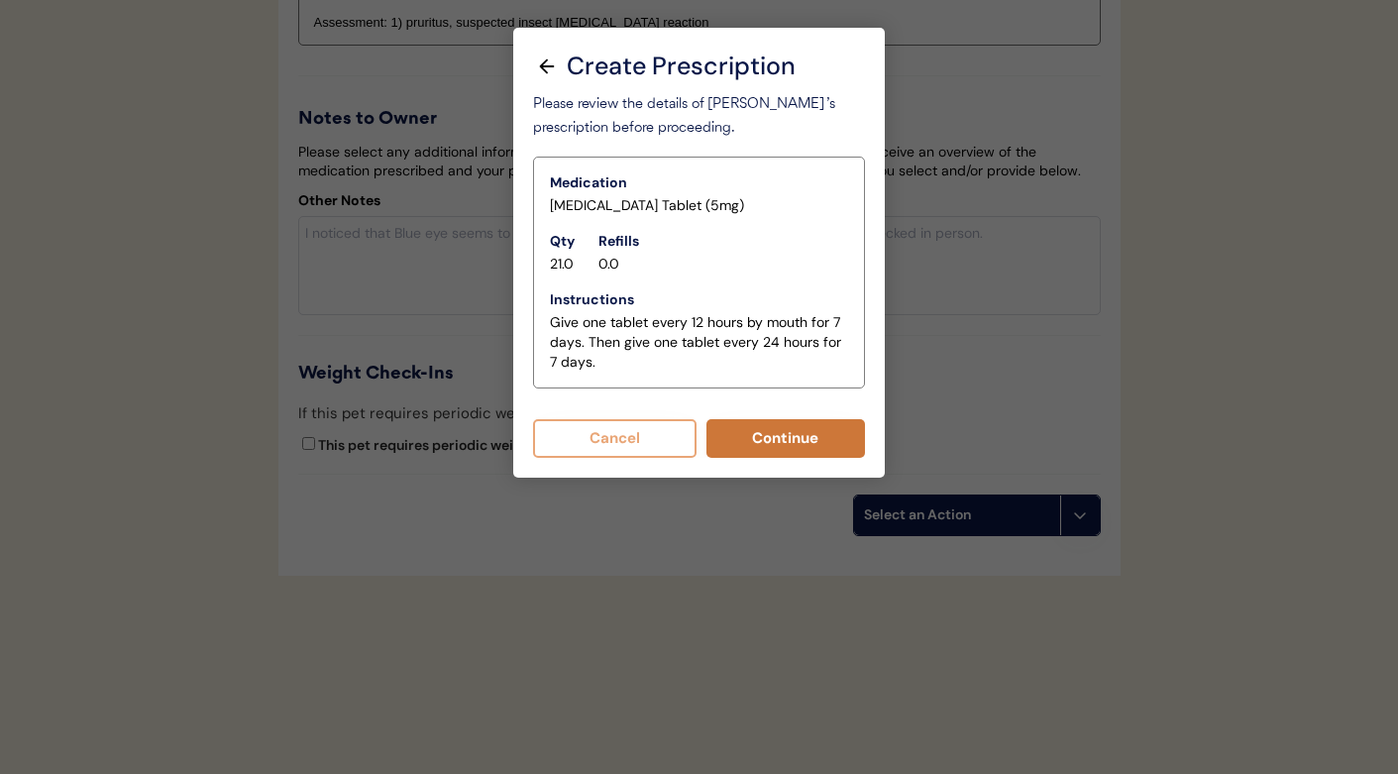
click at [761, 419] on button "Continue" at bounding box center [787, 438] width 160 height 39
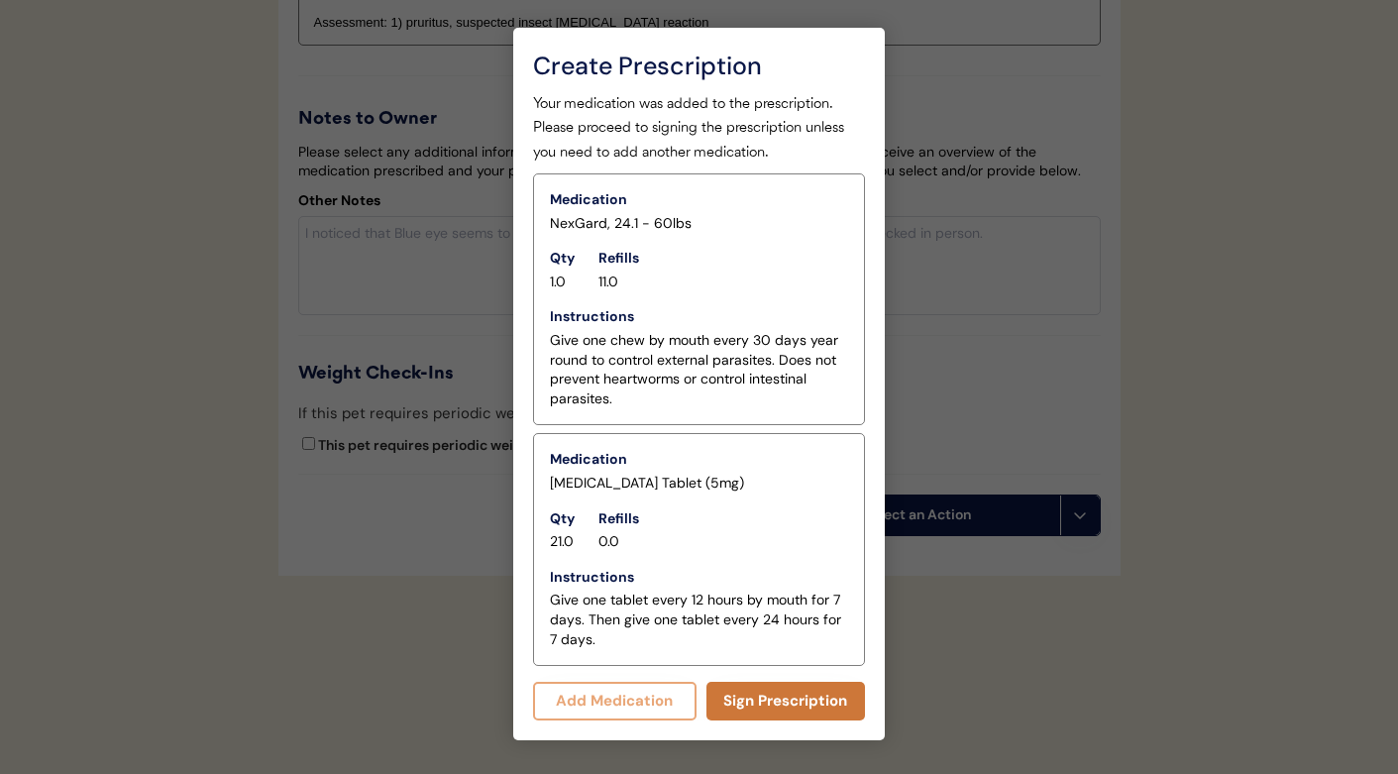
click at [737, 682] on button "Sign Prescription" at bounding box center [787, 701] width 160 height 39
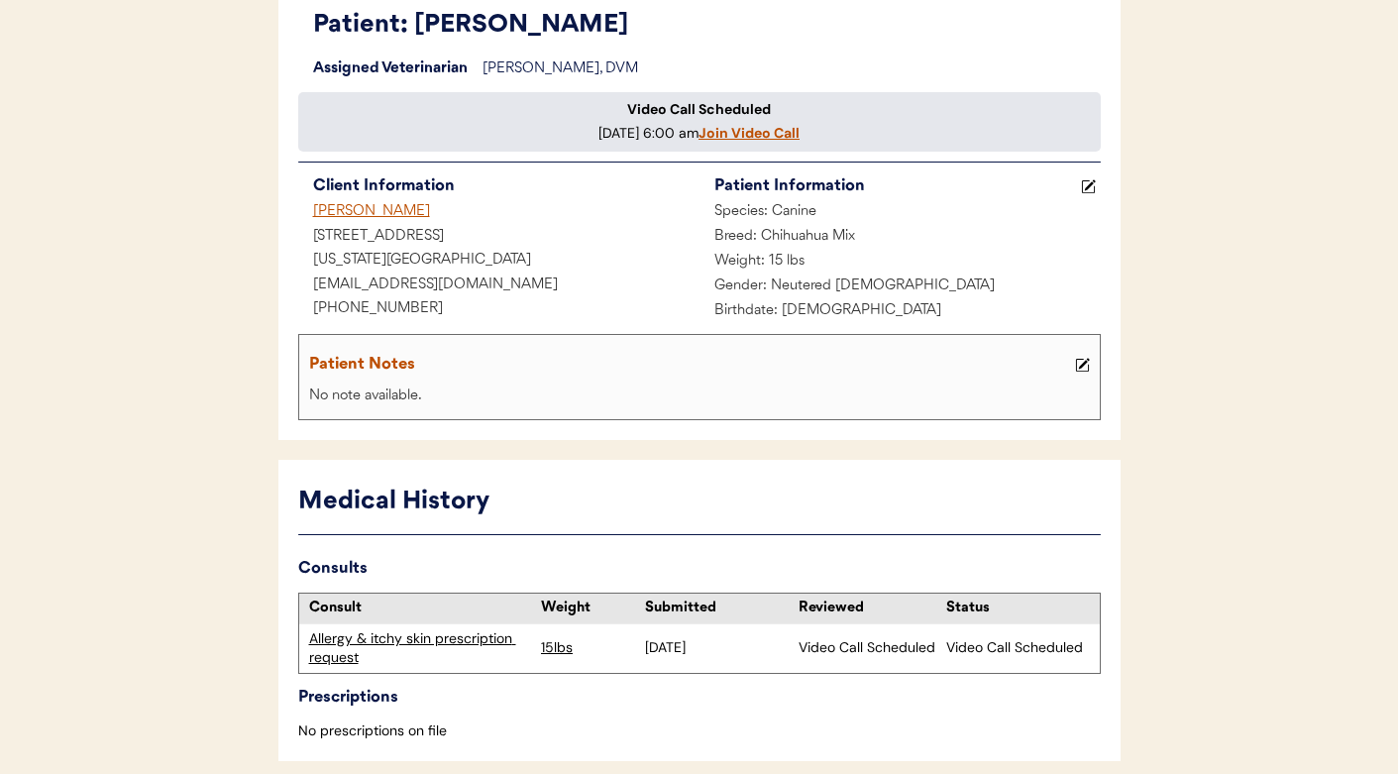
scroll to position [166, 0]
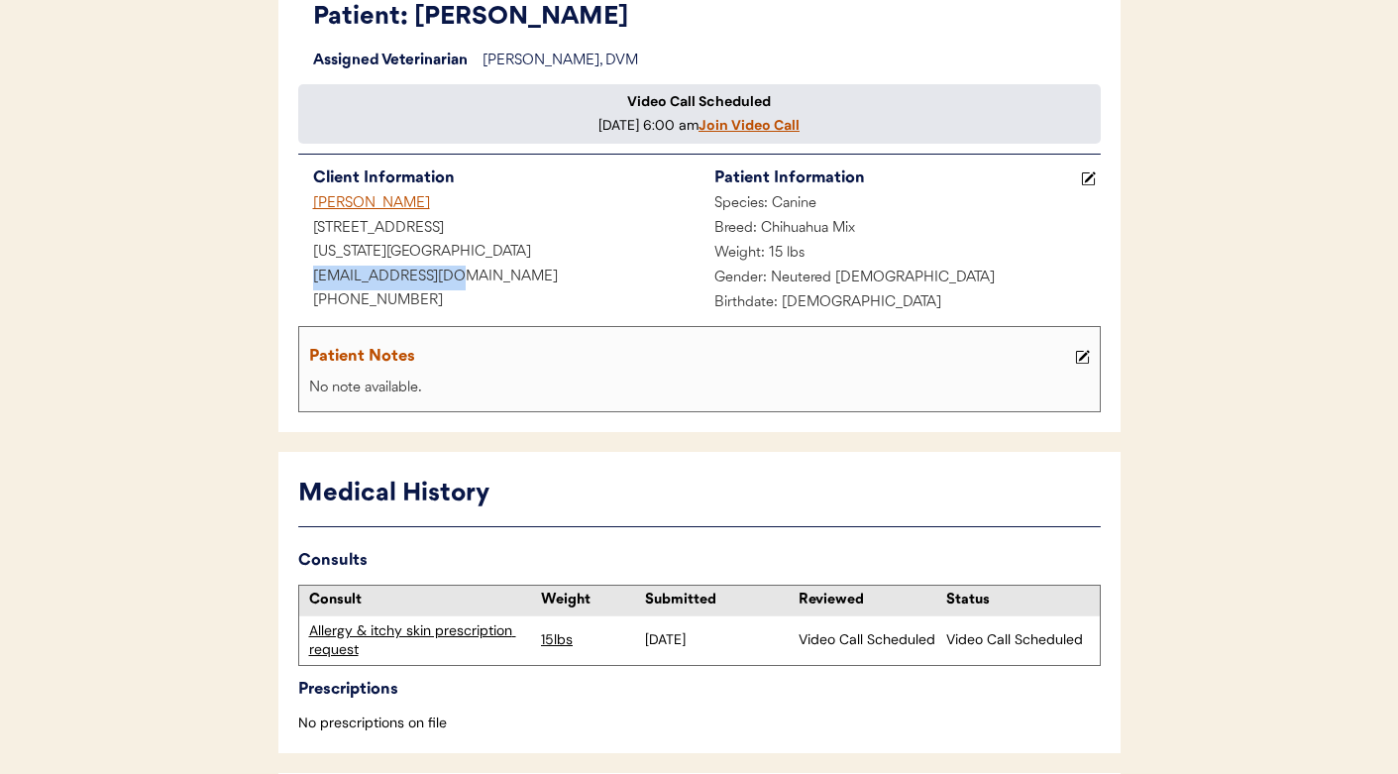
drag, startPoint x: 457, startPoint y: 292, endPoint x: 311, endPoint y: 292, distance: 145.7
click at [311, 290] on div "[EMAIL_ADDRESS][DOMAIN_NAME]" at bounding box center [498, 278] width 401 height 25
copy div "[EMAIL_ADDRESS][DOMAIN_NAME]"
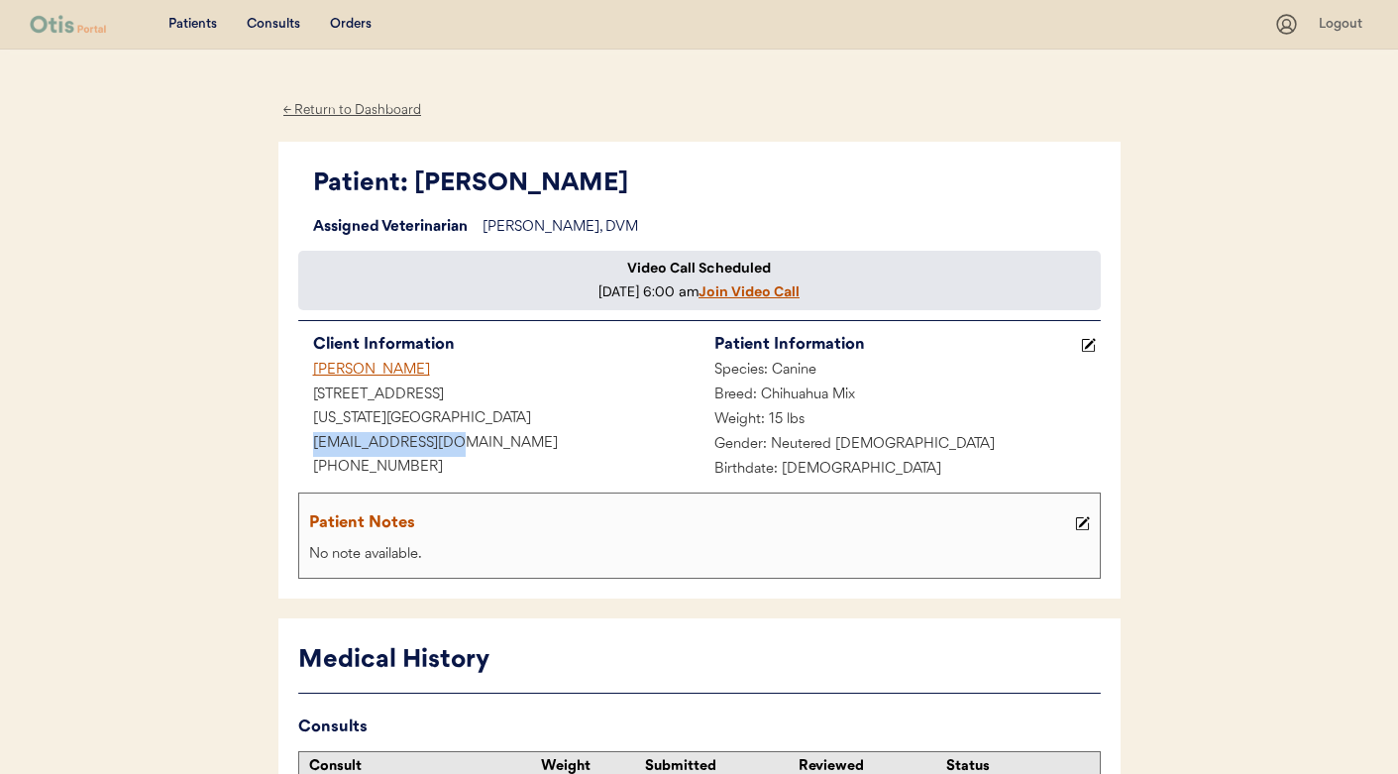
scroll to position [0, 0]
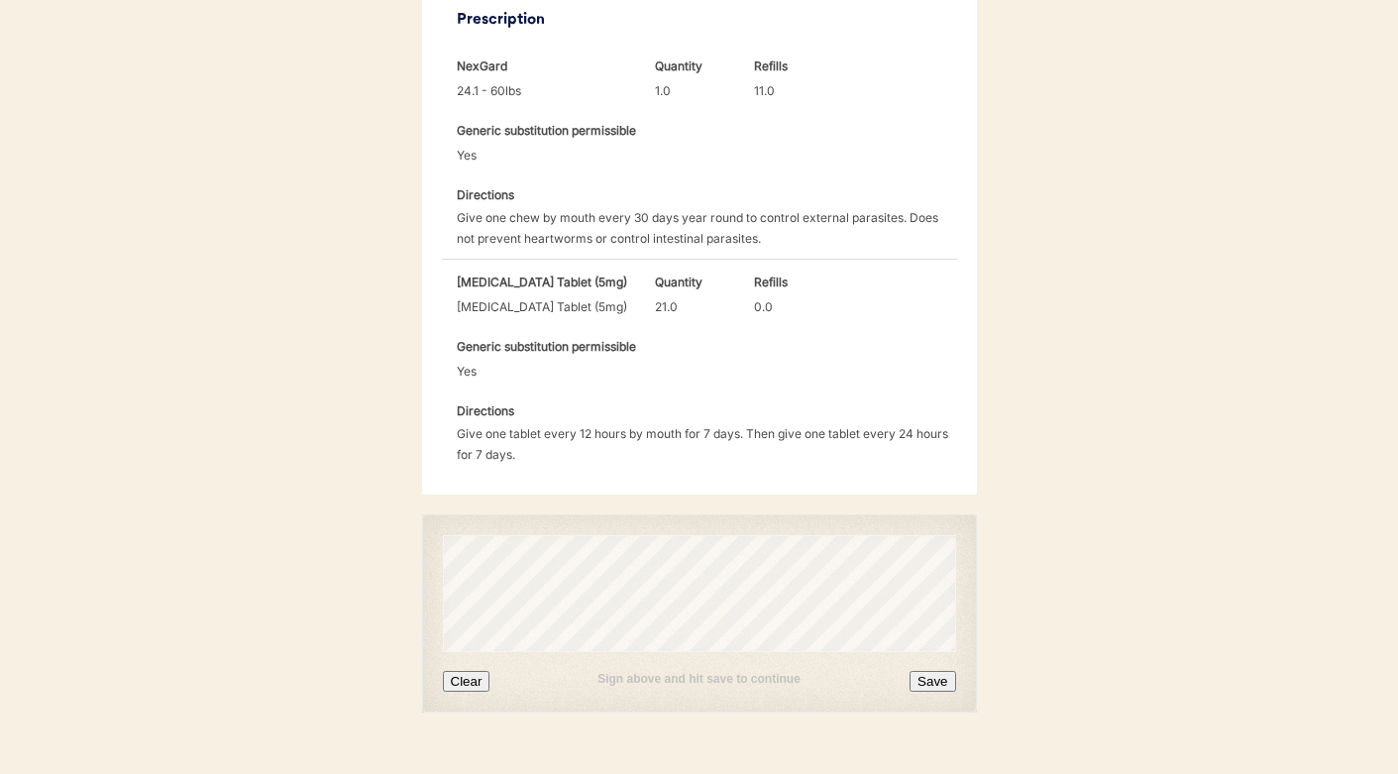
scroll to position [638, 0]
click at [472, 672] on button "Clear" at bounding box center [467, 682] width 48 height 21
click at [944, 672] on button "Save" at bounding box center [933, 682] width 46 height 21
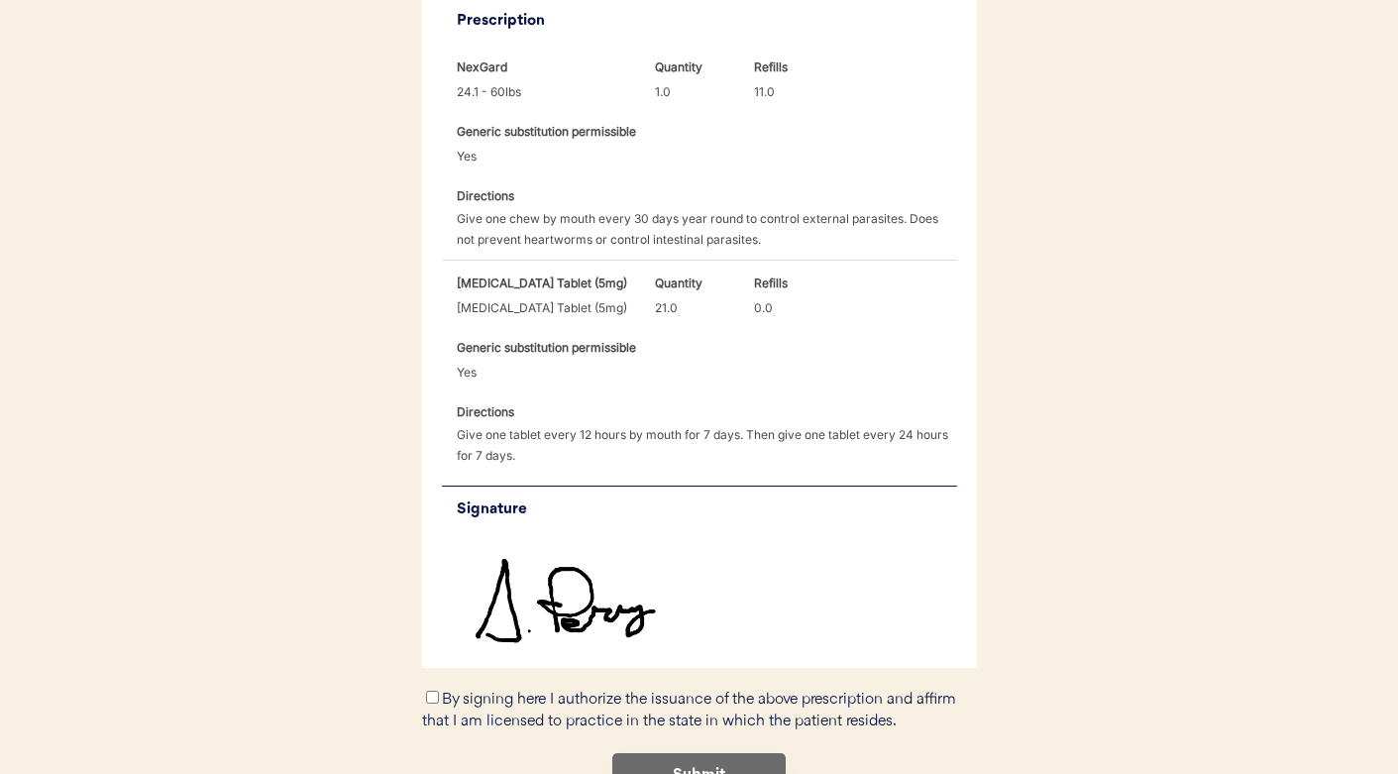
click at [434, 691] on input "By signing here I authorize the issuance of the above prescription and affirm t…" at bounding box center [432, 697] width 13 height 13
checkbox input "true"
click at [697, 753] on button "Submit" at bounding box center [698, 775] width 173 height 45
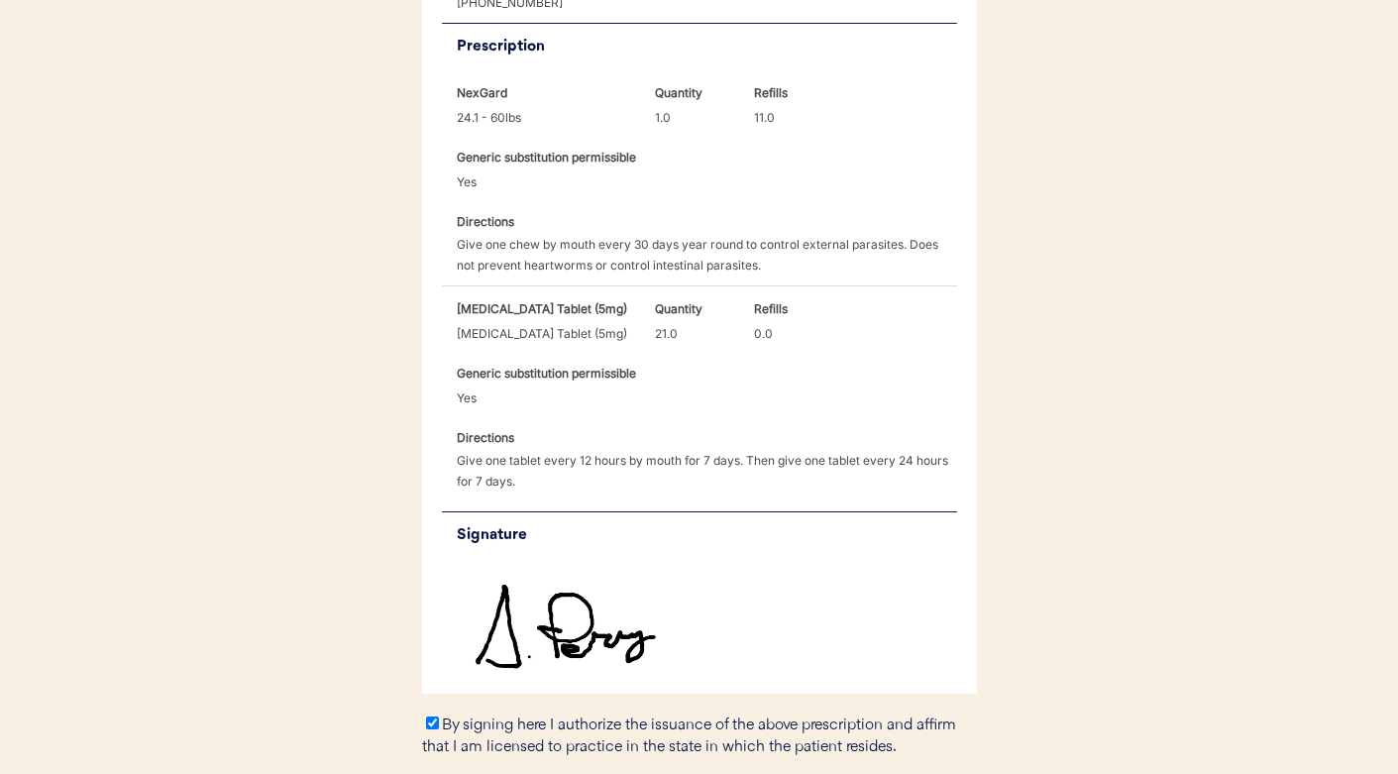
scroll to position [680, 0]
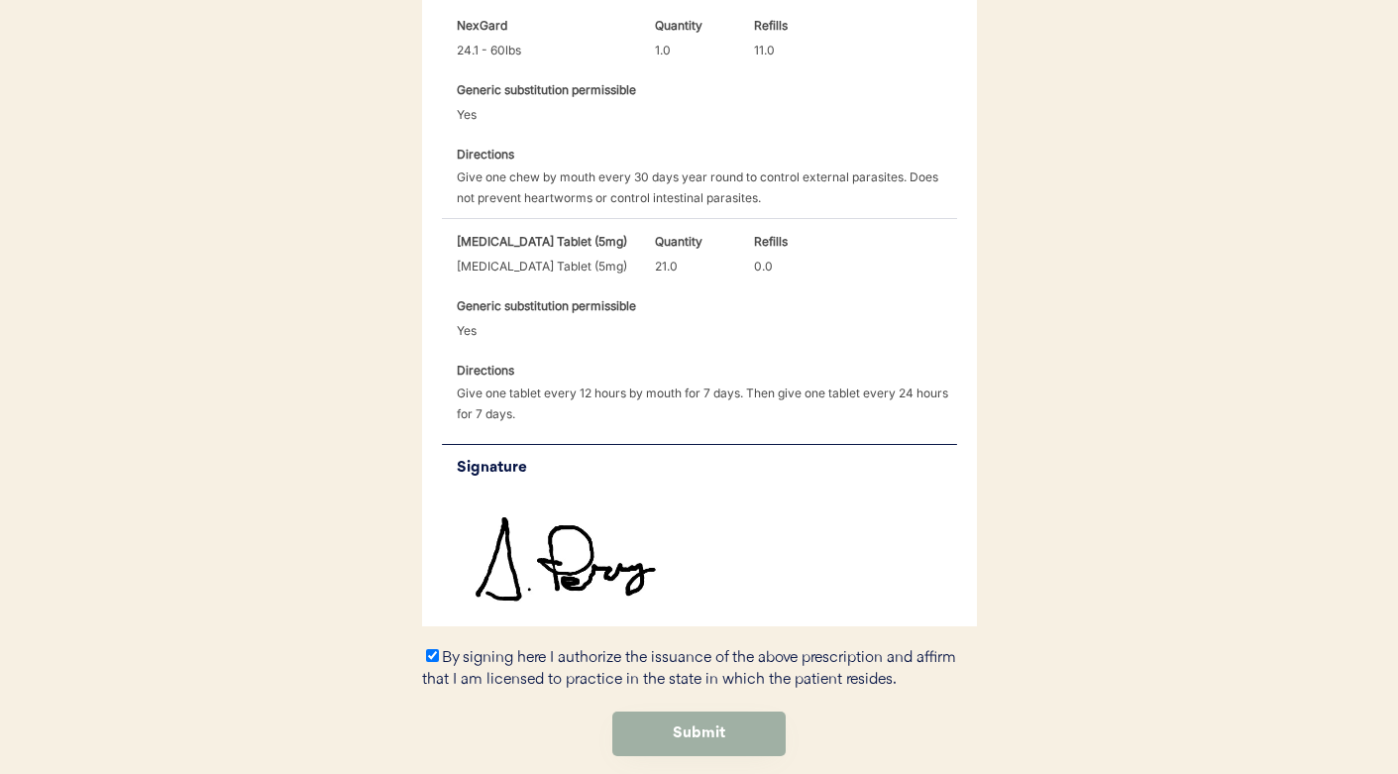
click at [668, 712] on button "Submit" at bounding box center [698, 734] width 173 height 45
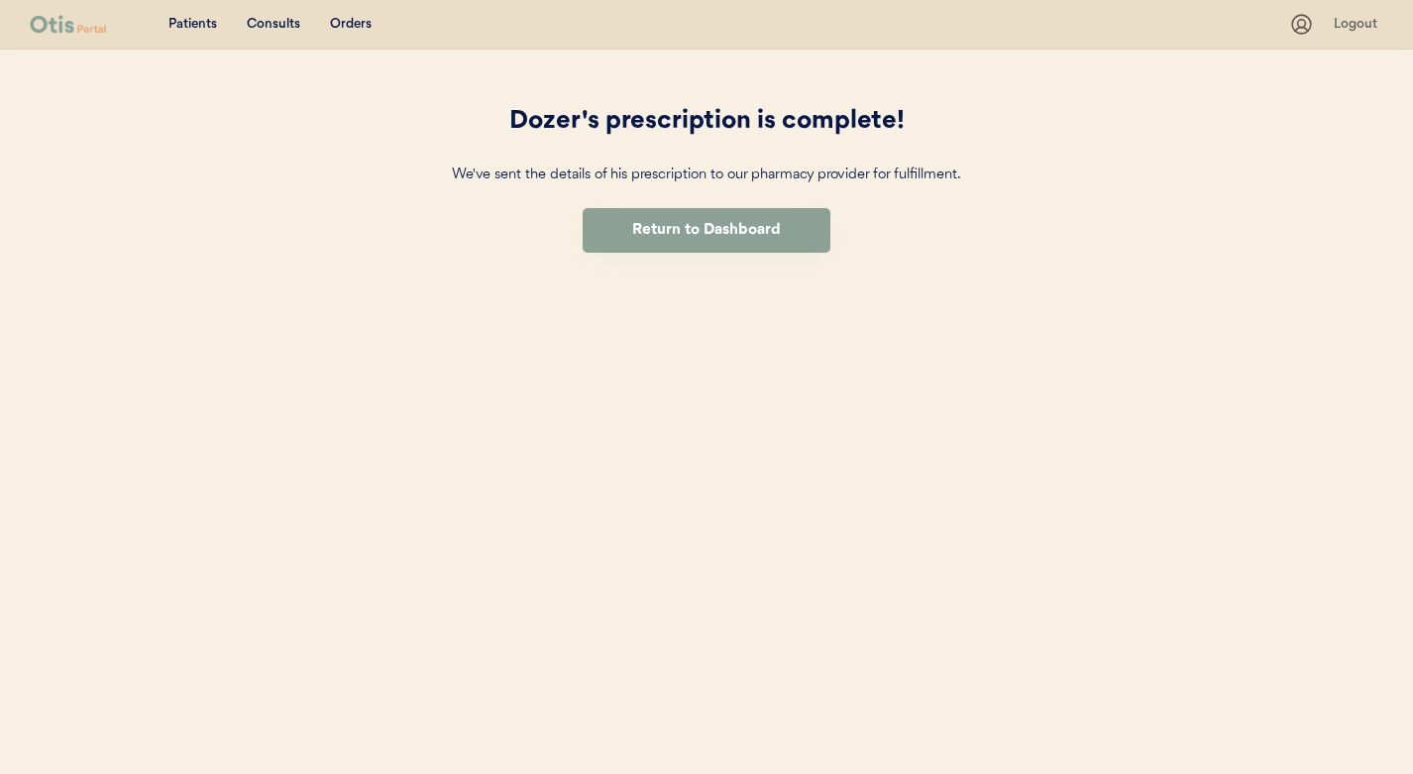
click at [782, 222] on button "Return to Dashboard" at bounding box center [707, 230] width 248 height 45
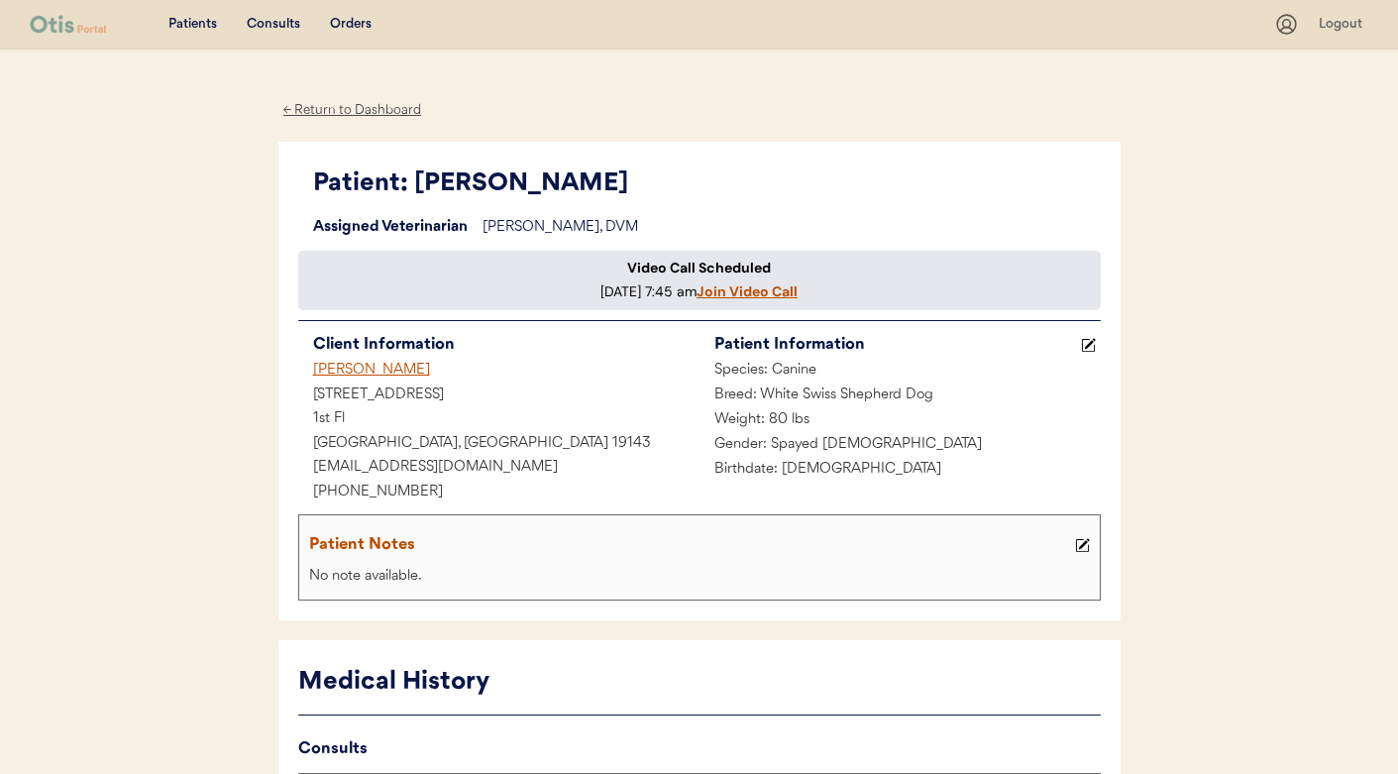
click at [697, 300] on u "Join Video Call" at bounding box center [747, 291] width 101 height 18
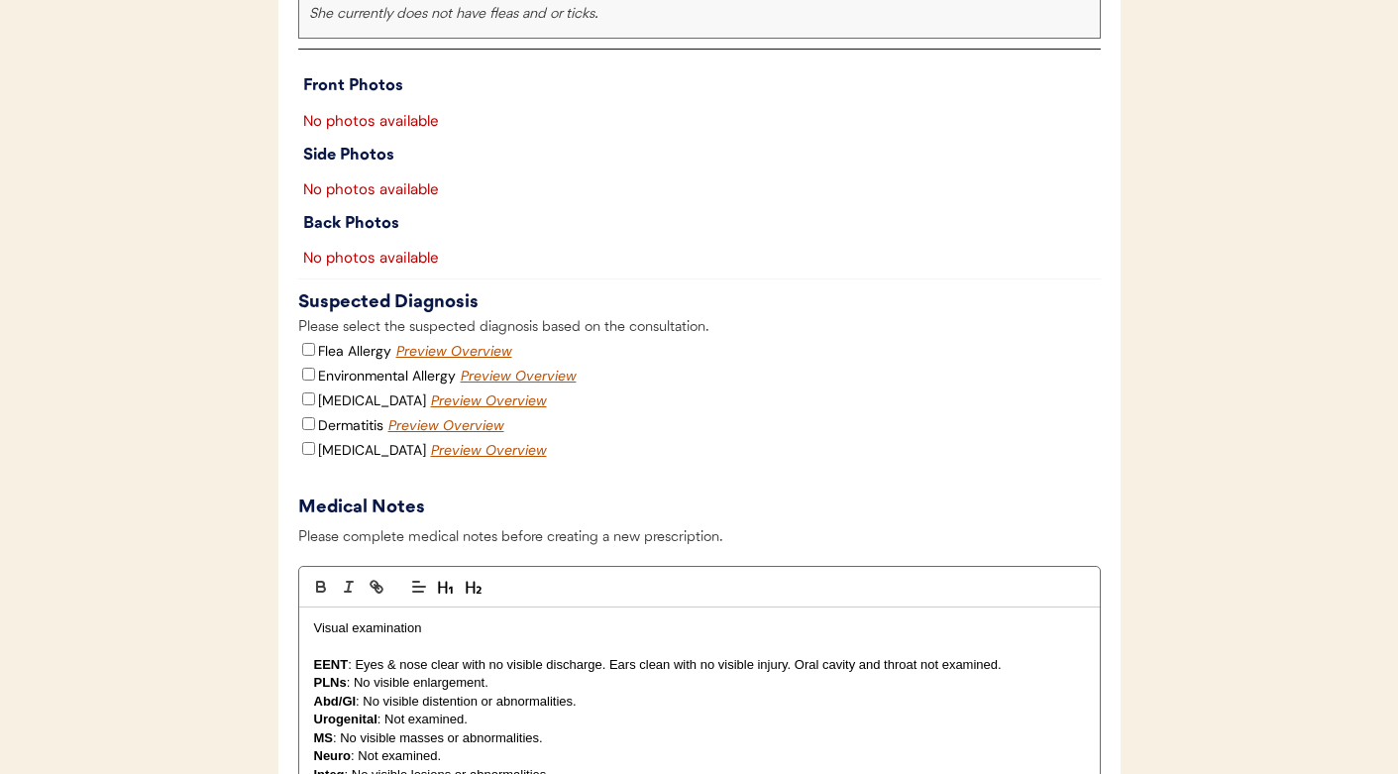
scroll to position [2317, 0]
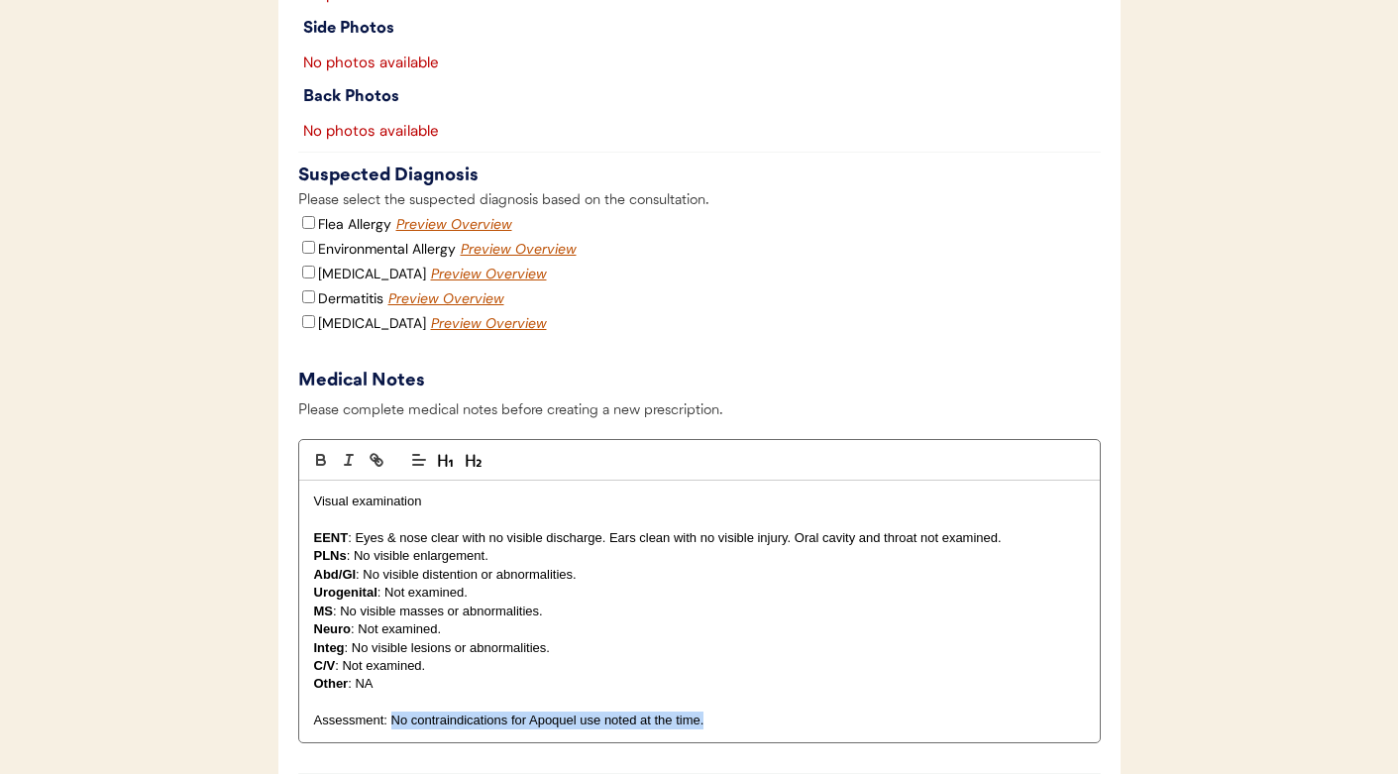
drag, startPoint x: 703, startPoint y: 743, endPoint x: 391, endPoint y: 735, distance: 311.3
click at [391, 729] on p "Assessment: No contraindications for Apoquel use noted at the time." at bounding box center [699, 721] width 771 height 18
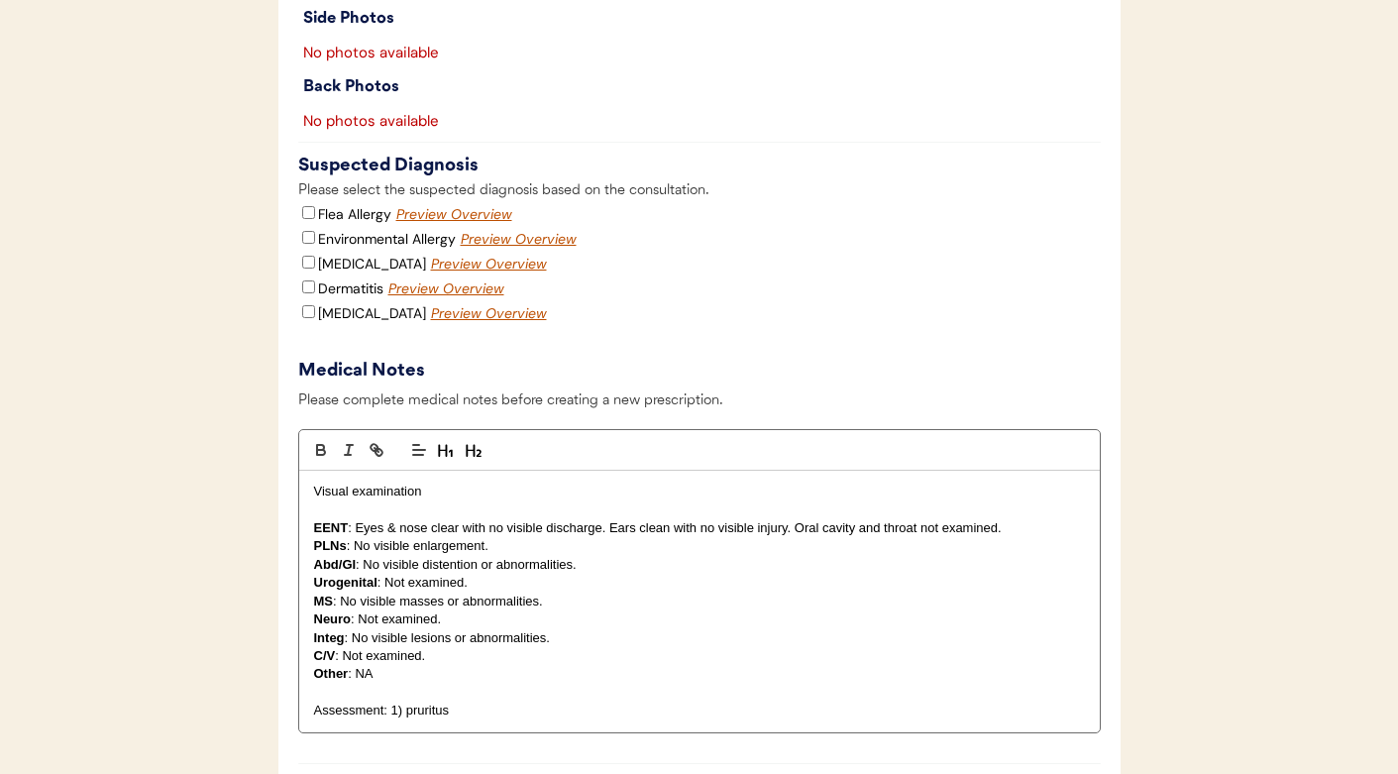
scroll to position [2329, 0]
click at [305, 242] on input "Environmental Allergy" at bounding box center [308, 235] width 13 height 13
checkbox input "true"
click at [301, 223] on div "Flea Allergy" at bounding box center [344, 212] width 93 height 22
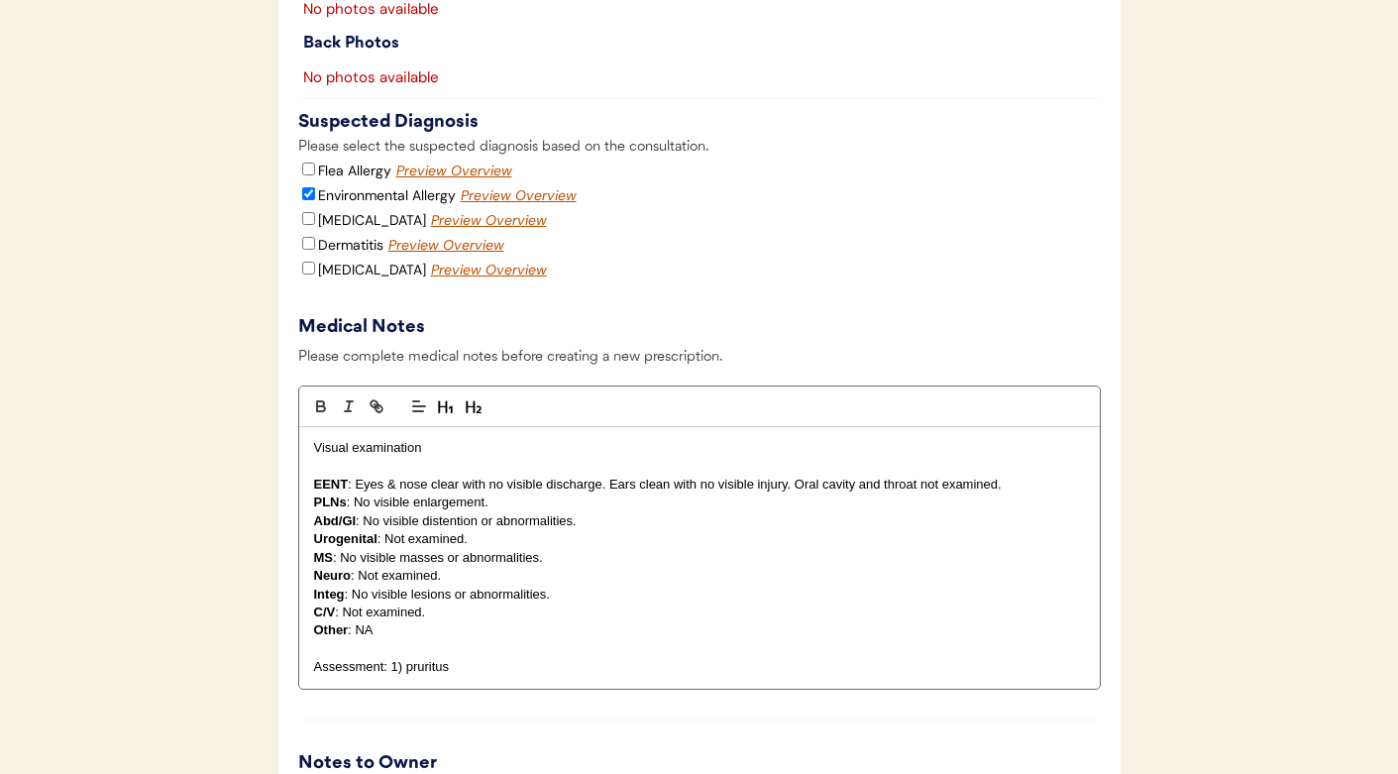
scroll to position [2374, 0]
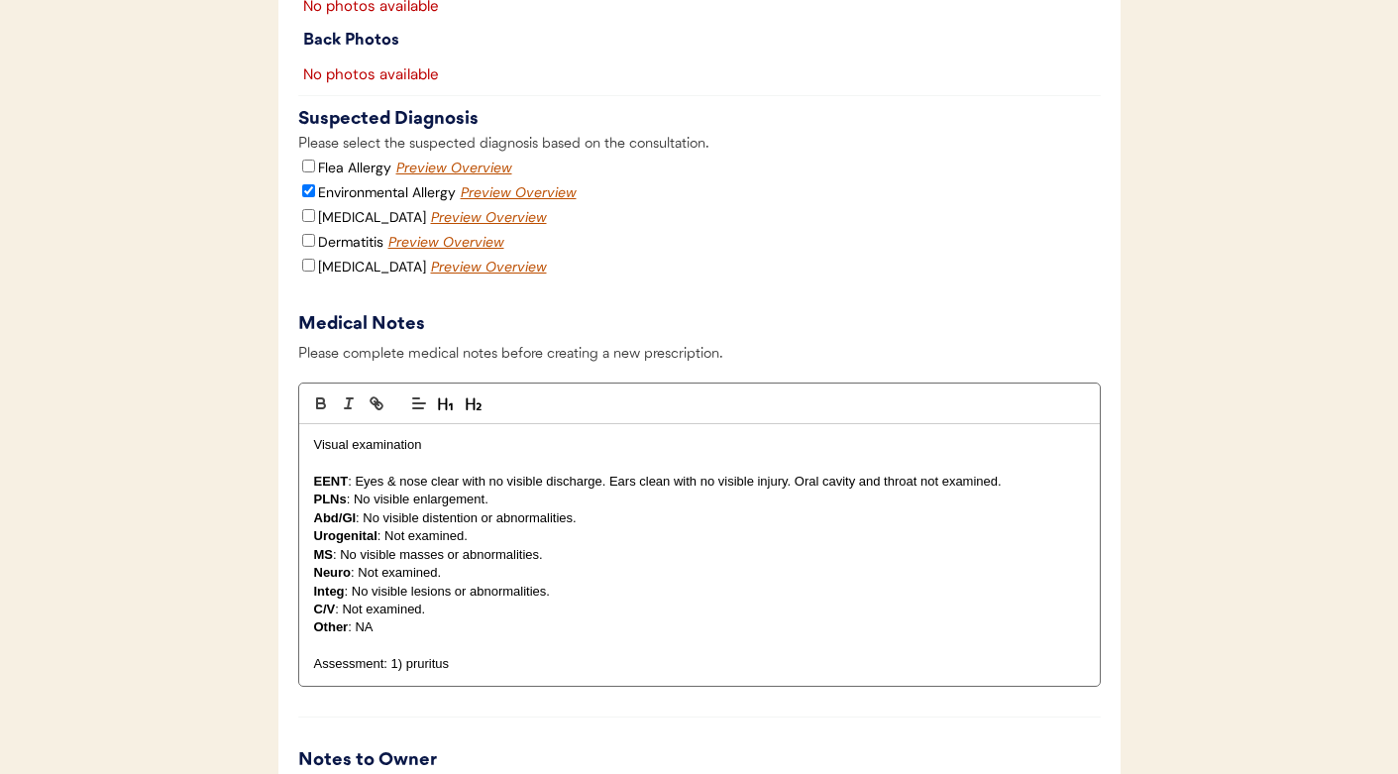
click at [306, 172] on input "Flea Allergy" at bounding box center [308, 166] width 13 height 13
checkbox input "true"
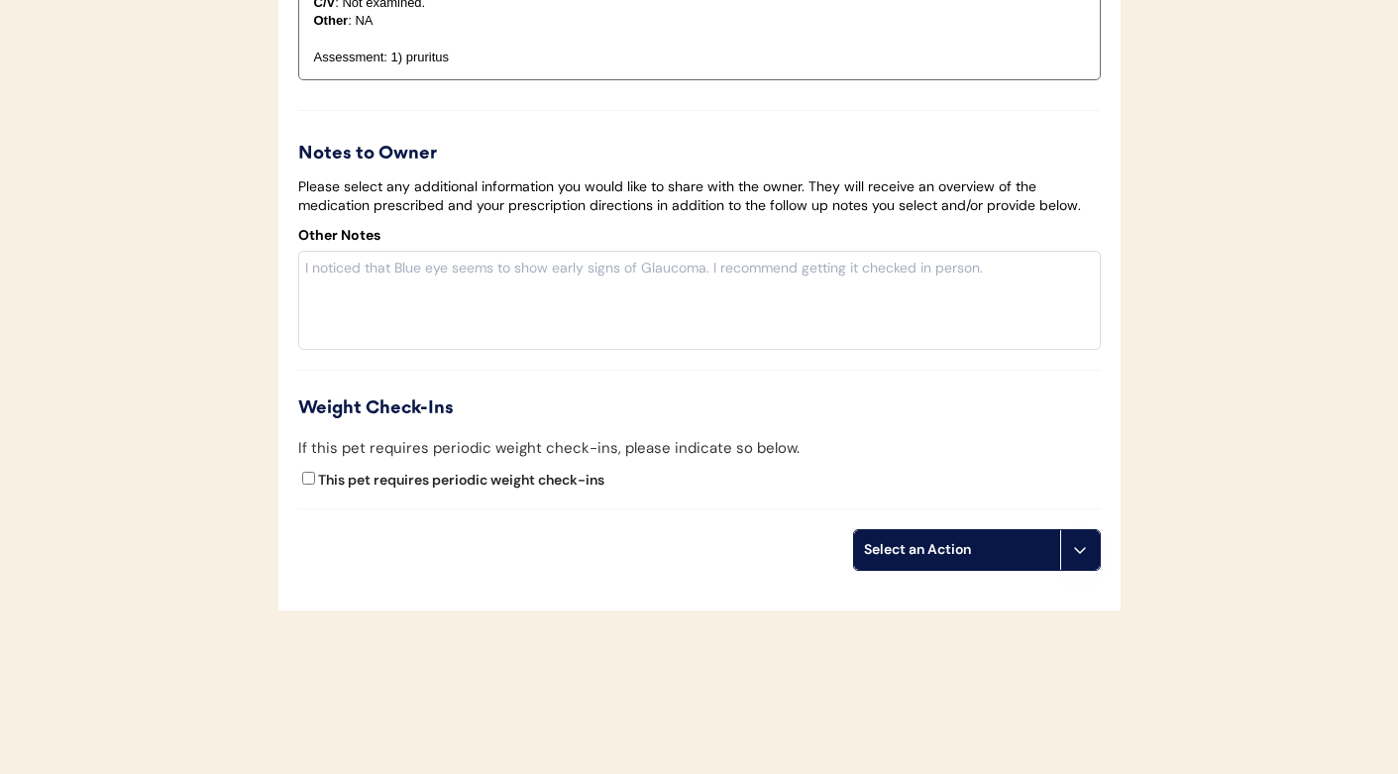
click at [1079, 558] on use at bounding box center [1080, 550] width 16 height 16
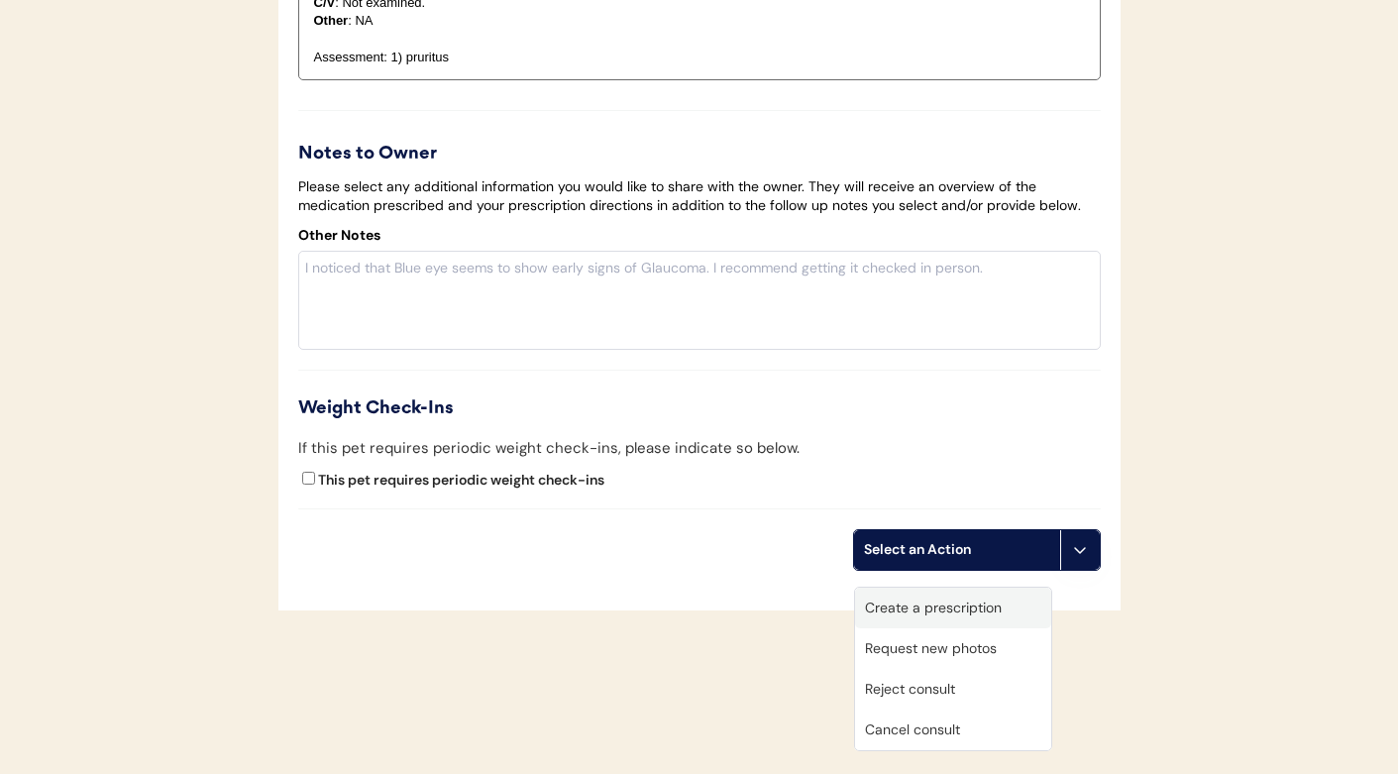
click at [997, 609] on div "Create a prescription" at bounding box center [953, 608] width 196 height 41
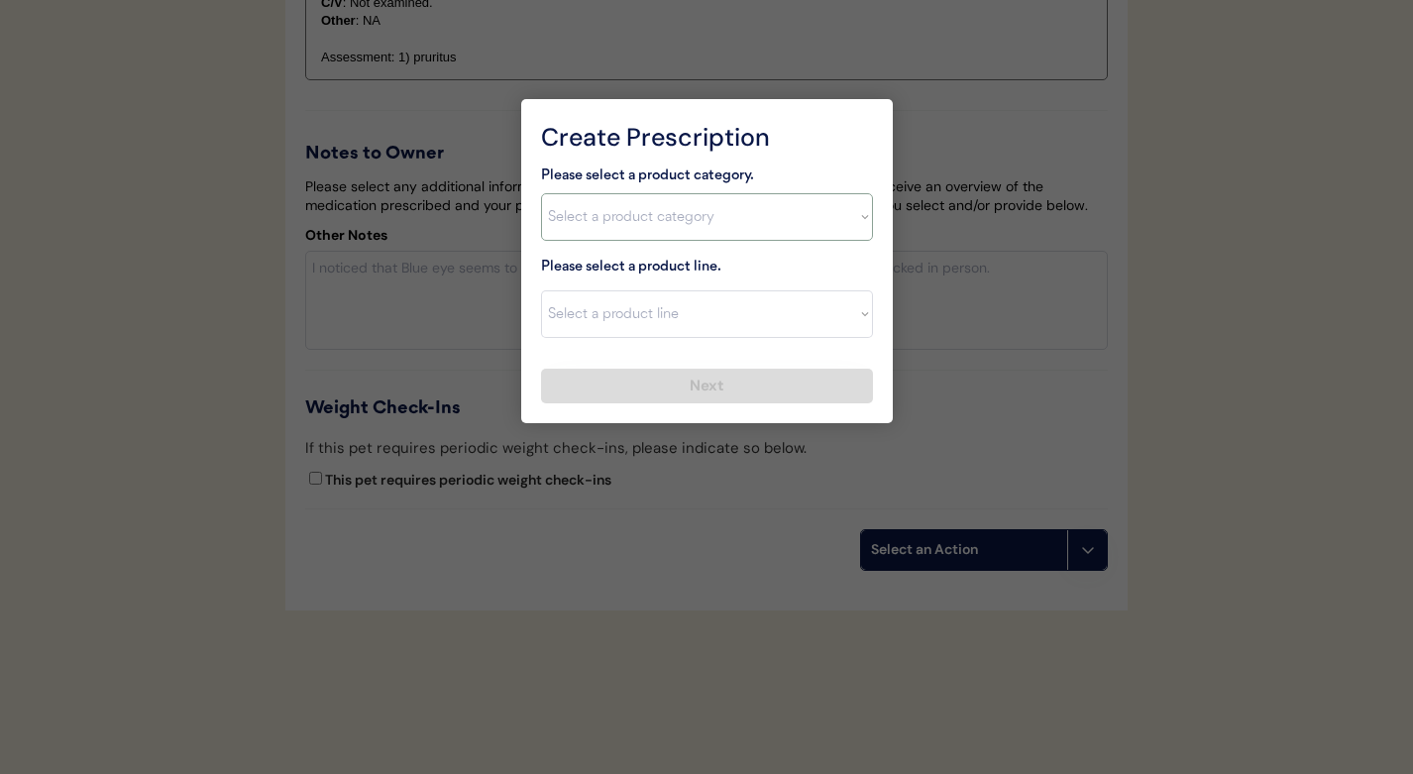
select select ""flea___tick""
select select ""NexGard""
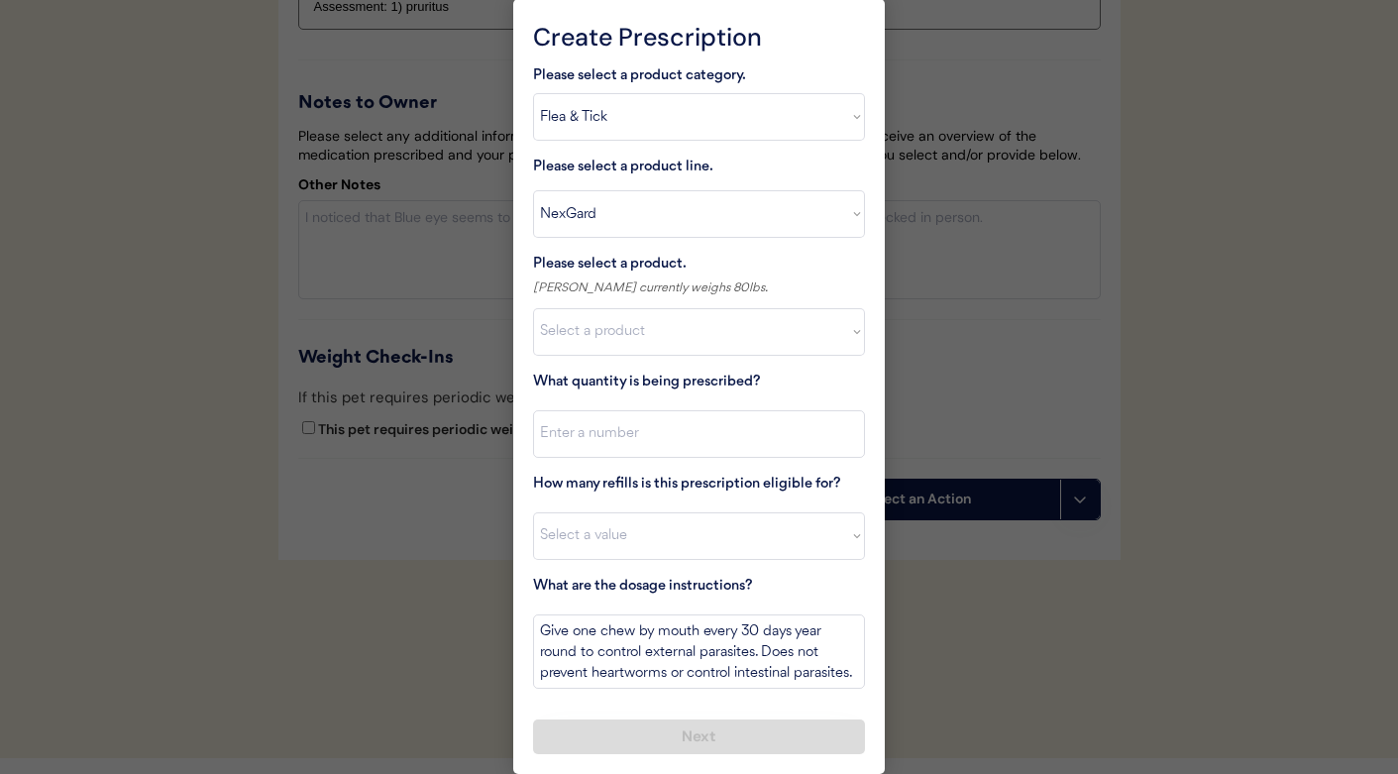
scroll to position [3032, 0]
select select ""1348695171700984260__LOOKUP__1670802184069x769842999752052000""
click at [612, 430] on input "input" at bounding box center [699, 434] width 332 height 48
type input "1"
select select "11"
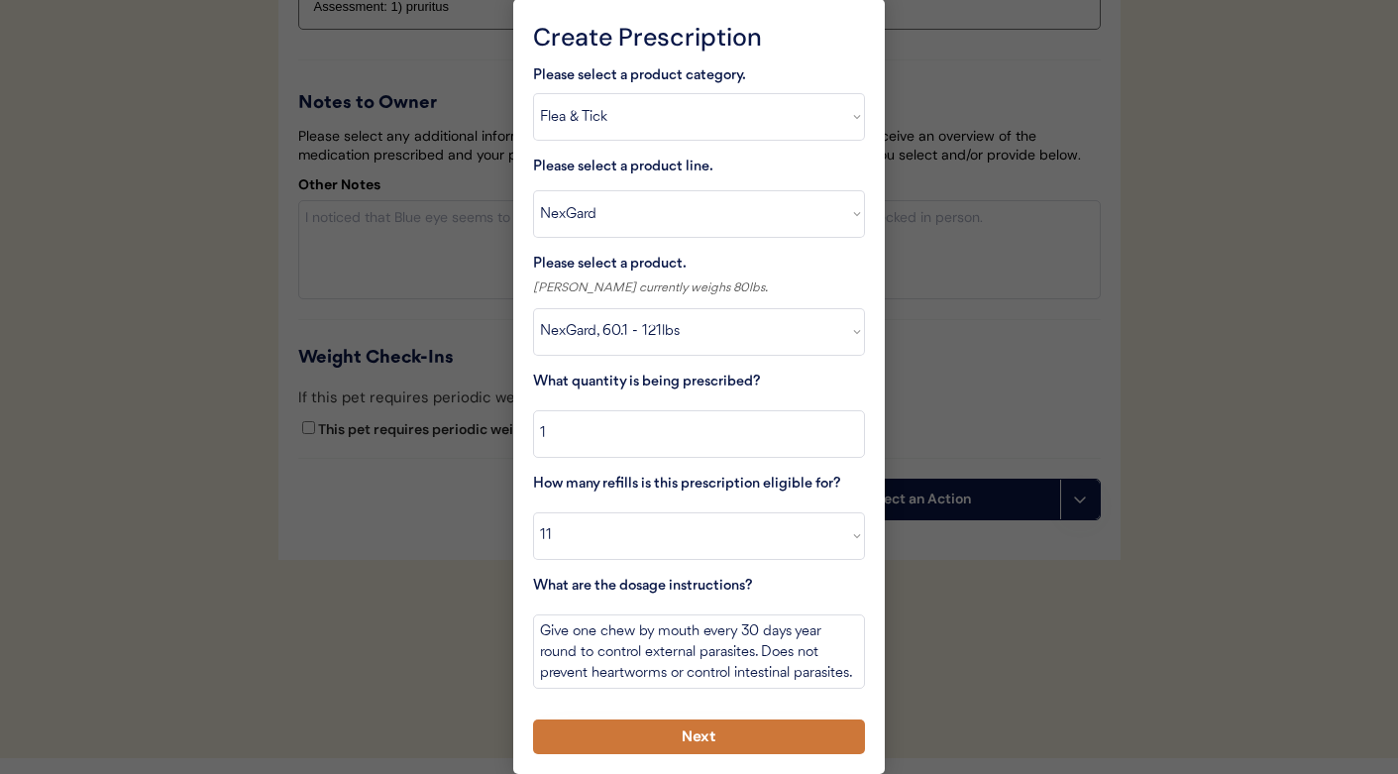
click at [699, 734] on button "Next" at bounding box center [699, 737] width 332 height 35
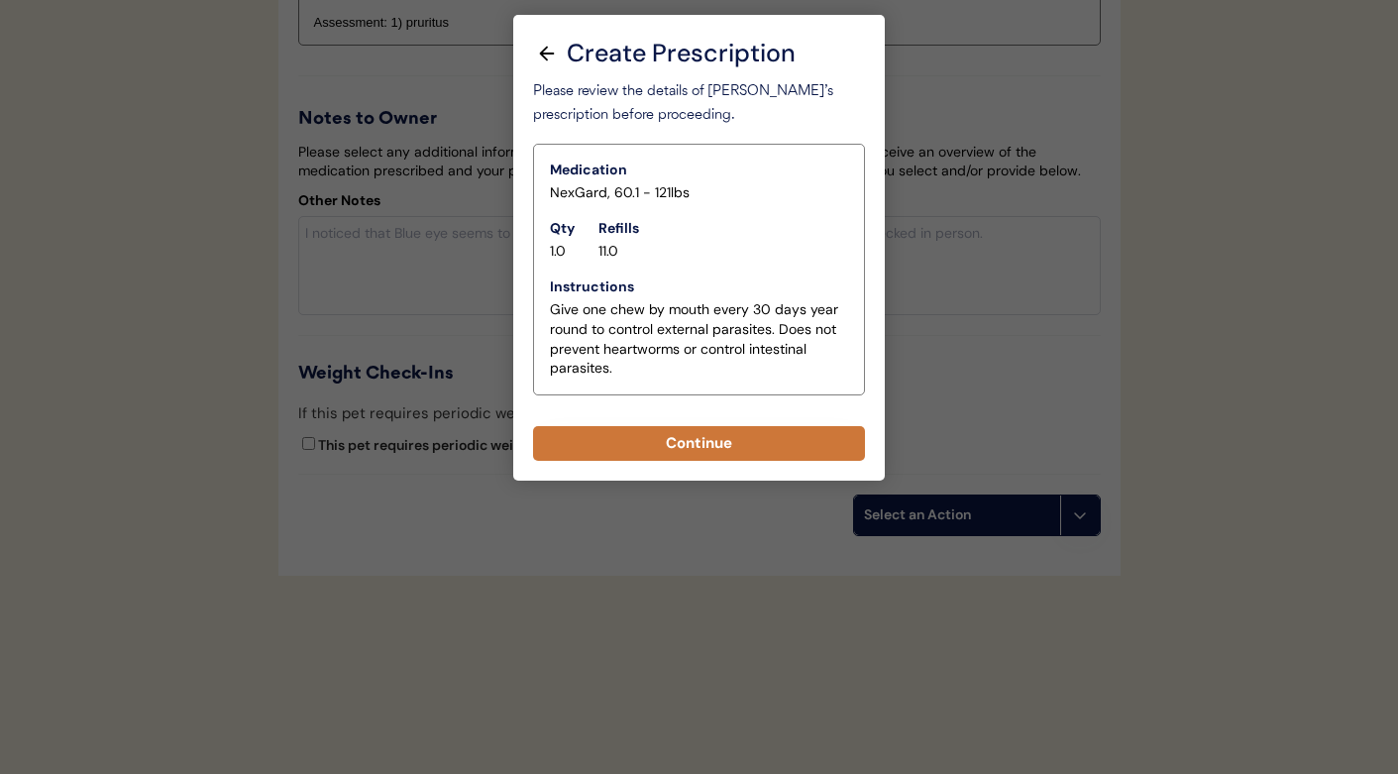
click at [659, 430] on button "Continue" at bounding box center [699, 443] width 332 height 35
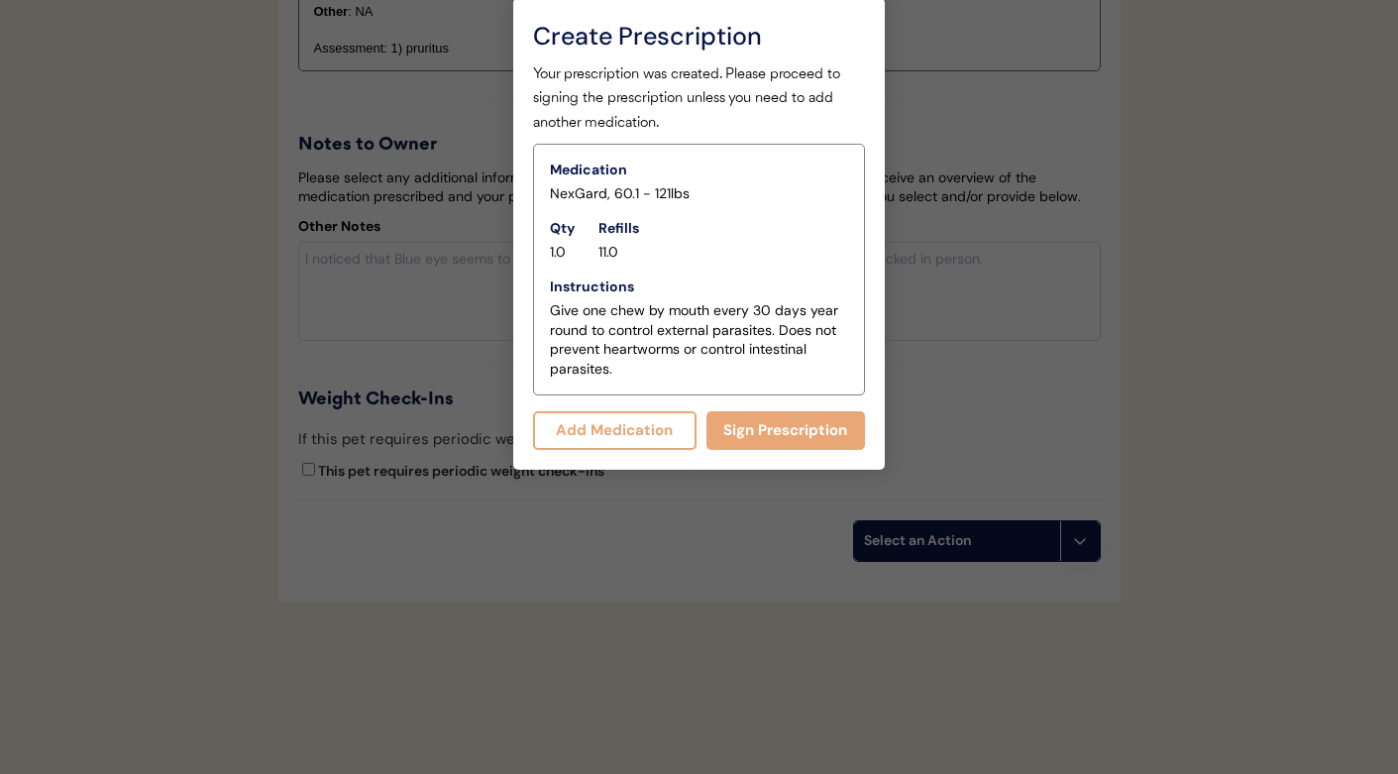
click at [588, 414] on button "Add Medication" at bounding box center [615, 430] width 164 height 39
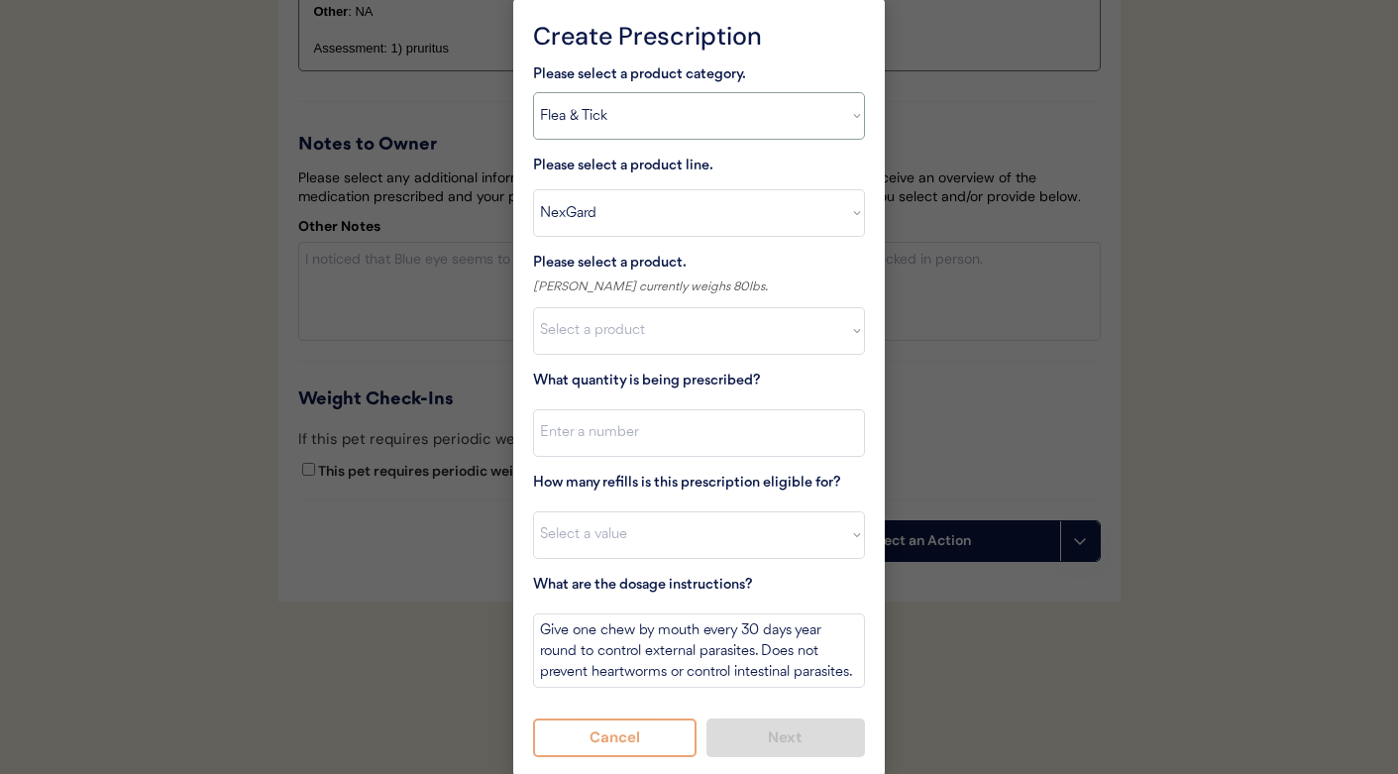
select select ""allergies""
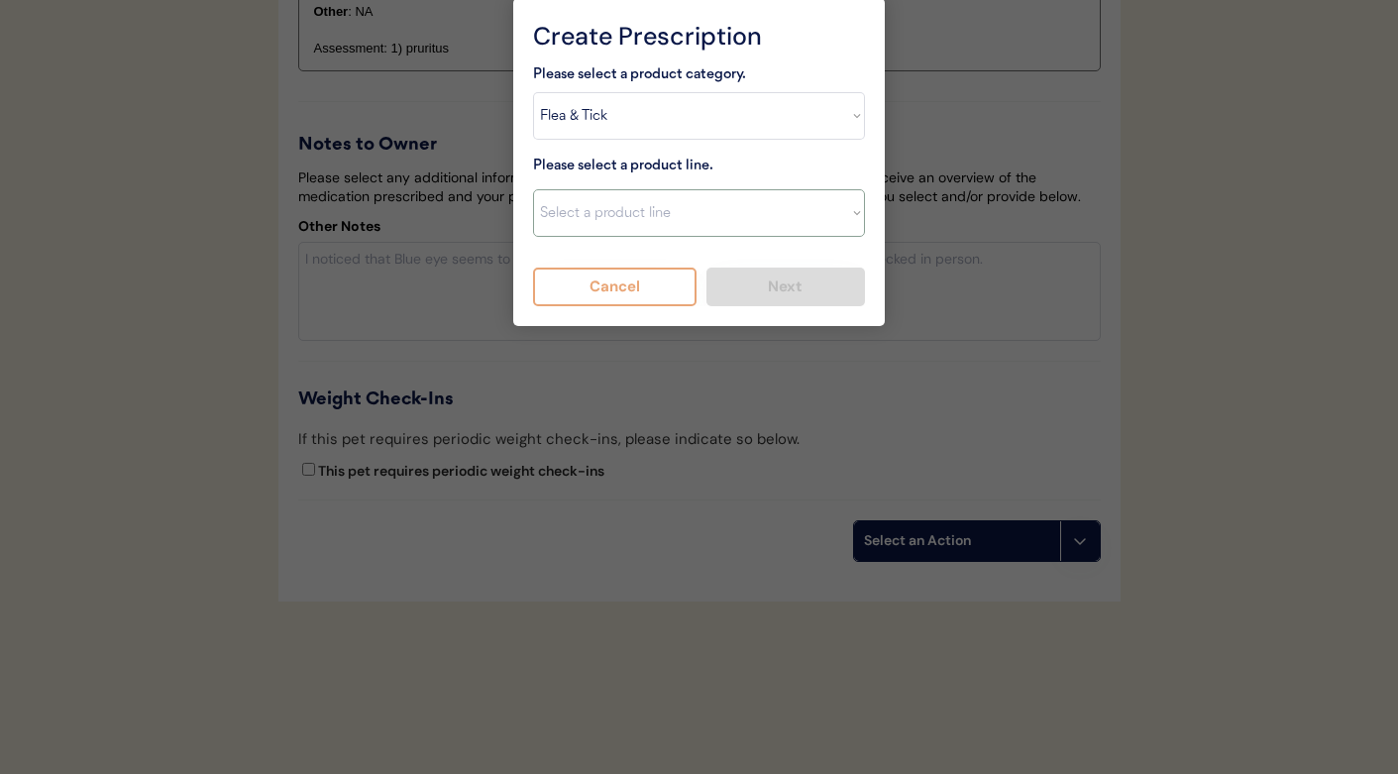
select select ""Prednisone""
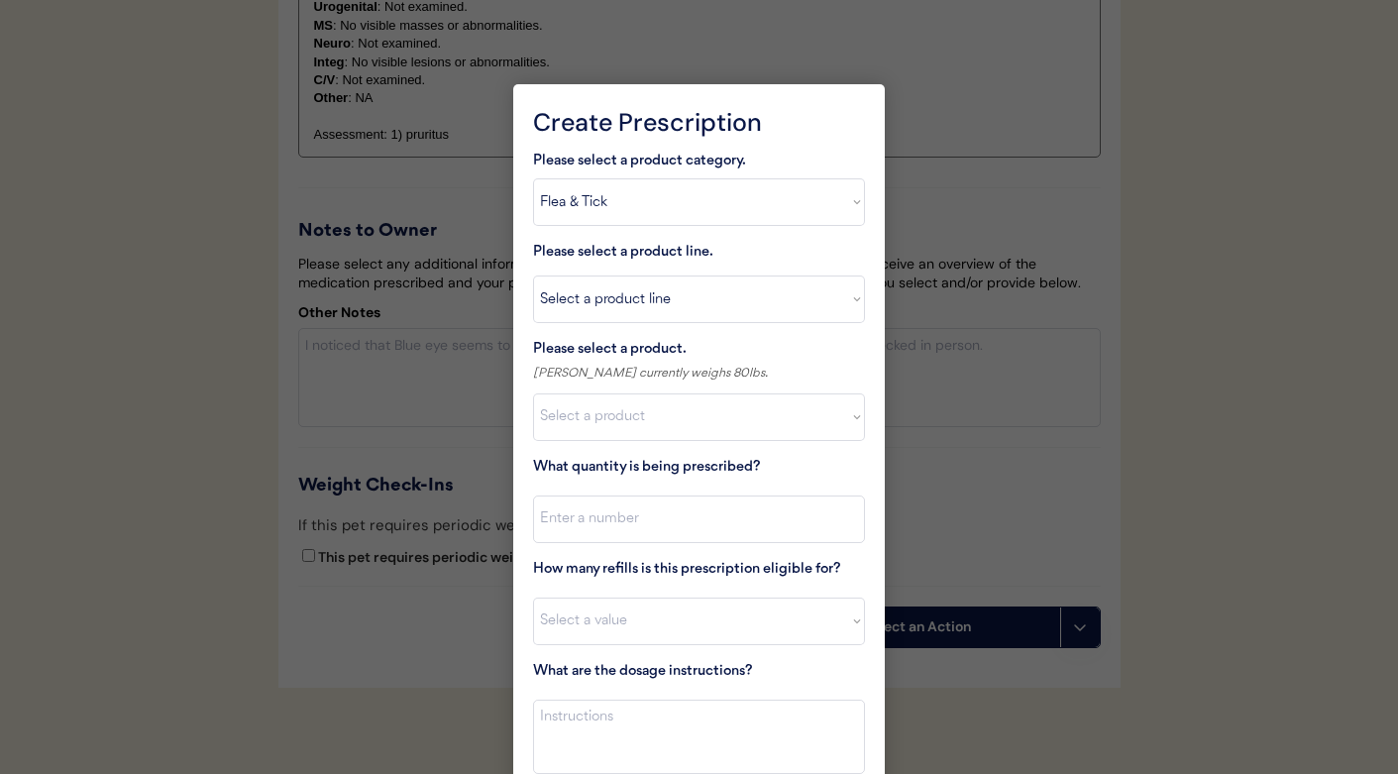
scroll to position [2944, 0]
select select ""1348695171700984260__LOOKUP__1720044701991x344152750739606460""
click at [596, 522] on input "input" at bounding box center [699, 521] width 332 height 48
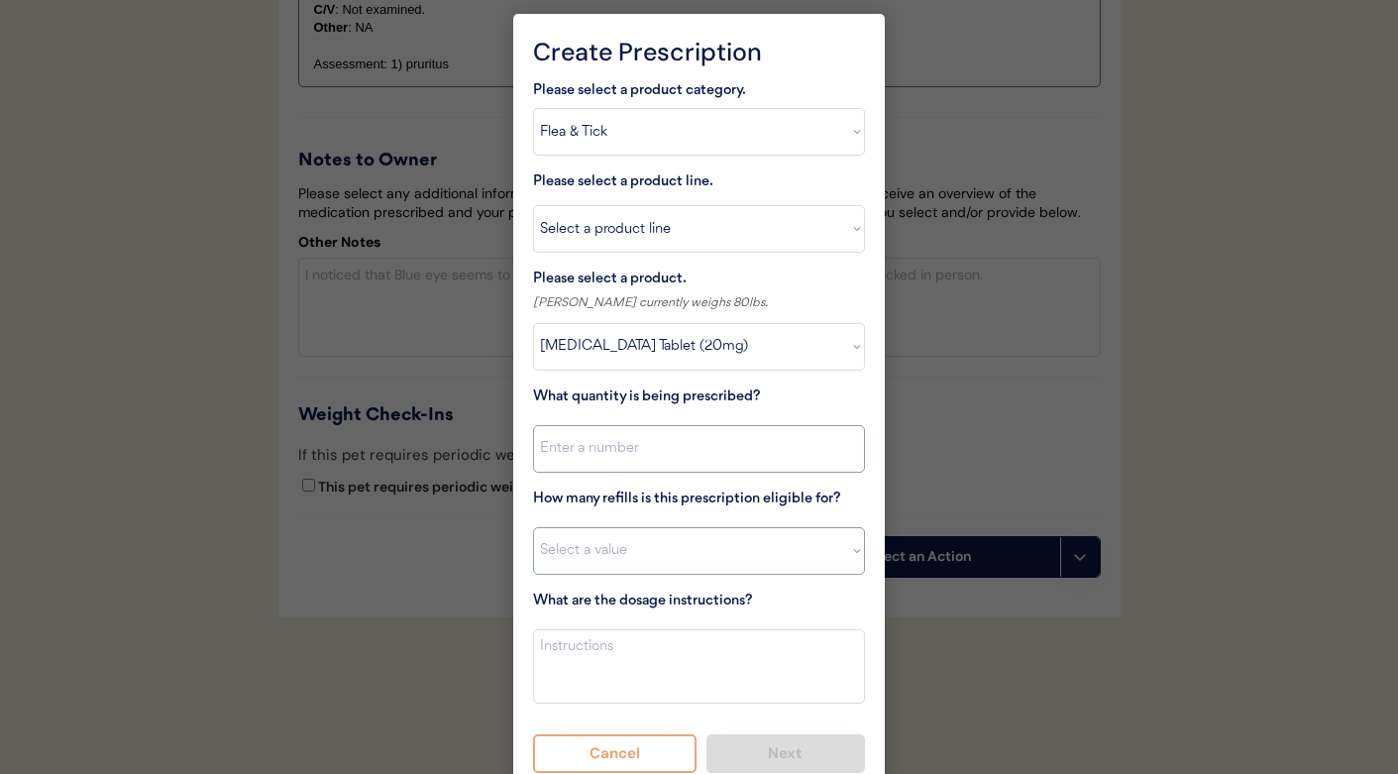
scroll to position [3020, 0]
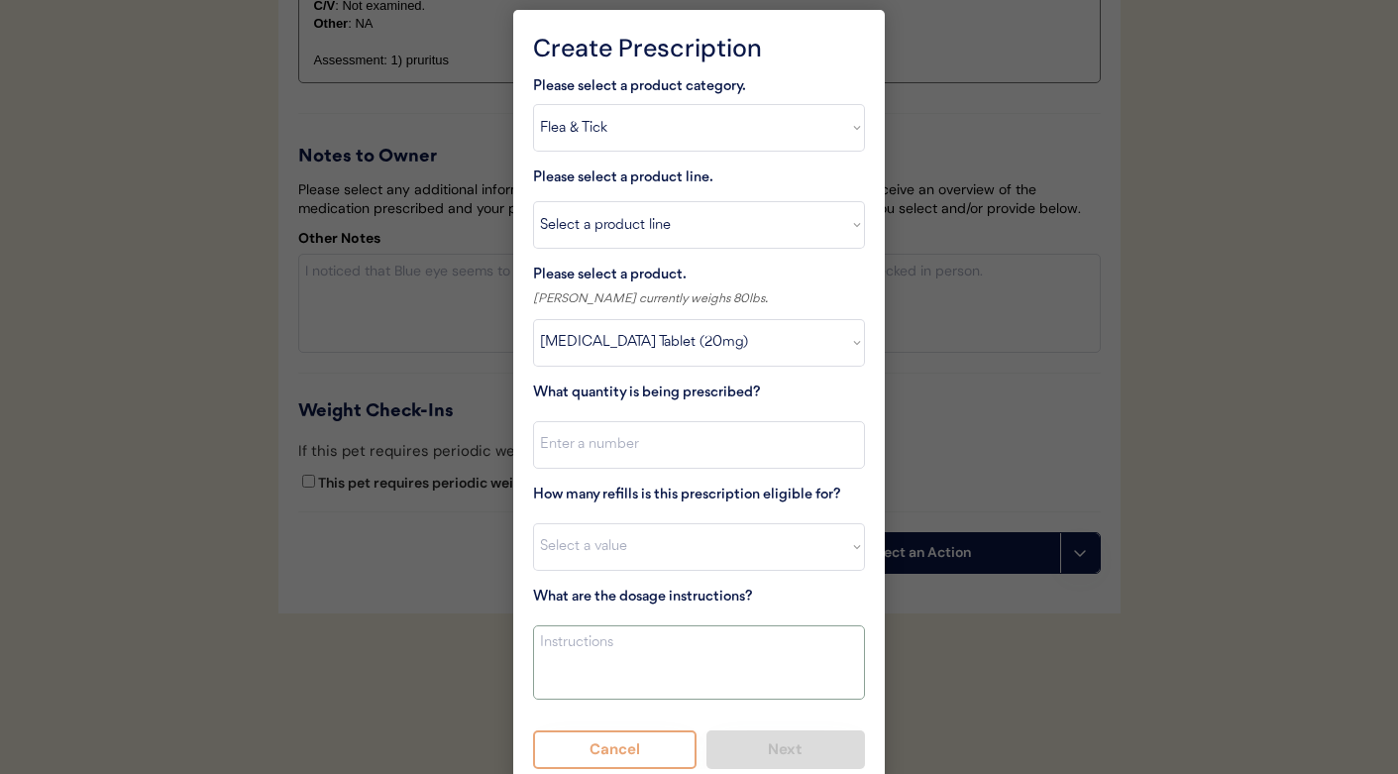
click at [599, 628] on textarea at bounding box center [699, 662] width 332 height 74
click at [628, 678] on textarea "Give one tablet every 12 hours by mouth for seven days. Then give one tablet ev…" at bounding box center [699, 662] width 332 height 74
click at [564, 656] on textarea "Give one tablet every 12 hours by mouth for seven days. Then give one tablet ev…" at bounding box center [699, 662] width 332 height 74
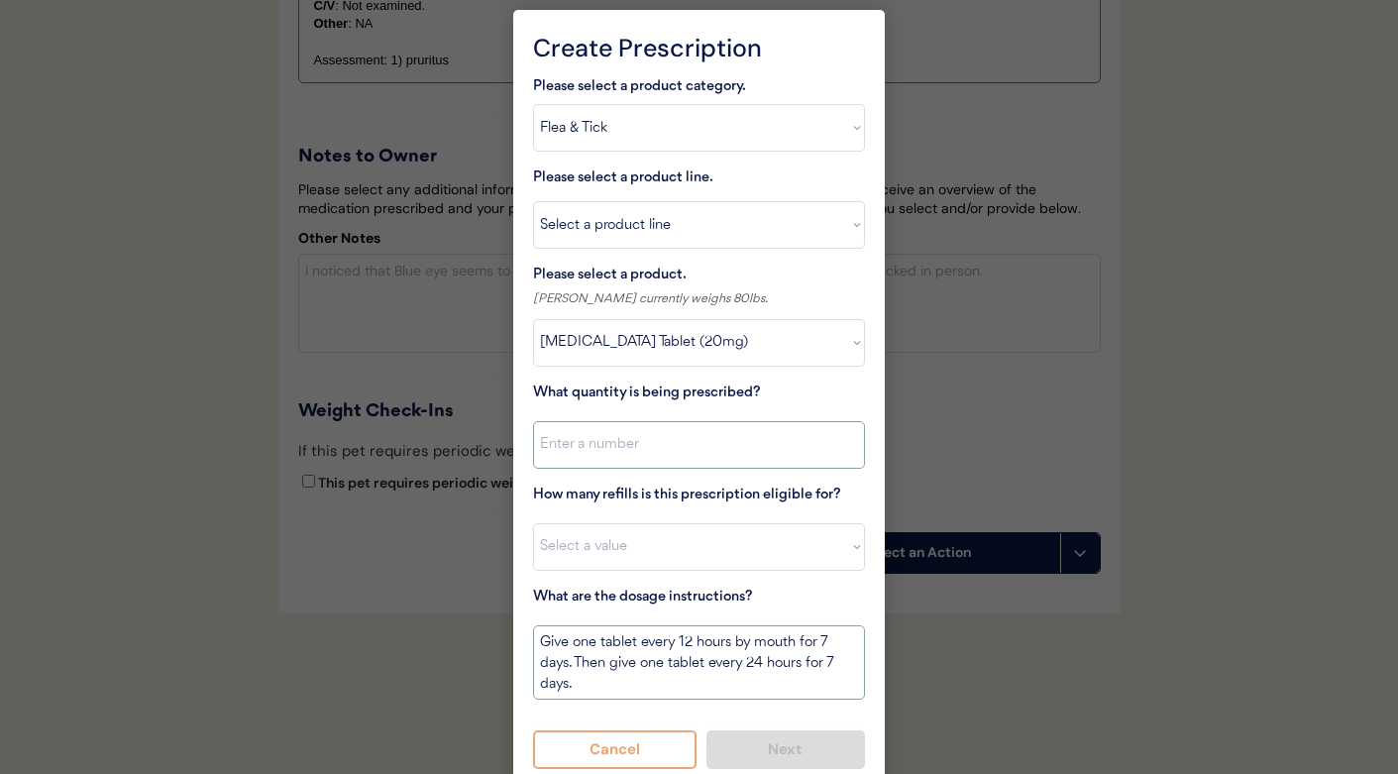
type textarea "Give one tablet every 12 hours by mouth for 7 days. Then give one tablet every …"
click at [616, 447] on input "input" at bounding box center [699, 445] width 332 height 48
type input "21"
select select "0"
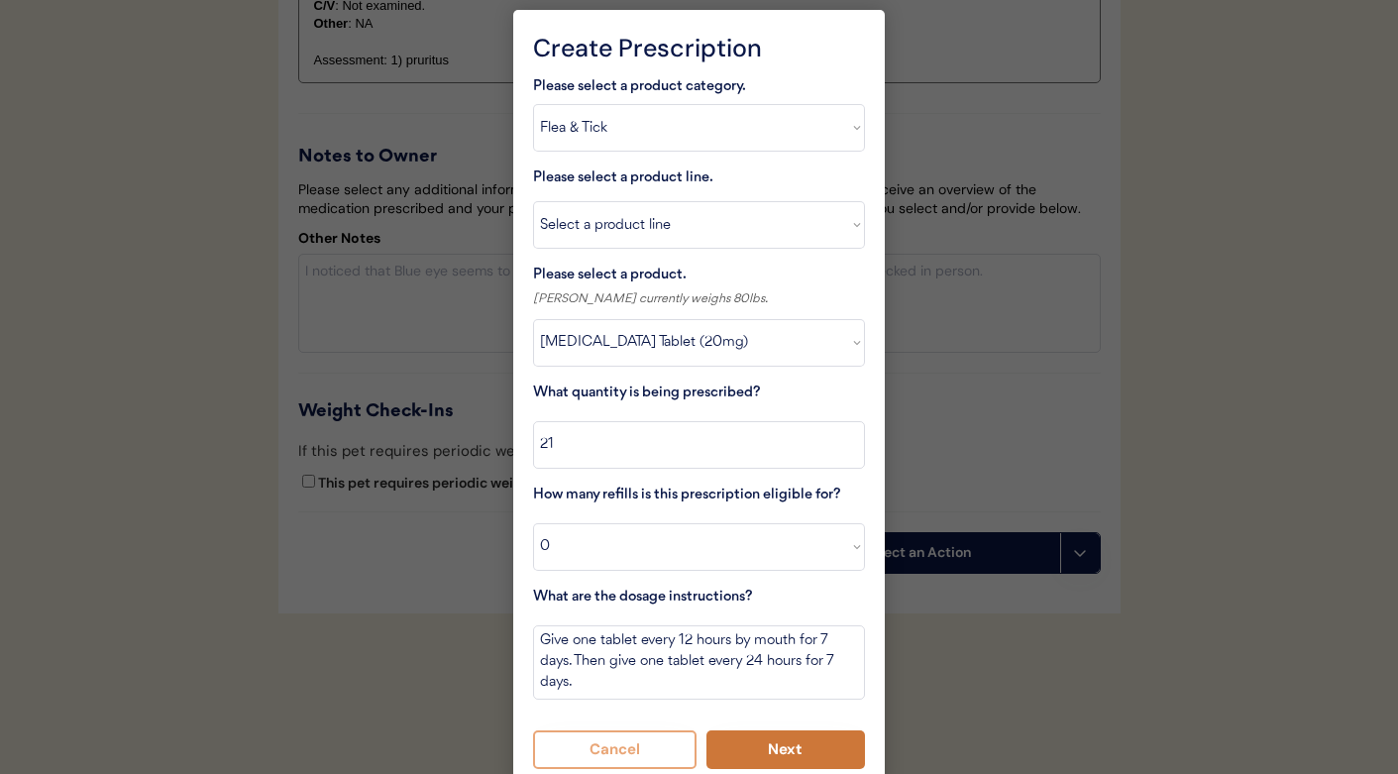
click at [760, 754] on button "Next" at bounding box center [787, 749] width 160 height 39
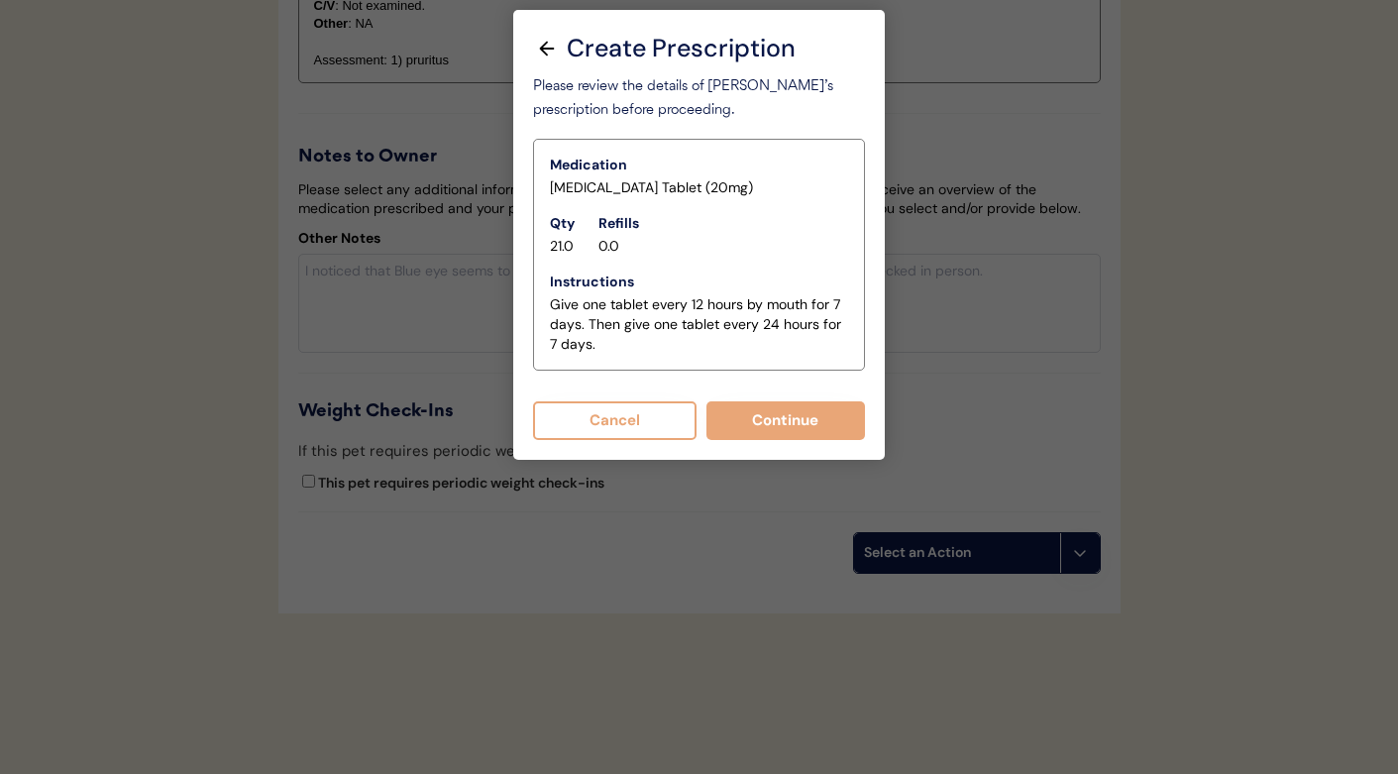
click at [756, 425] on button "Continue" at bounding box center [787, 420] width 160 height 39
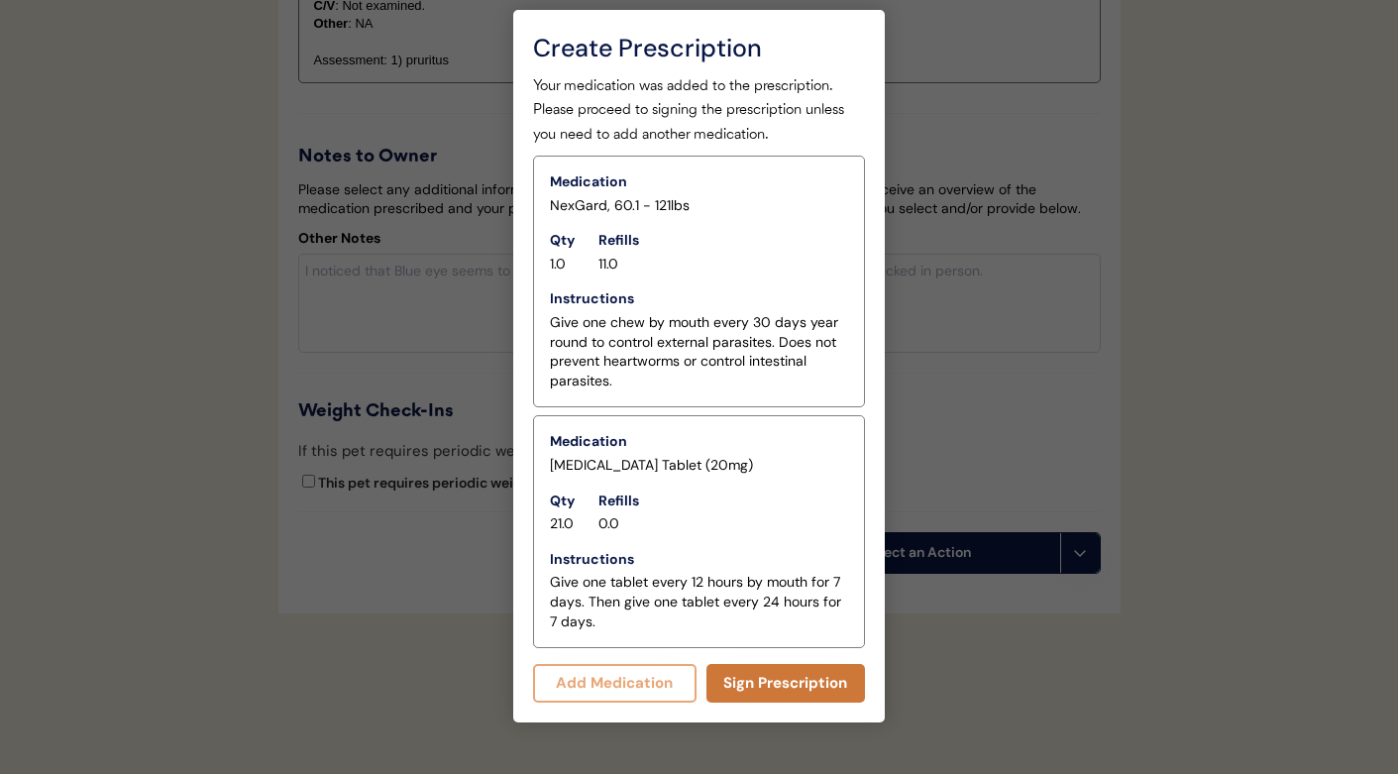
click at [770, 676] on button "Sign Prescription" at bounding box center [787, 683] width 160 height 39
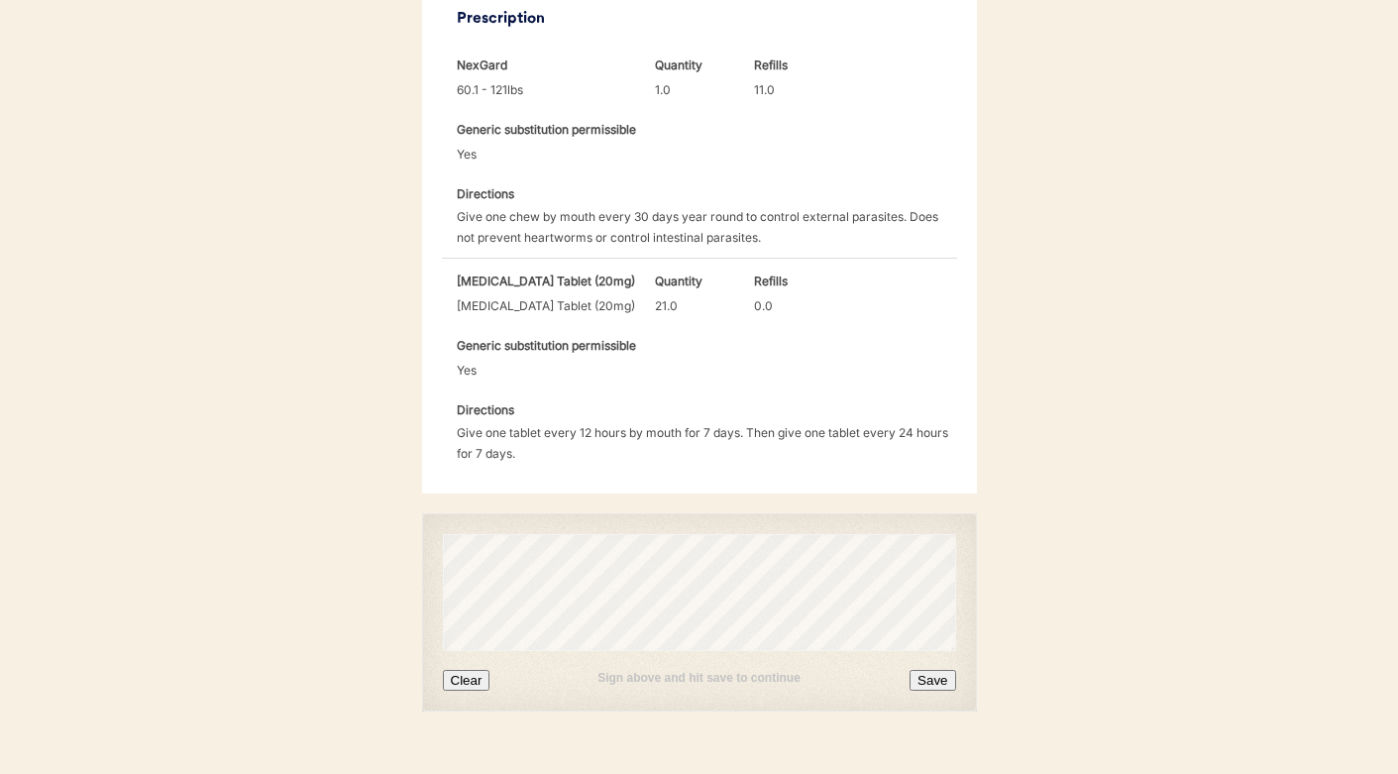
scroll to position [658, 0]
click at [460, 672] on button "Clear" at bounding box center [467, 682] width 48 height 21
click at [939, 672] on button "Save" at bounding box center [933, 682] width 46 height 21
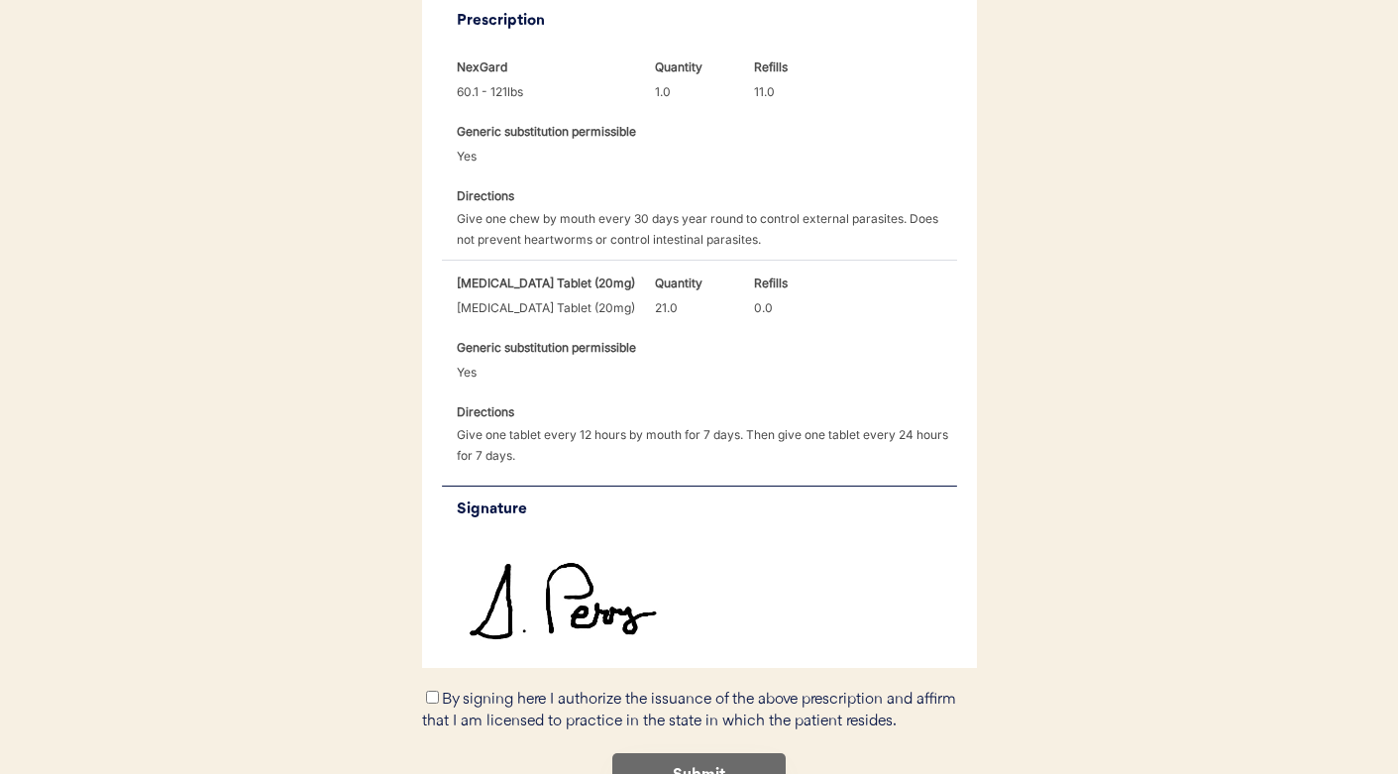
click at [438, 692] on label "By signing here I authorize the issuance of the above prescription and affirm t…" at bounding box center [689, 711] width 534 height 39
click at [438, 691] on input "By signing here I authorize the issuance of the above prescription and affirm t…" at bounding box center [432, 697] width 13 height 13
checkbox input "true"
click at [650, 753] on button "Submit" at bounding box center [698, 775] width 173 height 45
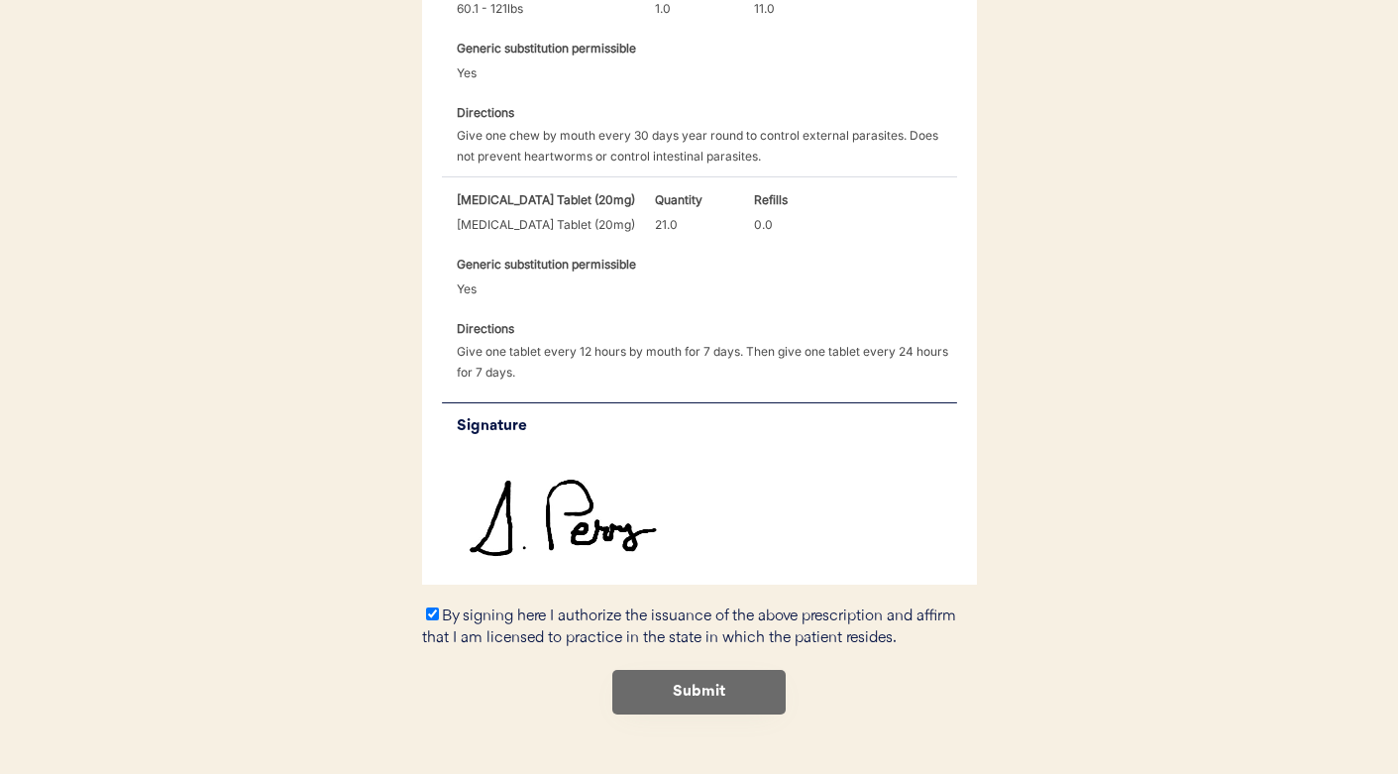
scroll to position [740, 0]
